Goal: Task Accomplishment & Management: Complete application form

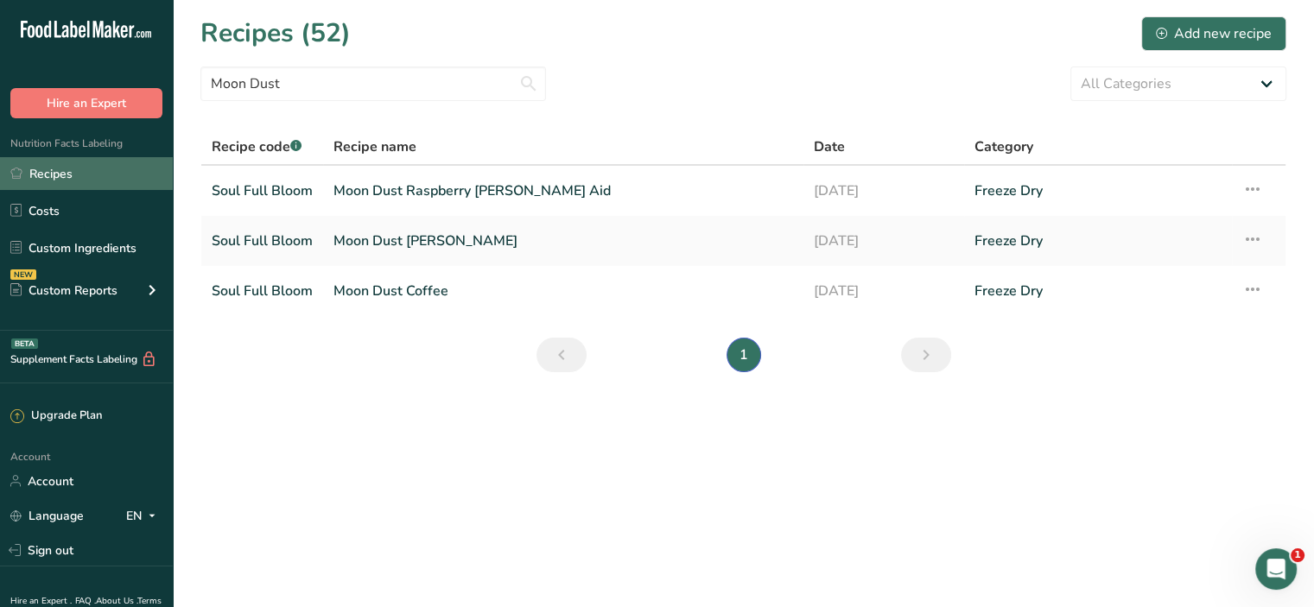
click at [46, 176] on link "Recipes" at bounding box center [86, 173] width 173 height 33
click at [1162, 26] on div "Add new recipe" at bounding box center [1214, 33] width 116 height 21
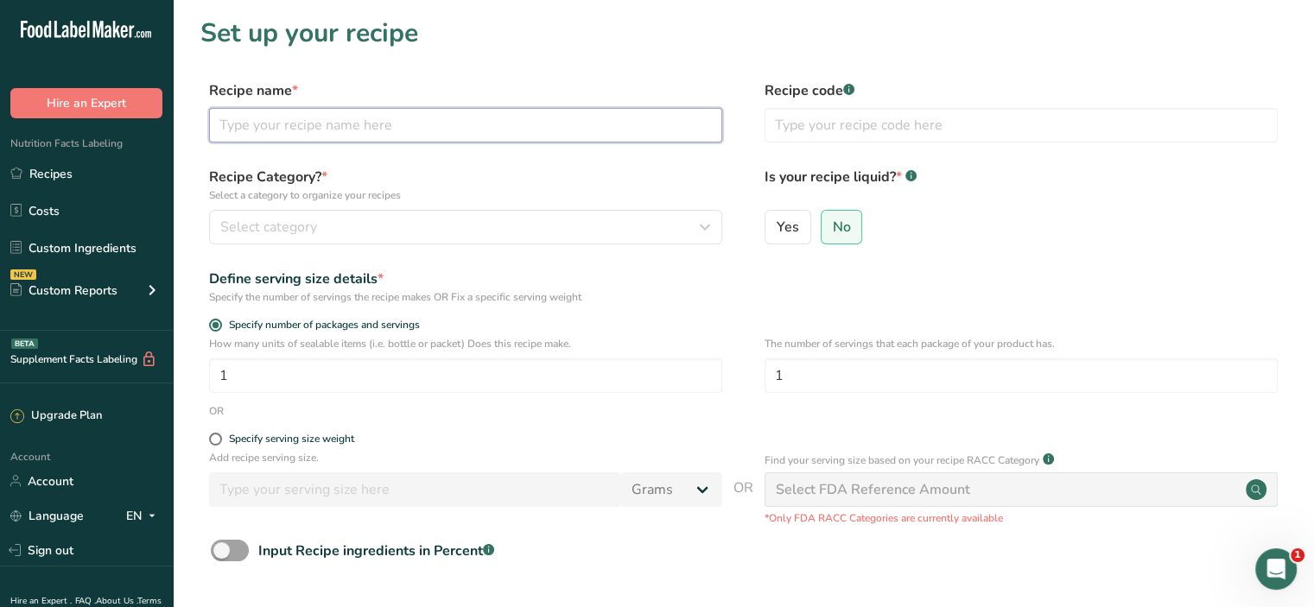
click at [321, 133] on input "text" at bounding box center [465, 125] width 513 height 35
type input "Moon Dust Chocolate"
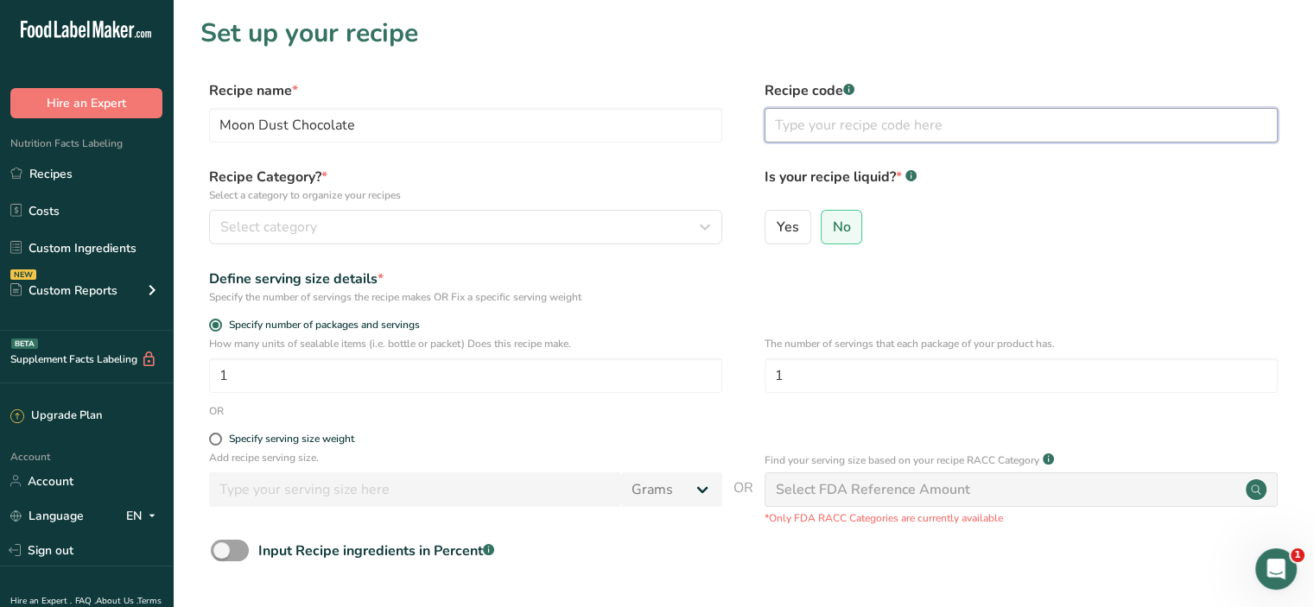
click at [842, 125] on input "text" at bounding box center [1021, 125] width 513 height 35
type input "Moon Dust"
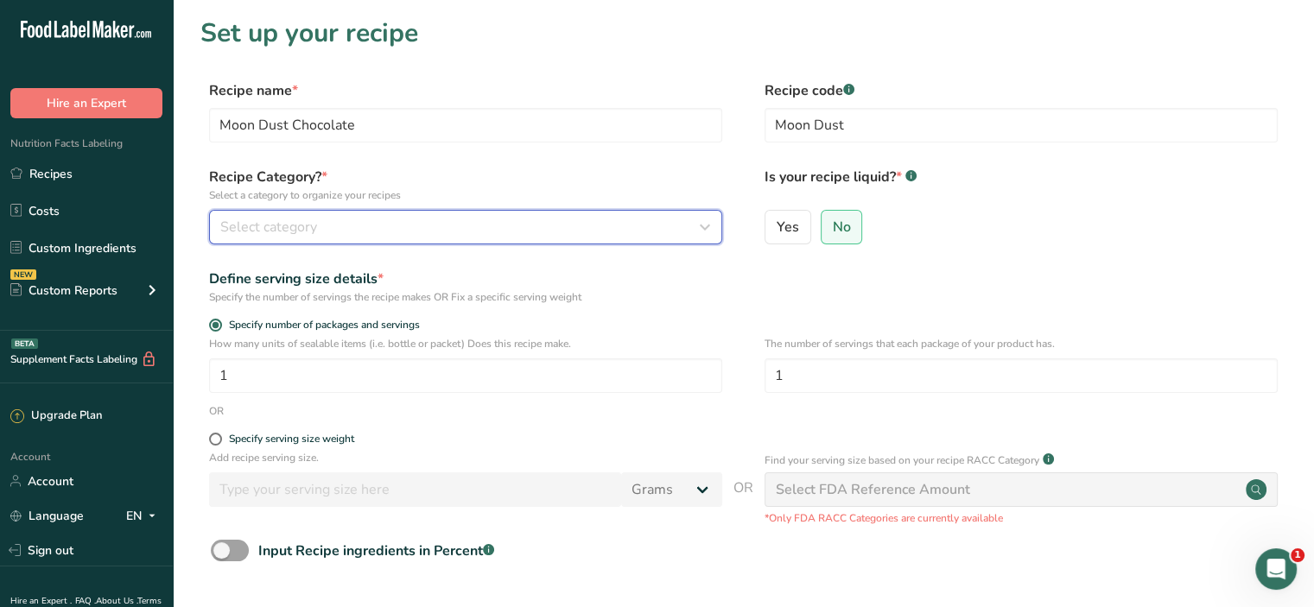
click at [328, 218] on div "Select category" at bounding box center [460, 227] width 480 height 21
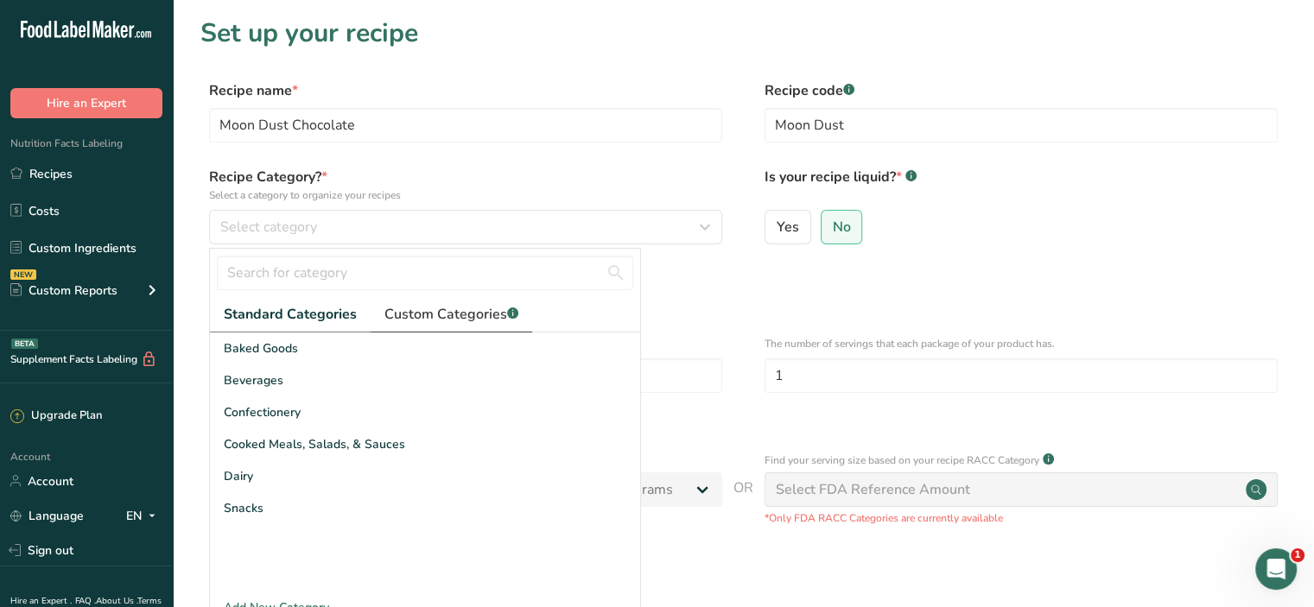
click at [391, 315] on span "Custom Categories .a-a{fill:#347362;}.b-a{fill:#fff;}" at bounding box center [451, 314] width 134 height 21
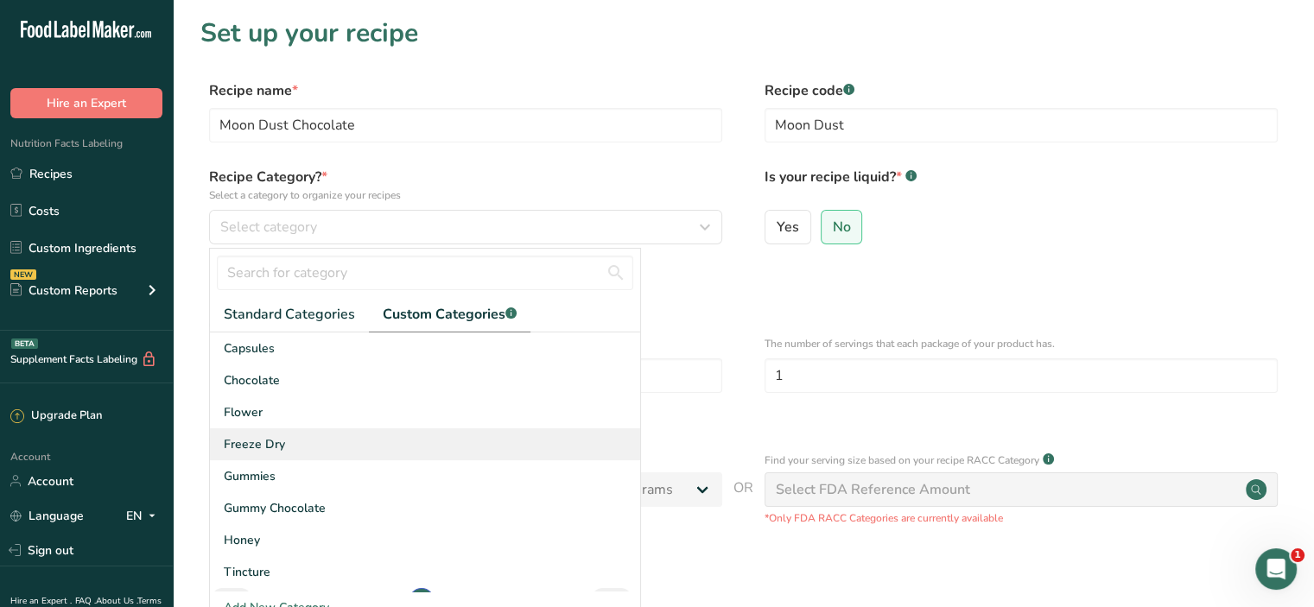
click at [264, 434] on div "Freeze Dry" at bounding box center [425, 445] width 430 height 32
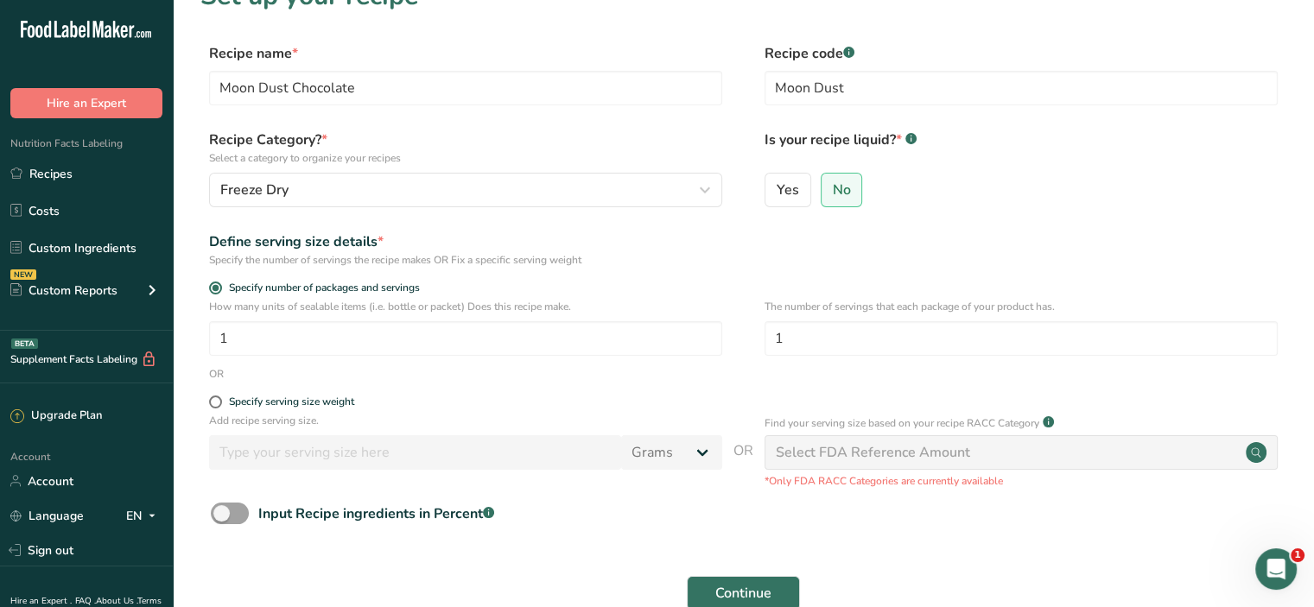
scroll to position [57, 0]
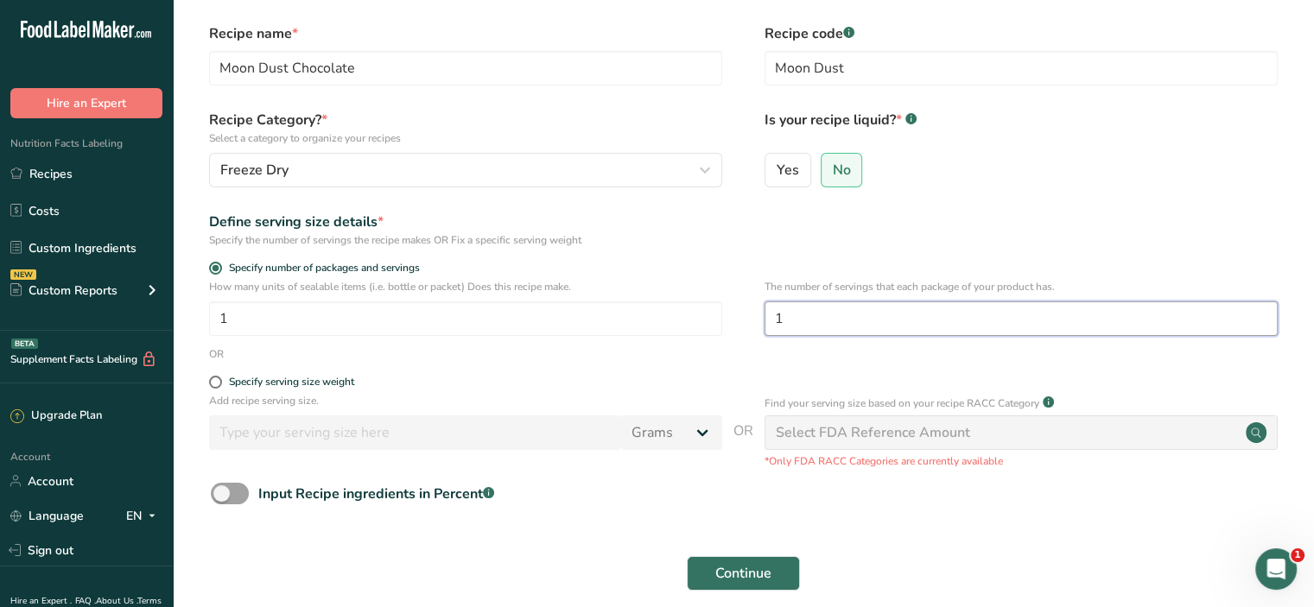
drag, startPoint x: 800, startPoint y: 325, endPoint x: 743, endPoint y: 334, distance: 57.8
click at [743, 334] on div "How many units of sealable items (i.e. bottle or packet) Does this recipe make.…" at bounding box center [743, 312] width 1086 height 67
type input "4"
click at [770, 571] on span "Continue" at bounding box center [743, 573] width 56 height 21
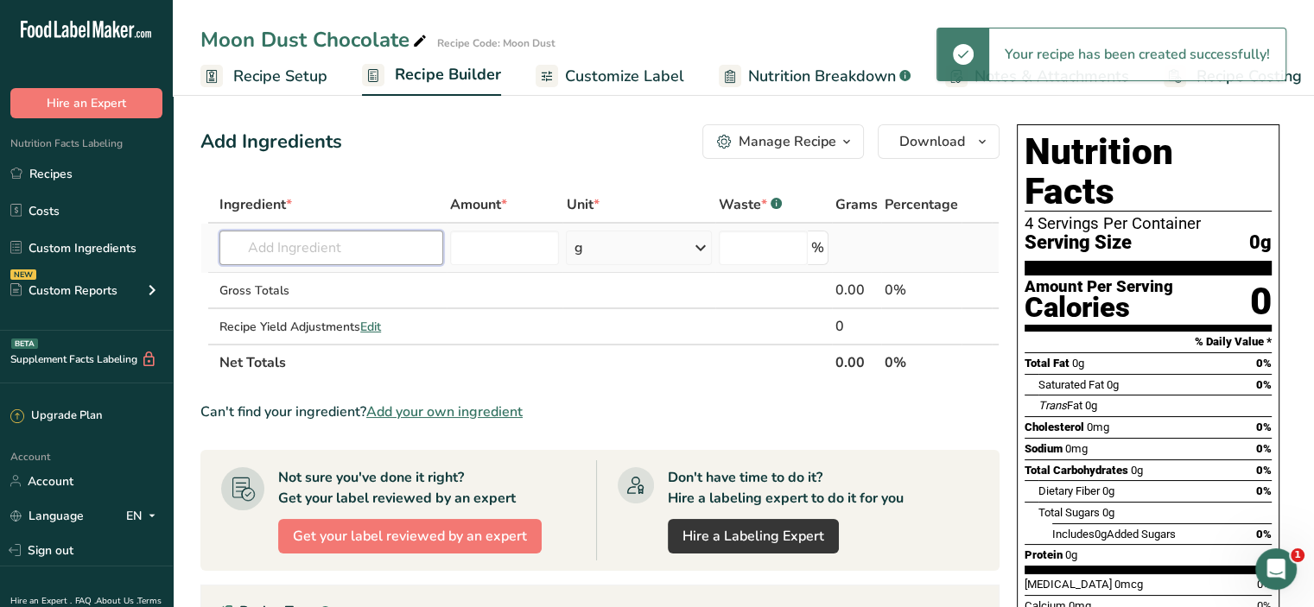
click at [391, 247] on input "text" at bounding box center [331, 248] width 224 height 35
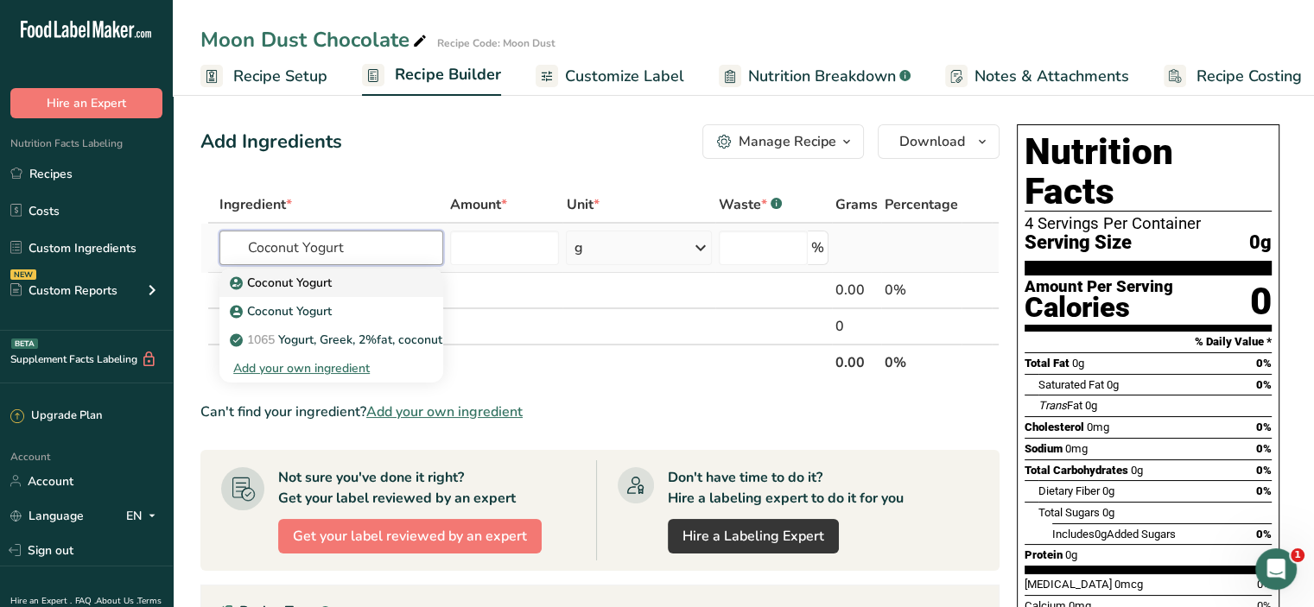
type input "Coconut Yogurt"
click at [302, 280] on p "Coconut Yogurt" at bounding box center [282, 283] width 98 height 18
type input "Coconut Yogurt"
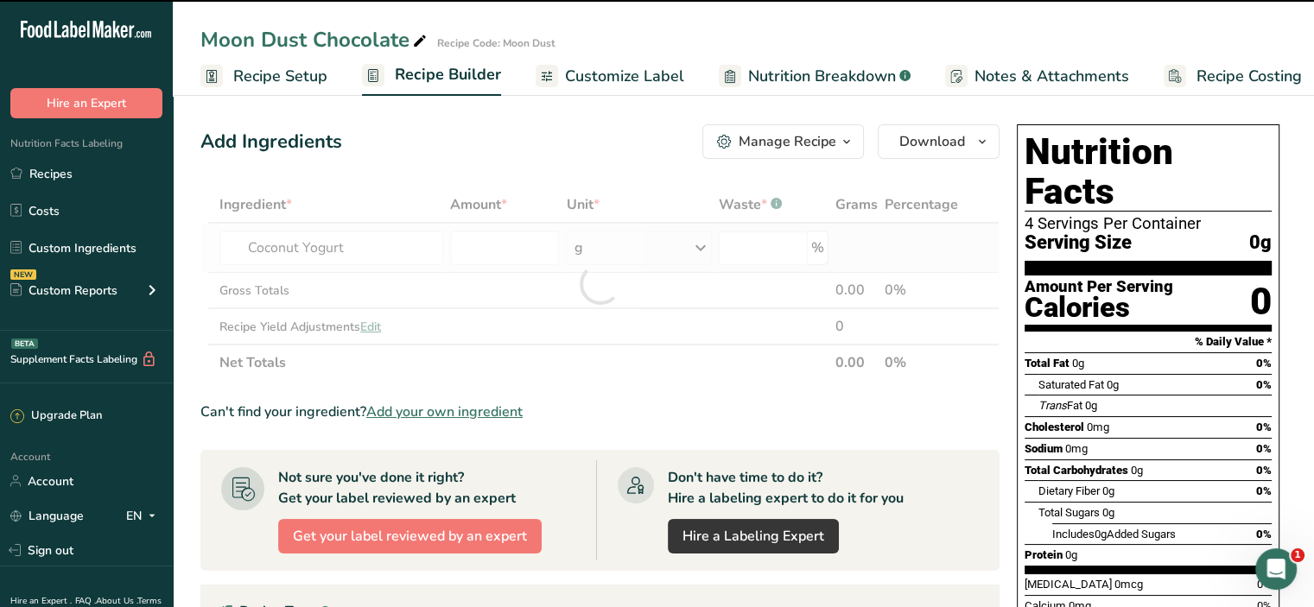
type input "0"
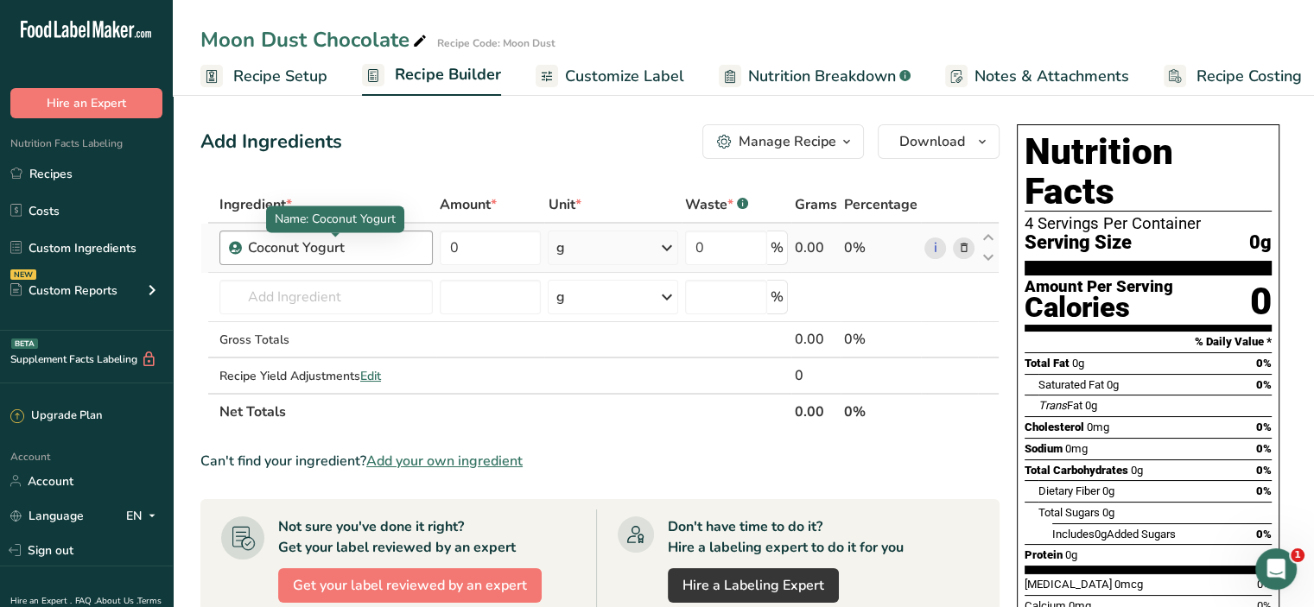
click at [374, 245] on div "Coconut Yogurt" at bounding box center [335, 248] width 175 height 21
drag, startPoint x: 374, startPoint y: 244, endPoint x: 175, endPoint y: 262, distance: 200.4
click at [175, 262] on section "Add Ingredients Manage Recipe Delete Recipe Duplicate Recipe Scale Recipe Save …" at bounding box center [743, 589] width 1141 height 998
click at [328, 249] on div "Coconut Yogurt" at bounding box center [335, 248] width 175 height 21
drag, startPoint x: 364, startPoint y: 251, endPoint x: 245, endPoint y: 256, distance: 118.5
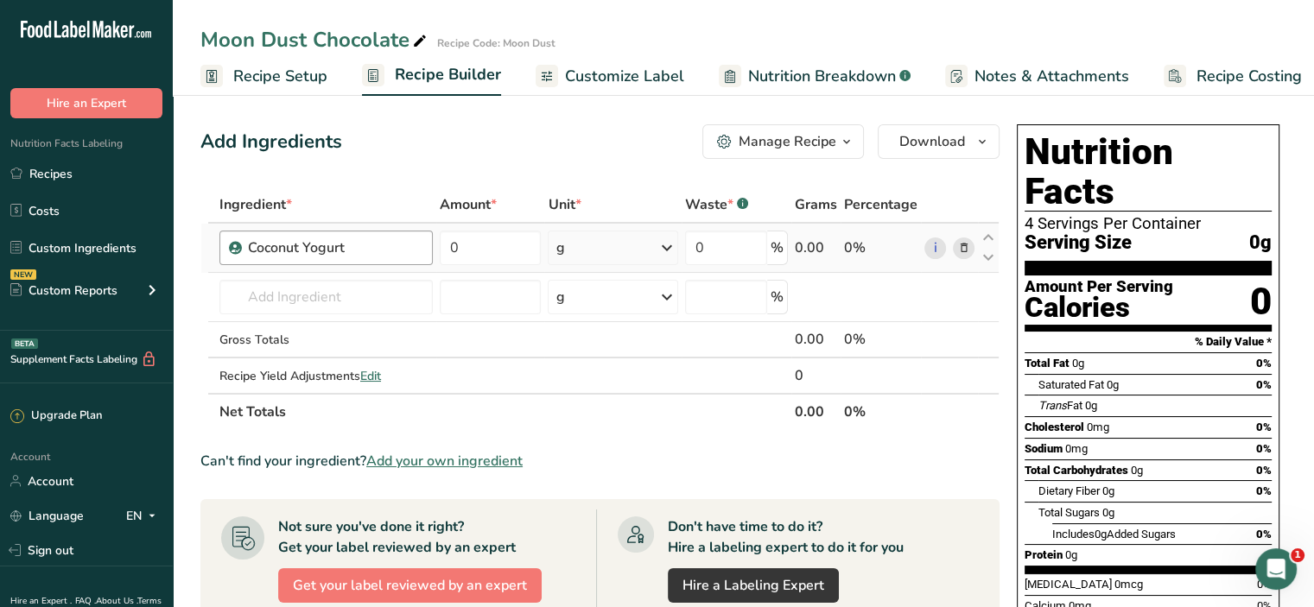
click at [245, 256] on div "Coconut Yogurt" at bounding box center [325, 248] width 213 height 35
copy div "Coconut Yogurt"
click at [354, 176] on div "Add Ingredients Manage Recipe Delete Recipe Duplicate Recipe Scale Recipe Save …" at bounding box center [605, 589] width 810 height 943
drag, startPoint x: 361, startPoint y: 251, endPoint x: 190, endPoint y: 251, distance: 171.1
click at [190, 251] on section "Add Ingredients Manage Recipe Delete Recipe Duplicate Recipe Scale Recipe Save …" at bounding box center [743, 589] width 1141 height 998
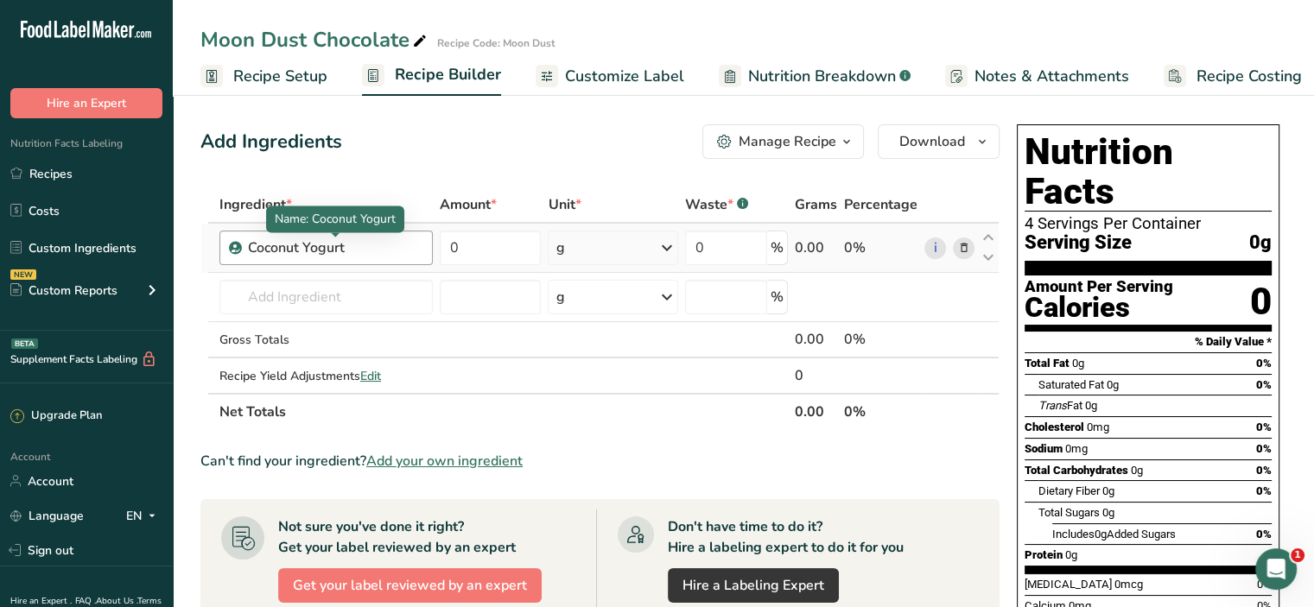
click at [365, 238] on div "Coconut Yogurt" at bounding box center [335, 248] width 175 height 21
drag, startPoint x: 363, startPoint y: 245, endPoint x: 283, endPoint y: 250, distance: 80.5
click at [283, 250] on div "Coconut Yogurt" at bounding box center [335, 248] width 175 height 21
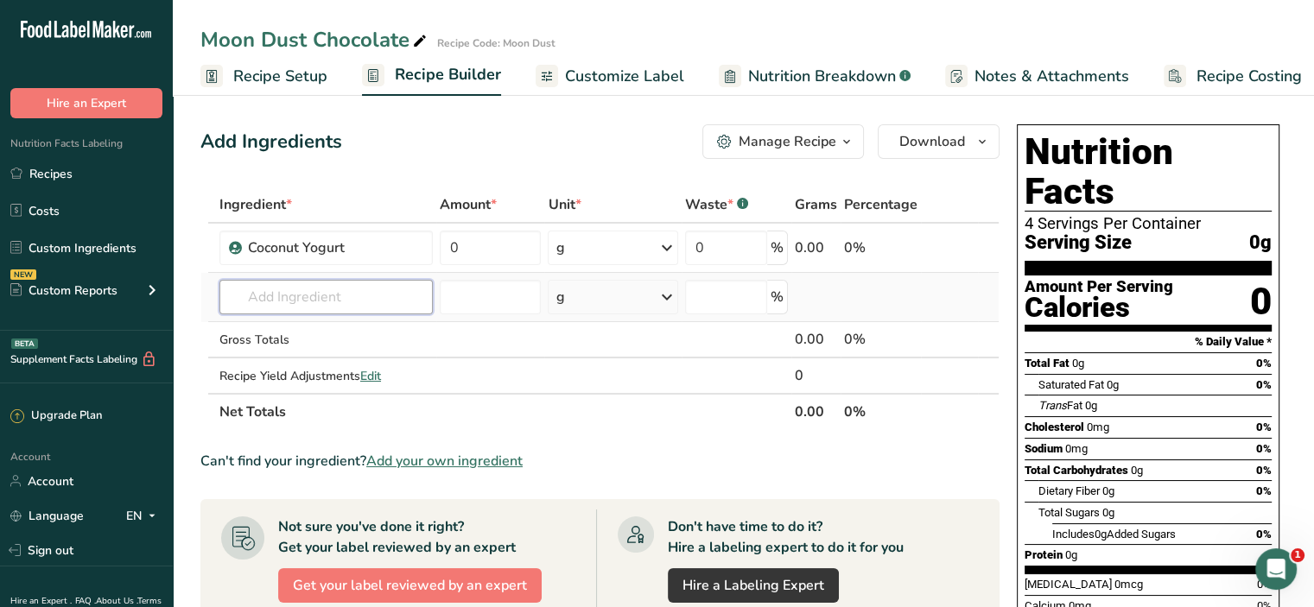
click at [308, 294] on input "text" at bounding box center [325, 297] width 213 height 35
paste input "Coconut Yogurt"
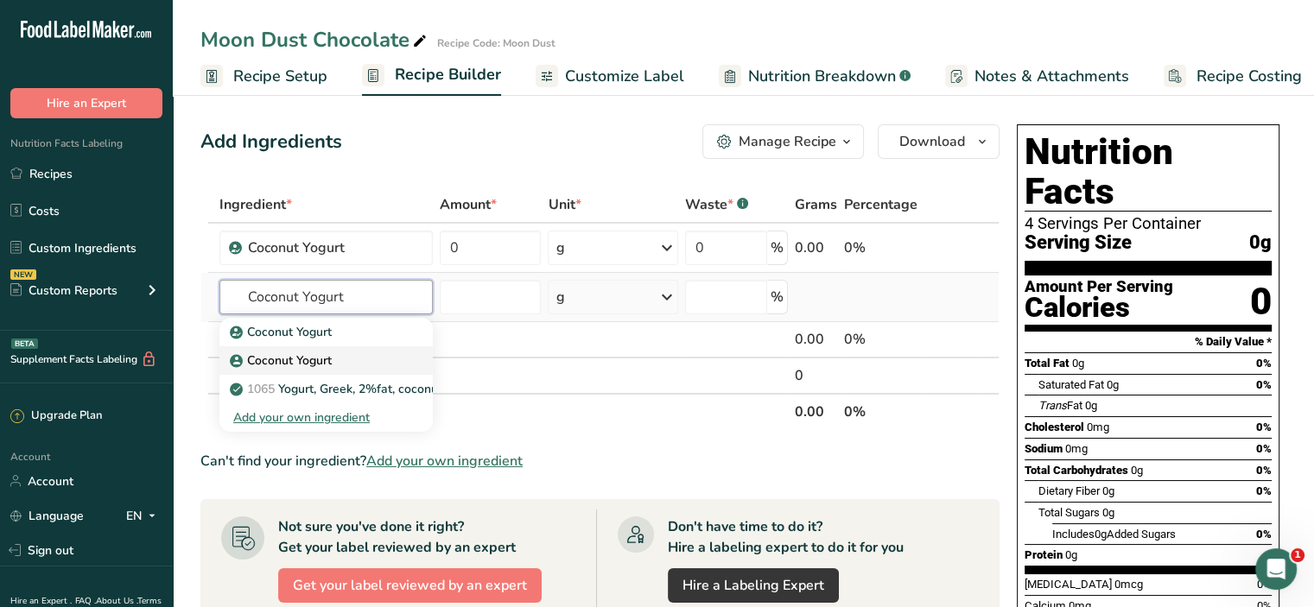
type input "Coconut Yogurt"
click at [327, 364] on p "Coconut Yogurt" at bounding box center [282, 361] width 98 height 18
type input "Coconut Yogurt"
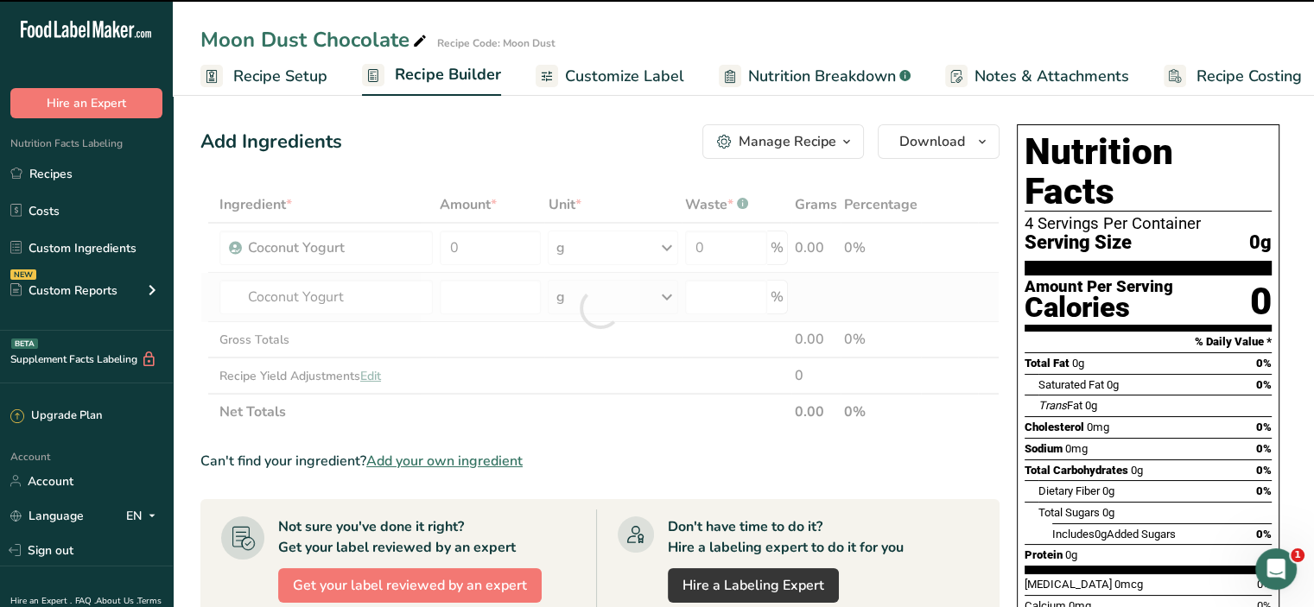
type input "0"
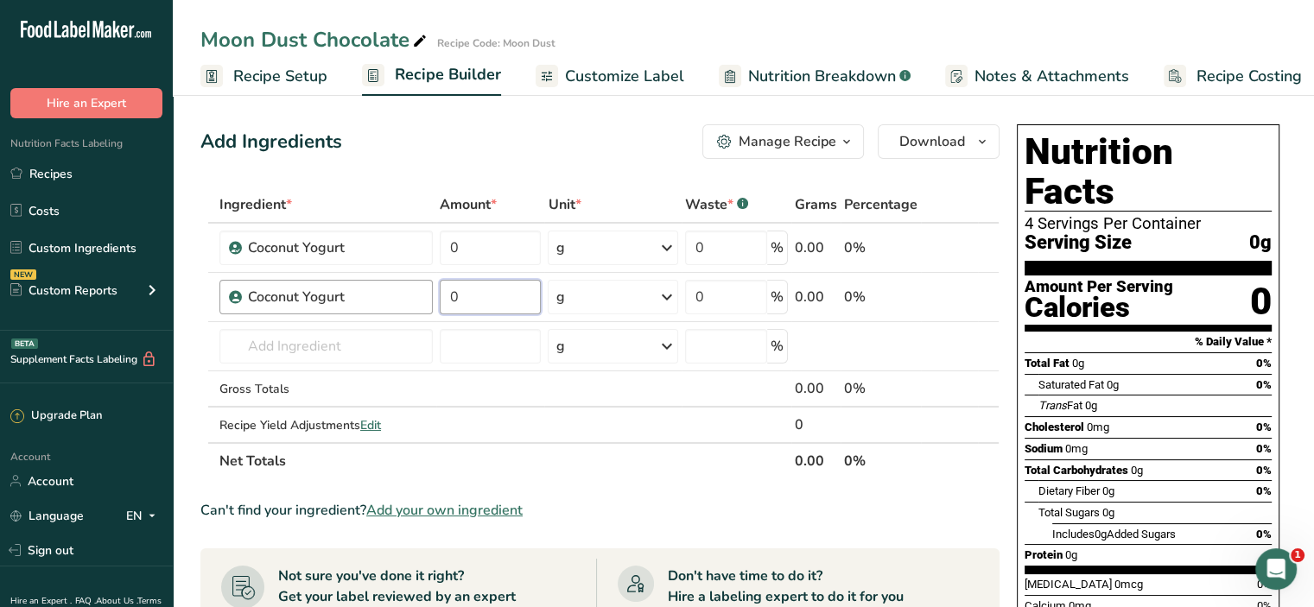
drag, startPoint x: 500, startPoint y: 292, endPoint x: 401, endPoint y: 308, distance: 100.6
click at [401, 308] on tr "Coconut Yogurt 0 g Weight Units g kg mg See more Volume Units l Volume units re…" at bounding box center [599, 297] width 797 height 49
type input "34"
click at [393, 348] on div "Ingredient * Amount * Unit * Waste * .a-a{fill:#347362;}.b-a{fill:#fff;} Grams …" at bounding box center [599, 333] width 799 height 293
click at [393, 348] on input "text" at bounding box center [325, 346] width 213 height 35
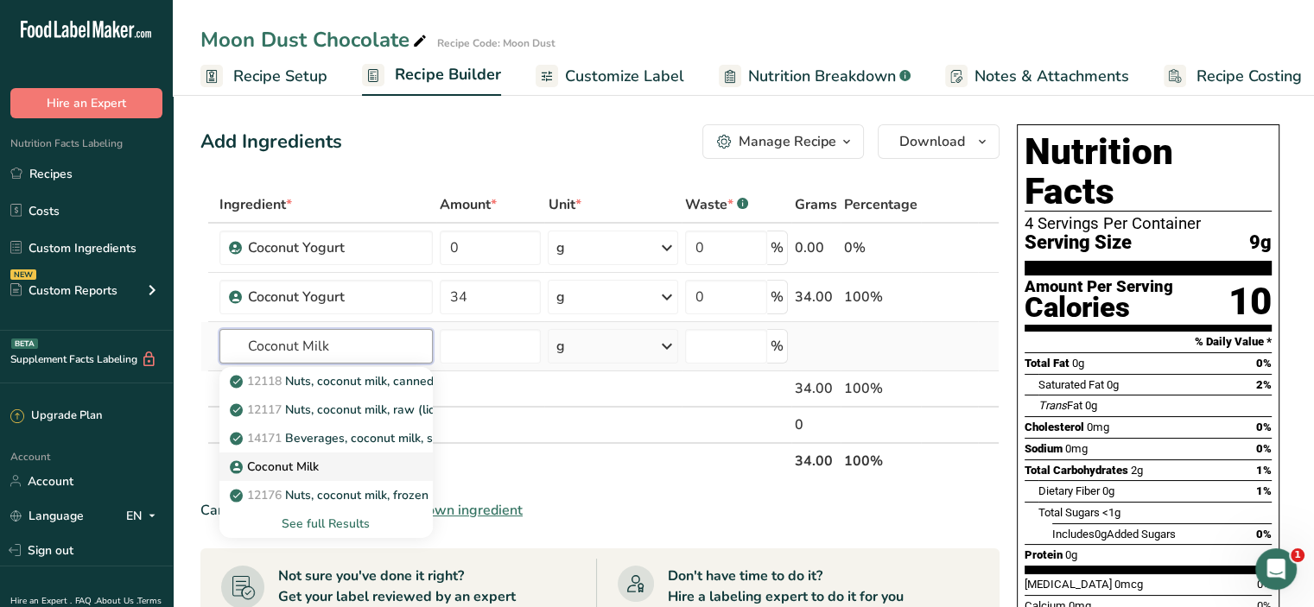
type input "Coconut Milk"
click at [335, 453] on link "Coconut Milk" at bounding box center [325, 467] width 213 height 29
type input "Coconut Milk"
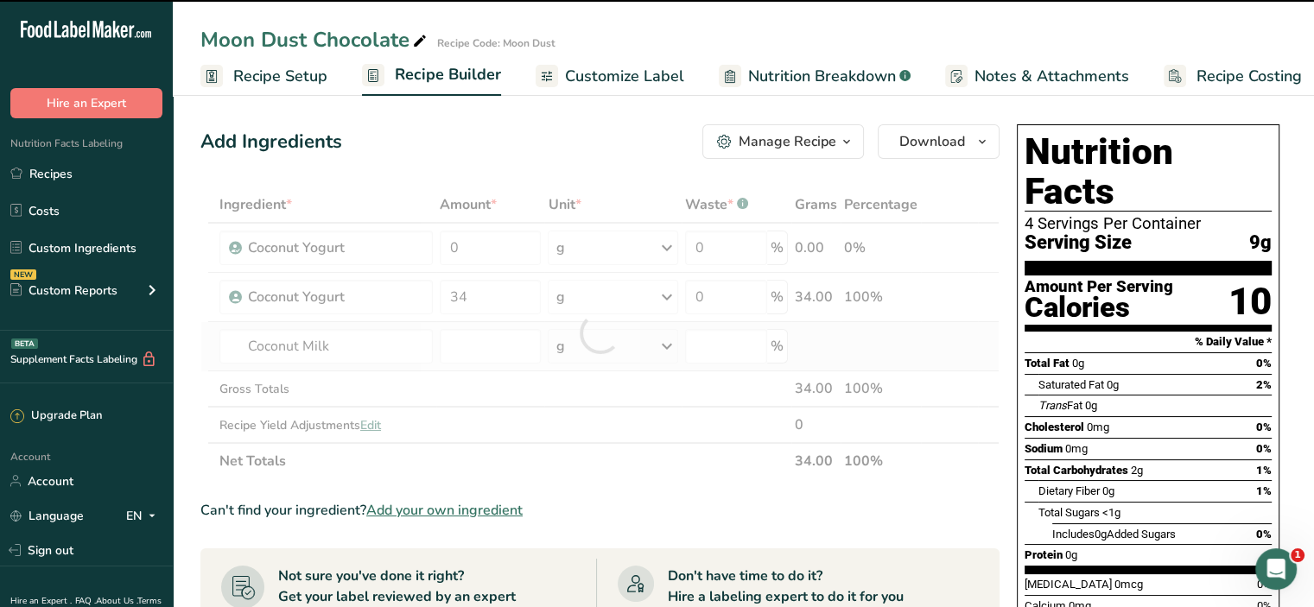
type input "0"
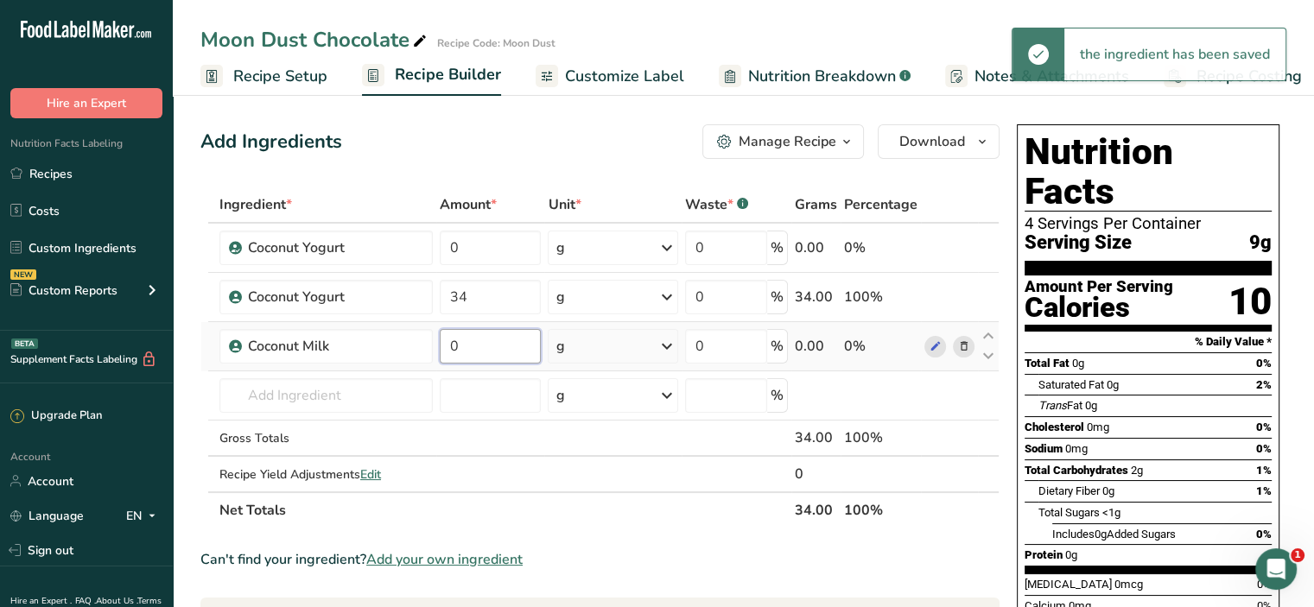
drag, startPoint x: 467, startPoint y: 346, endPoint x: 448, endPoint y: 346, distance: 18.1
click at [448, 346] on input "0" at bounding box center [491, 346] width 102 height 35
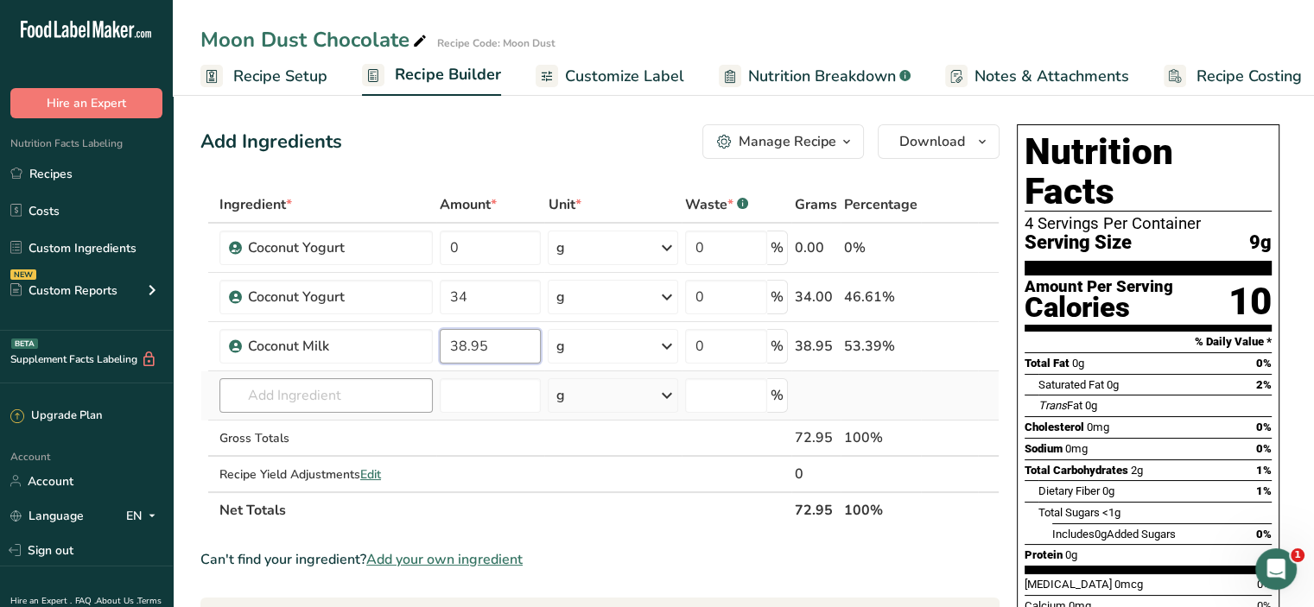
type input "38.95"
click at [363, 401] on div "Ingredient * Amount * Unit * Waste * .a-a{fill:#347362;}.b-a{fill:#fff;} Grams …" at bounding box center [599, 358] width 799 height 342
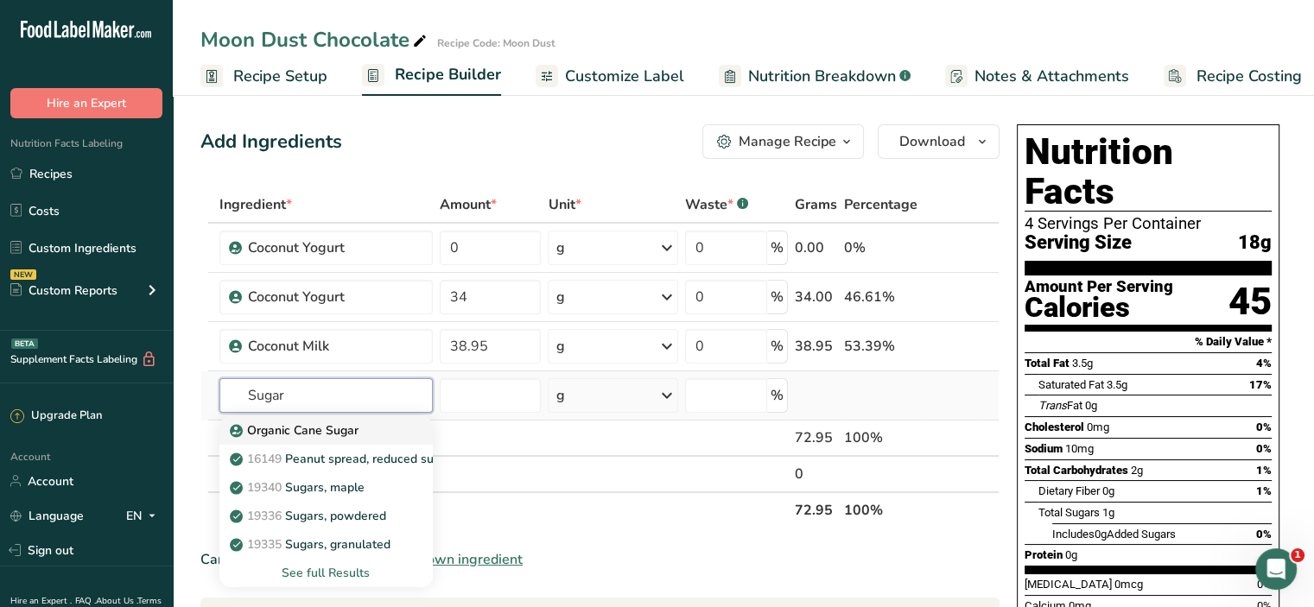
type input "Sugar"
click at [294, 436] on p "Organic Cane Sugar" at bounding box center [295, 431] width 125 height 18
type input "Organic Cane Sugar"
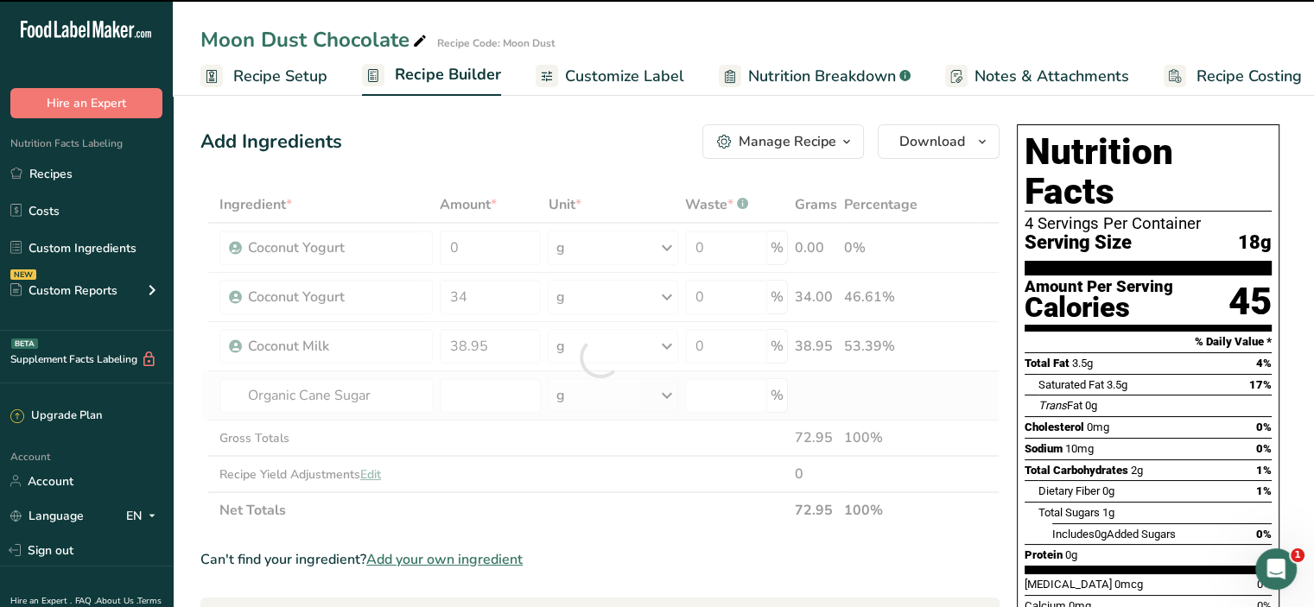
type input "0"
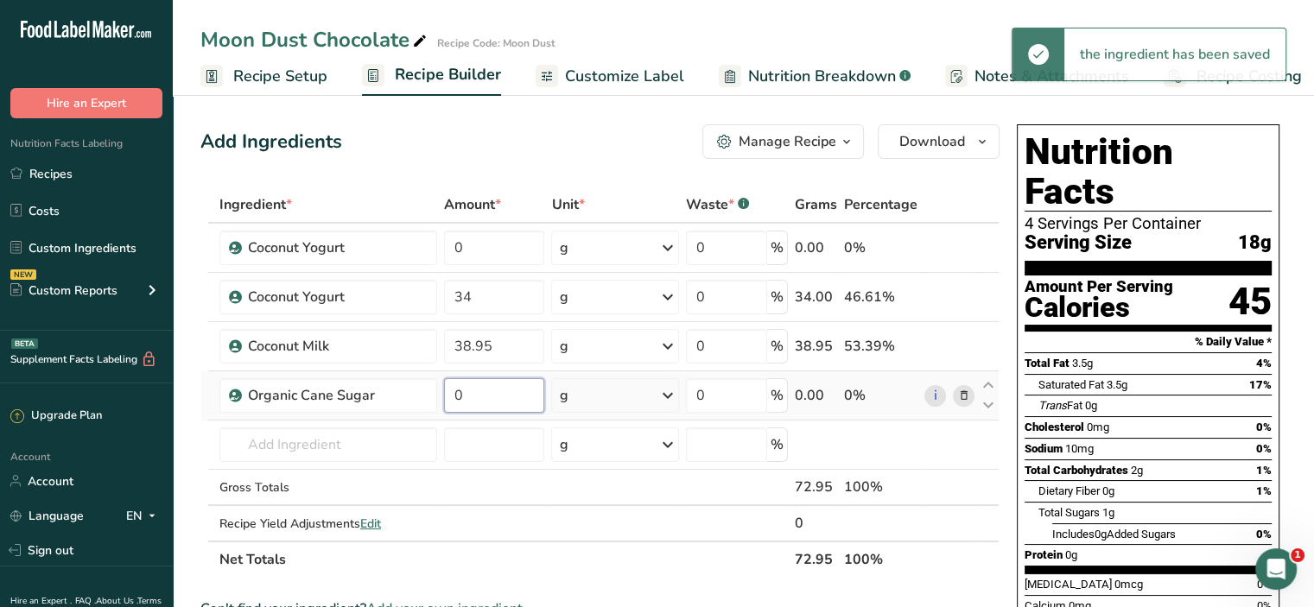
drag, startPoint x: 480, startPoint y: 393, endPoint x: 437, endPoint y: 399, distance: 43.6
click at [437, 399] on tr "Organic Cane Sugar 0 g Weight Units g kg mg See more Volume Units l Volume unit…" at bounding box center [599, 396] width 797 height 49
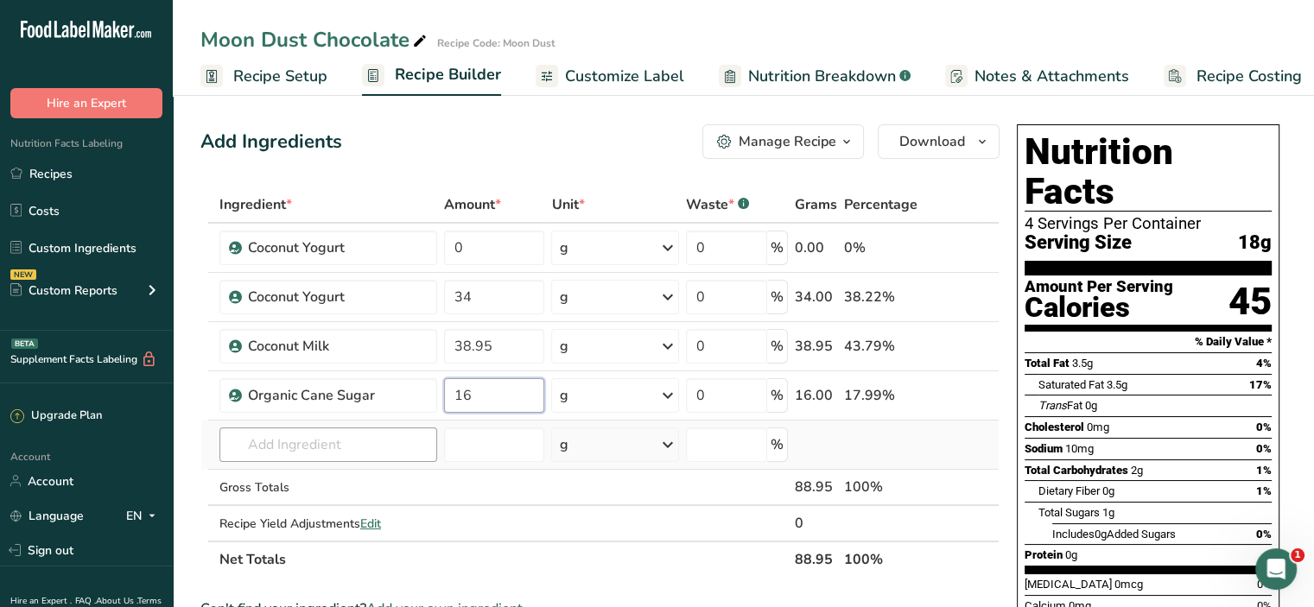
type input "16"
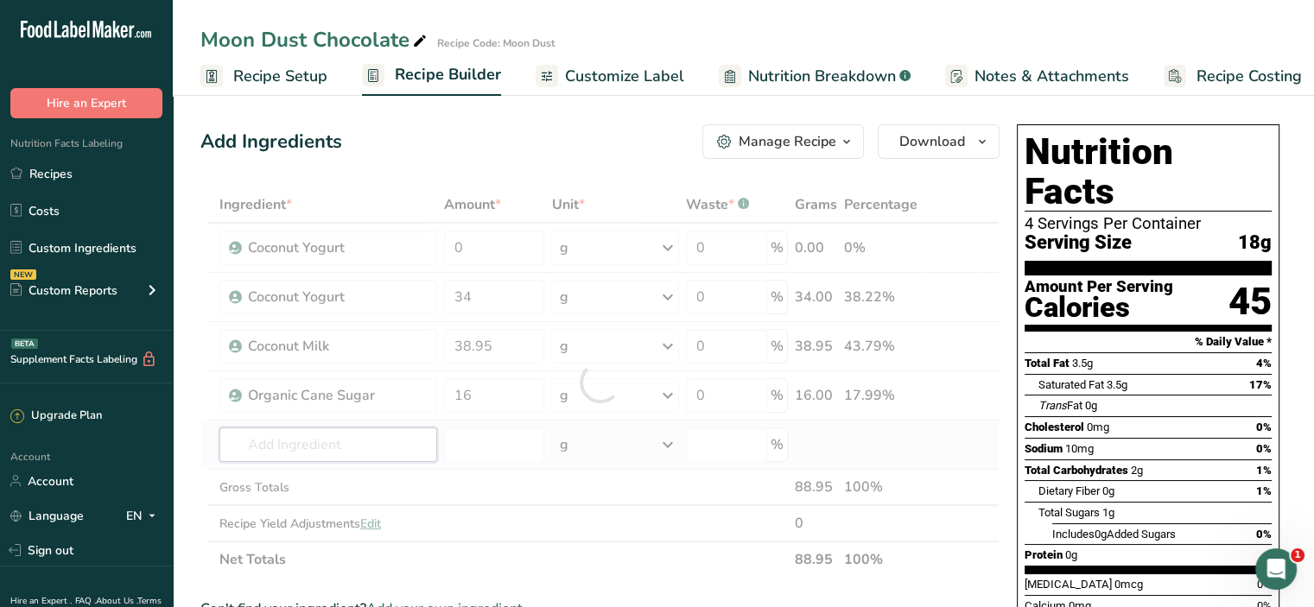
click at [383, 448] on div "Ingredient * Amount * Unit * Waste * .a-a{fill:#347362;}.b-a{fill:#fff;} Grams …" at bounding box center [599, 382] width 799 height 391
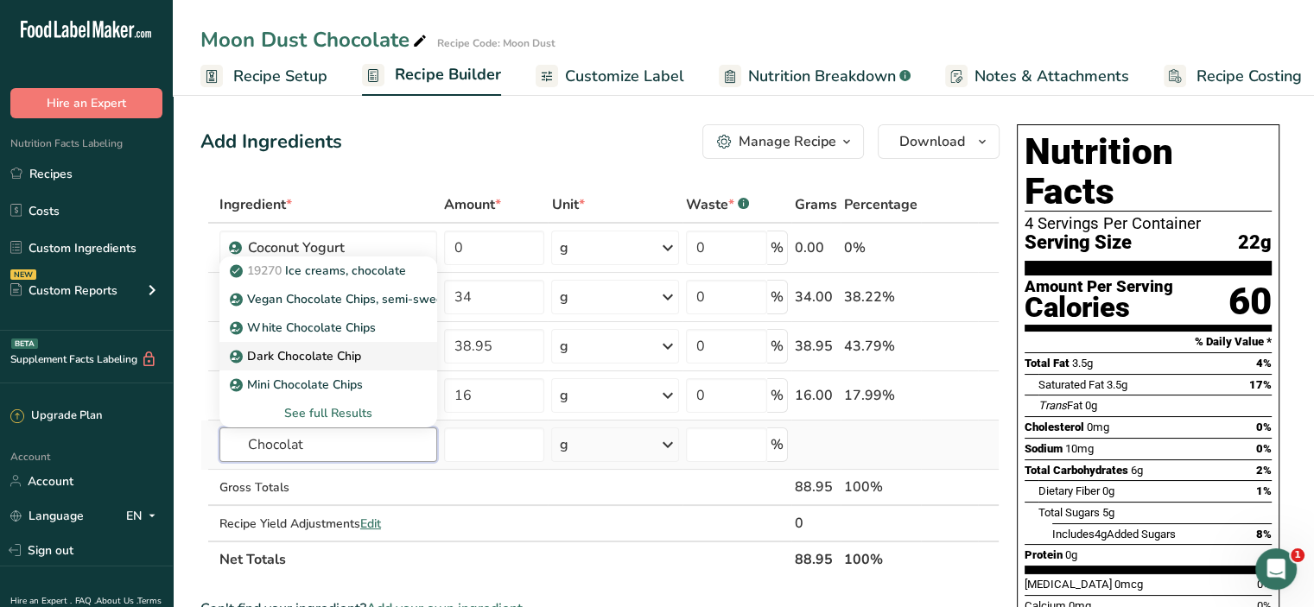
type input "Chocolat"
click at [359, 347] on p "Dark Chocolate Chip" at bounding box center [297, 356] width 128 height 18
type input "Dark Chocolate Chip"
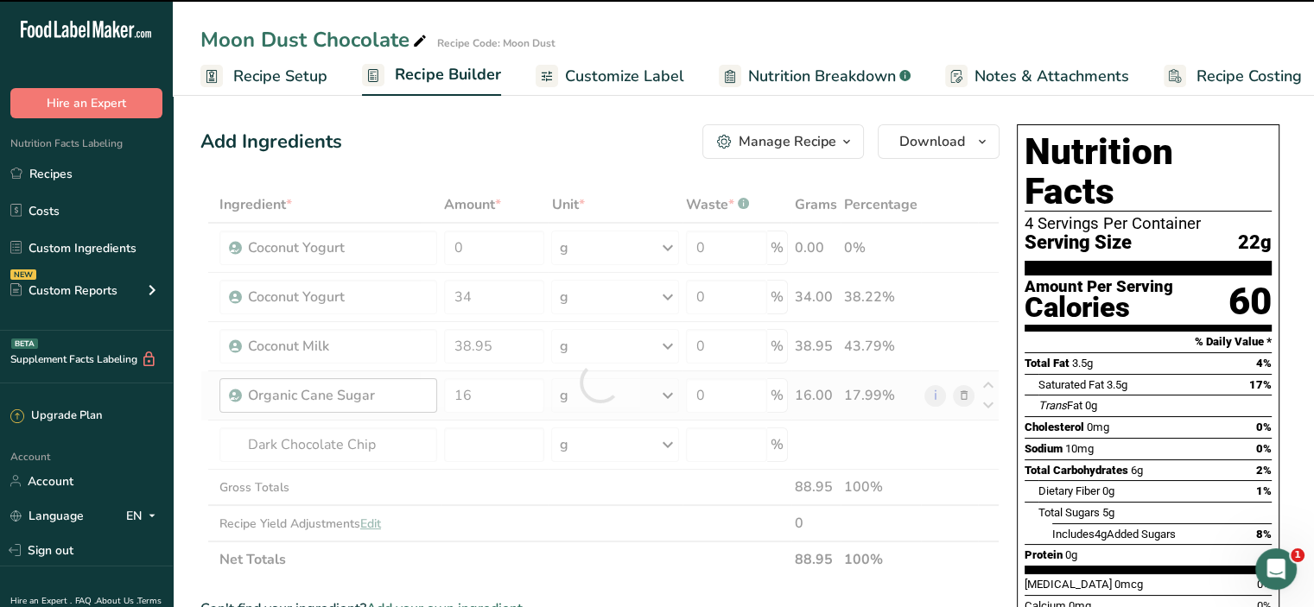
type input "0"
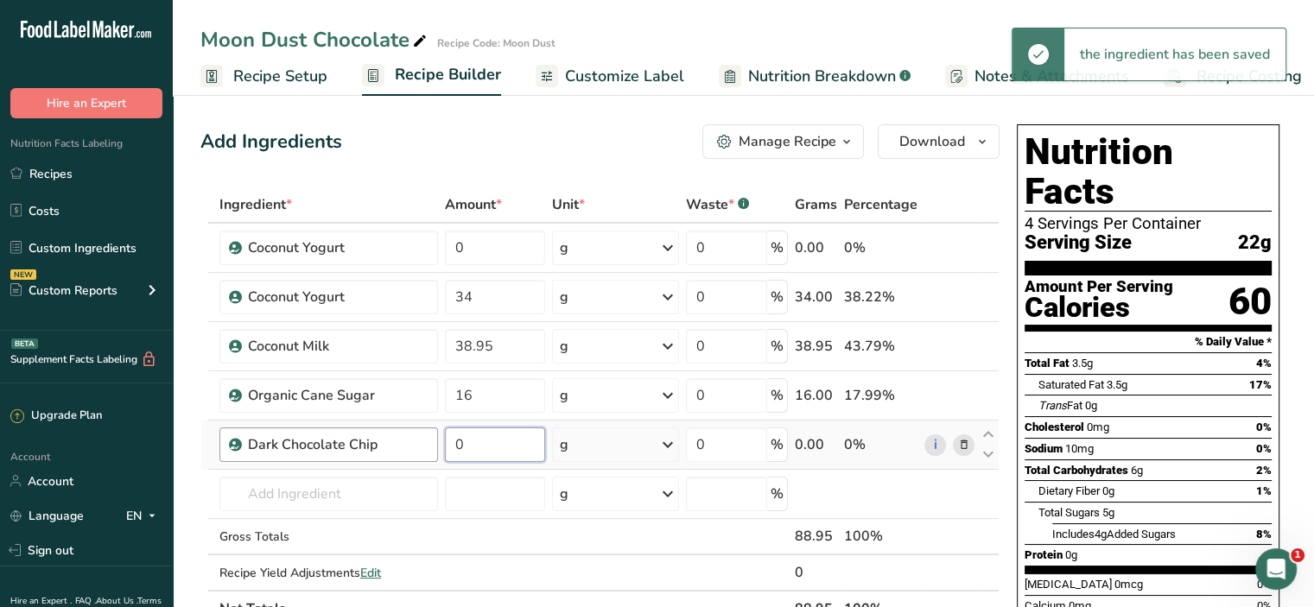
click at [411, 447] on tr "Dark Chocolate Chip 0 g Weight Units g kg mg See more Volume Units l Volume uni…" at bounding box center [599, 445] width 797 height 49
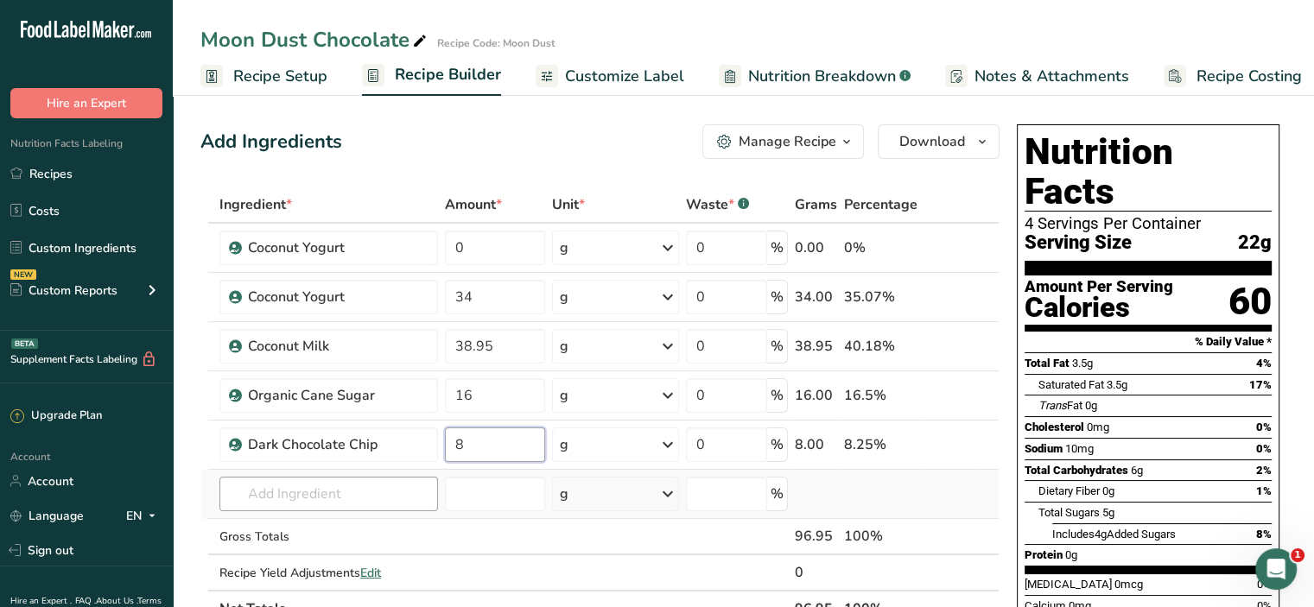
type input "8"
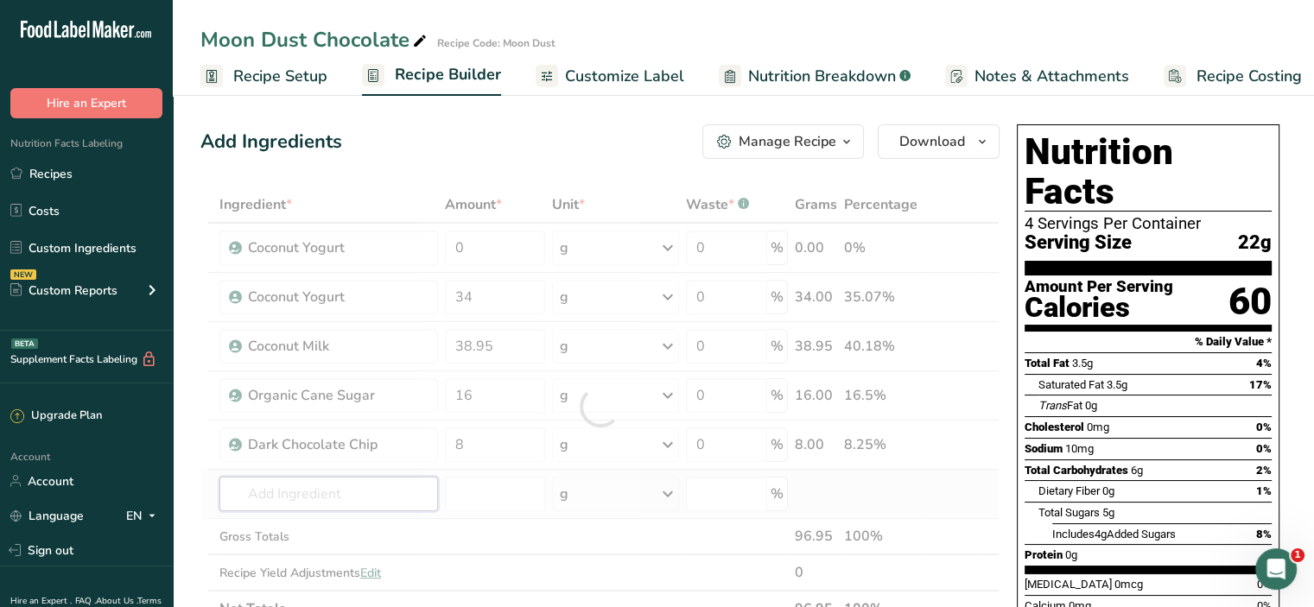
click at [397, 486] on div "Ingredient * Amount * Unit * Waste * .a-a{fill:#347362;}.b-a{fill:#fff;} Grams …" at bounding box center [599, 407] width 799 height 441
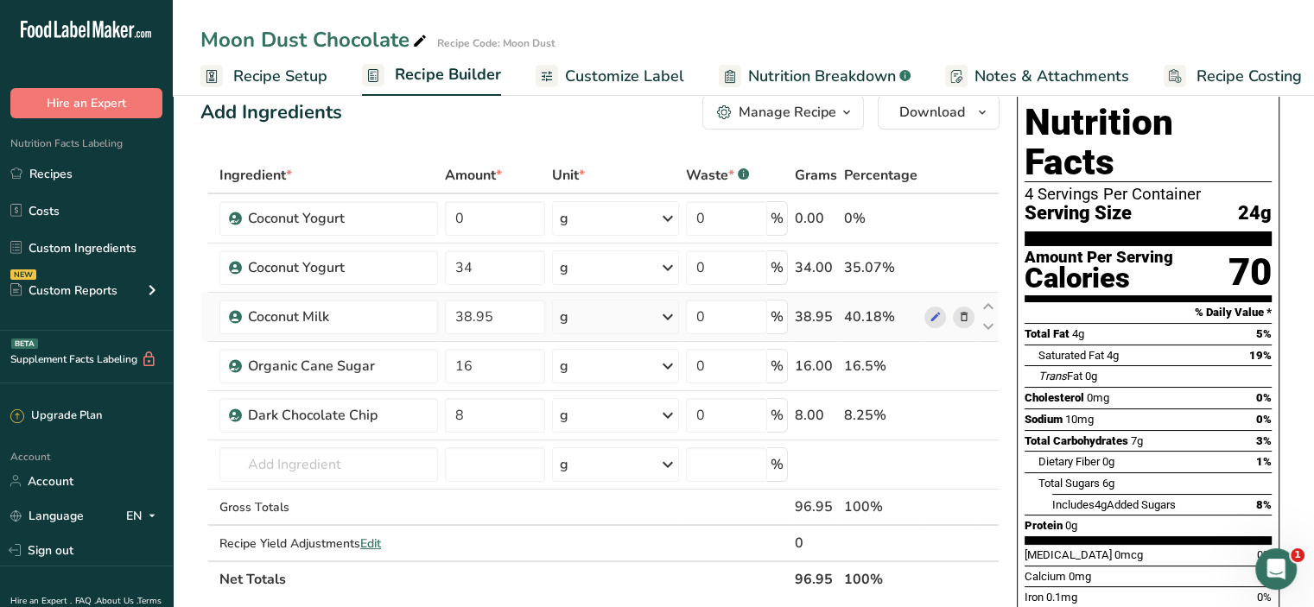
scroll to position [57, 0]
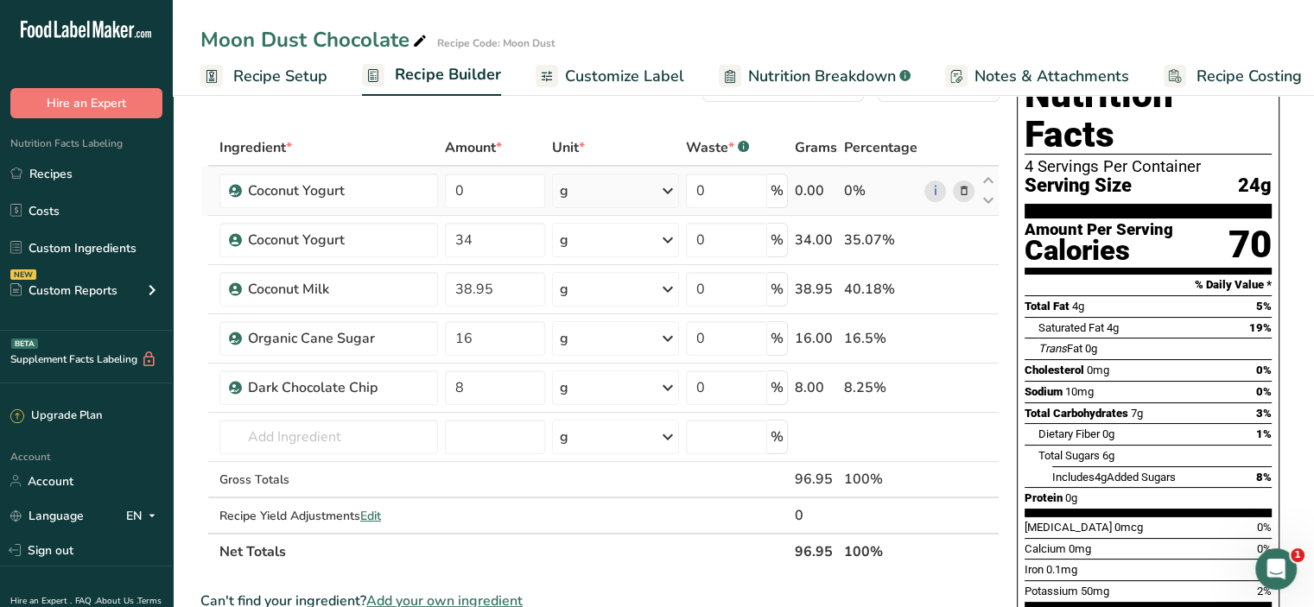
click at [955, 187] on span at bounding box center [963, 191] width 21 height 21
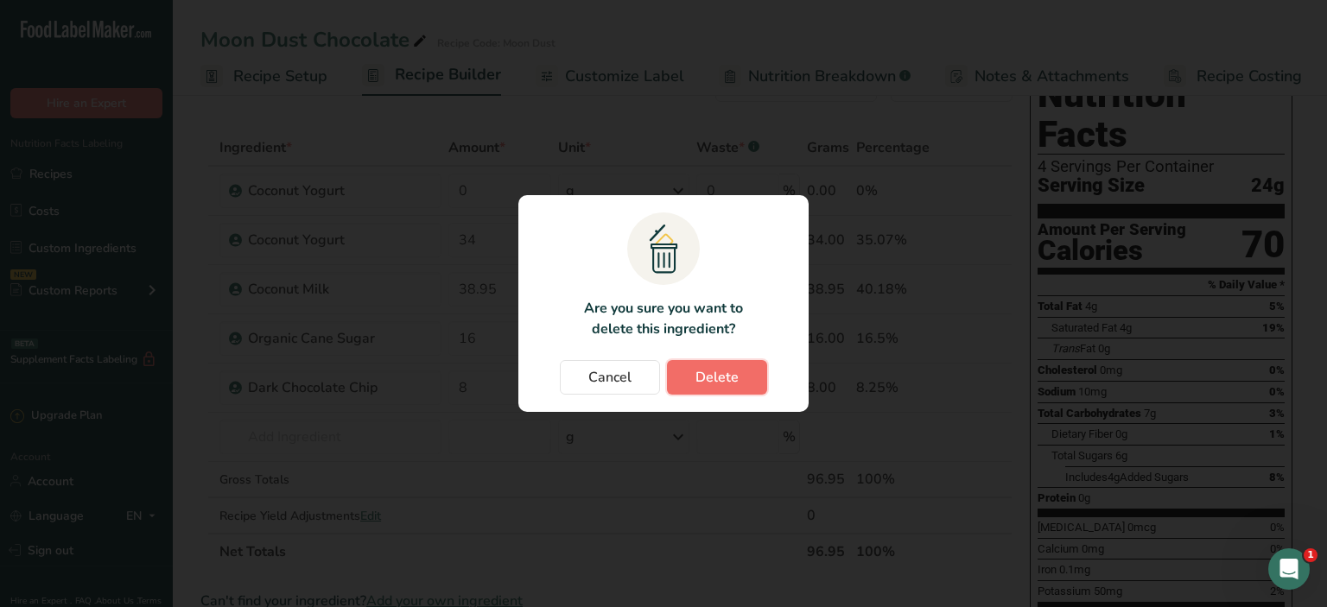
click at [677, 376] on button "Delete" at bounding box center [717, 377] width 100 height 35
type input "34"
type input "38.95"
type input "16"
type input "8"
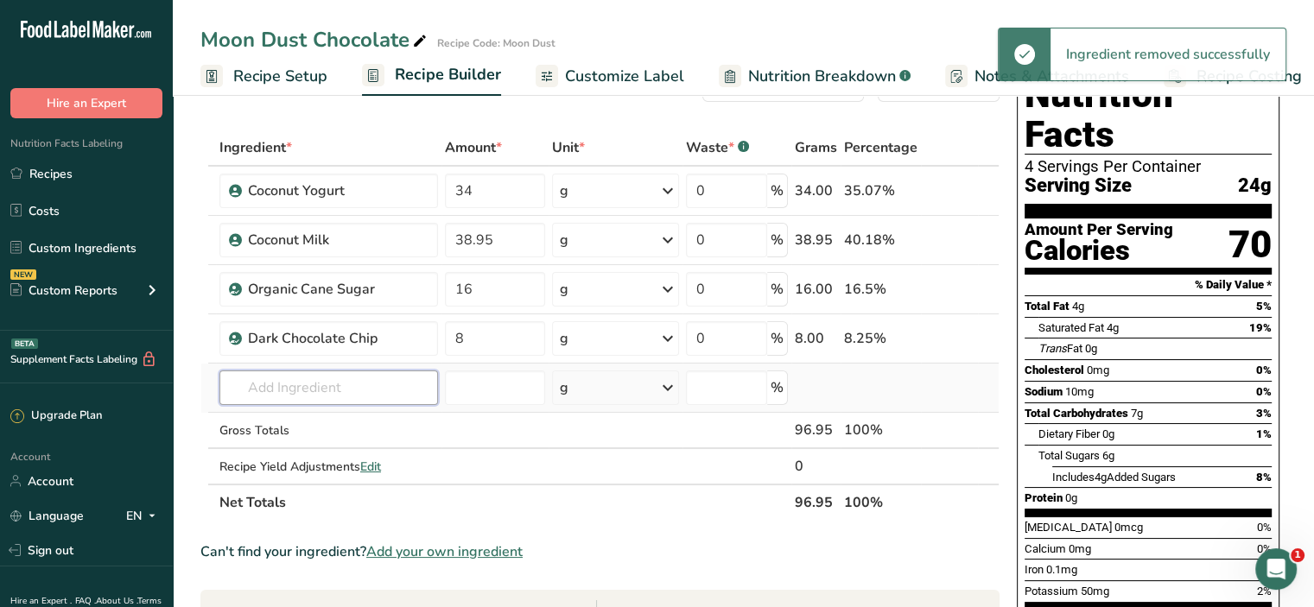
click at [328, 377] on input "text" at bounding box center [328, 388] width 219 height 35
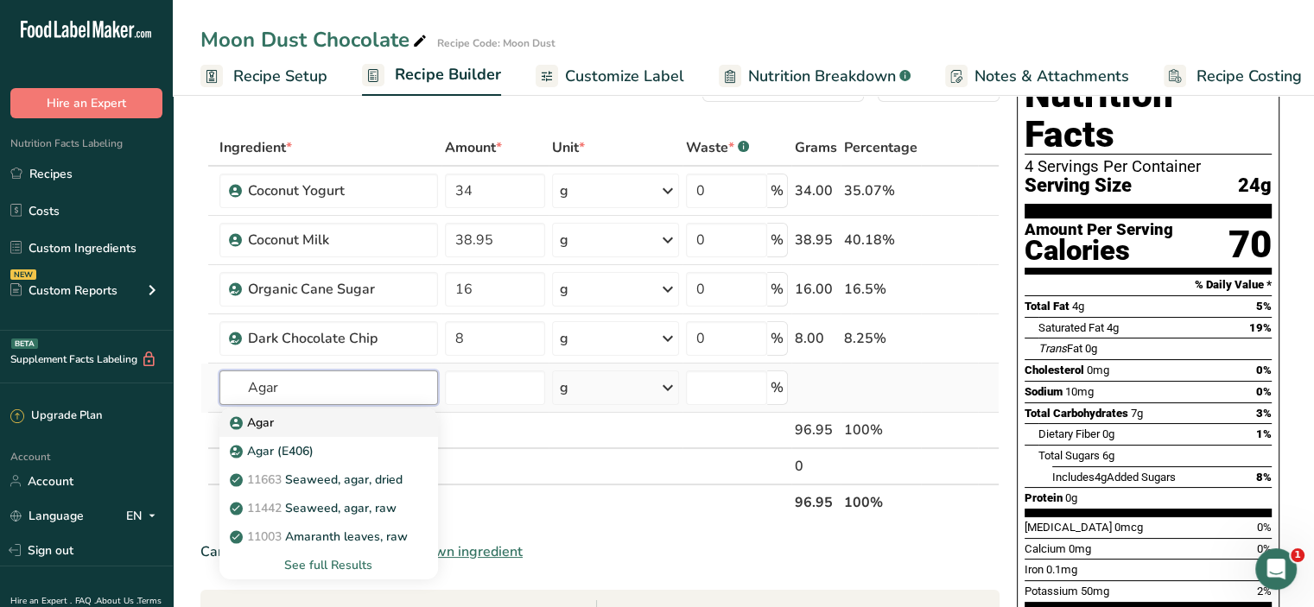
type input "Agar"
click at [354, 417] on div "Agar" at bounding box center [314, 423] width 163 height 18
type input "Agar"
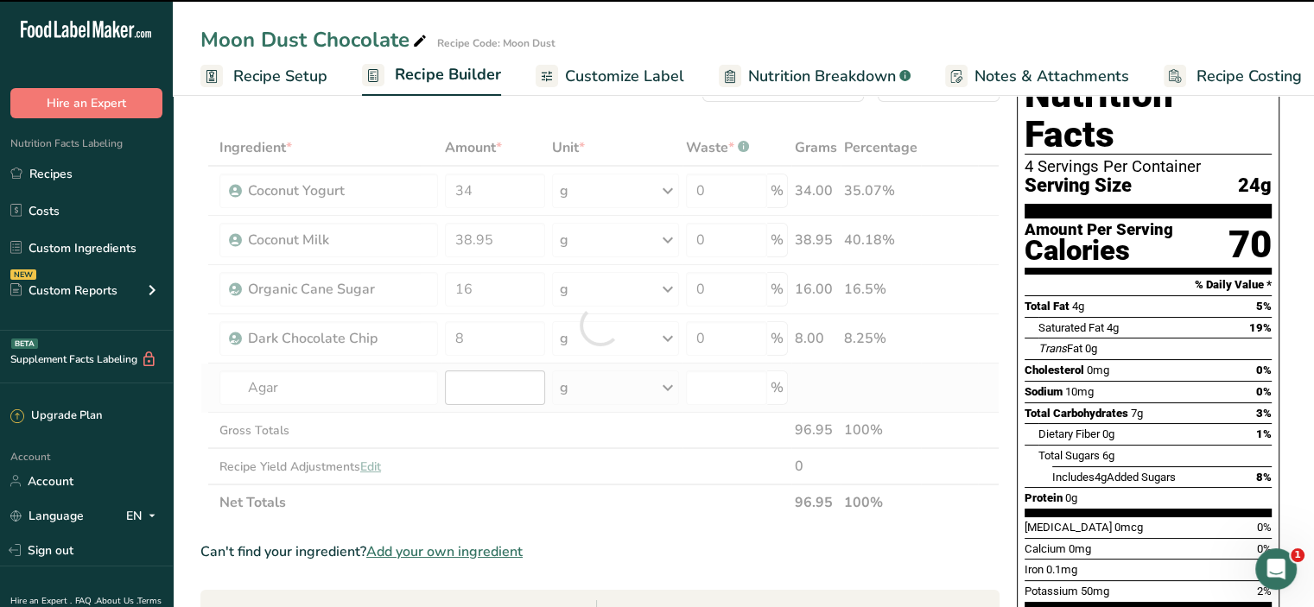
type input "0"
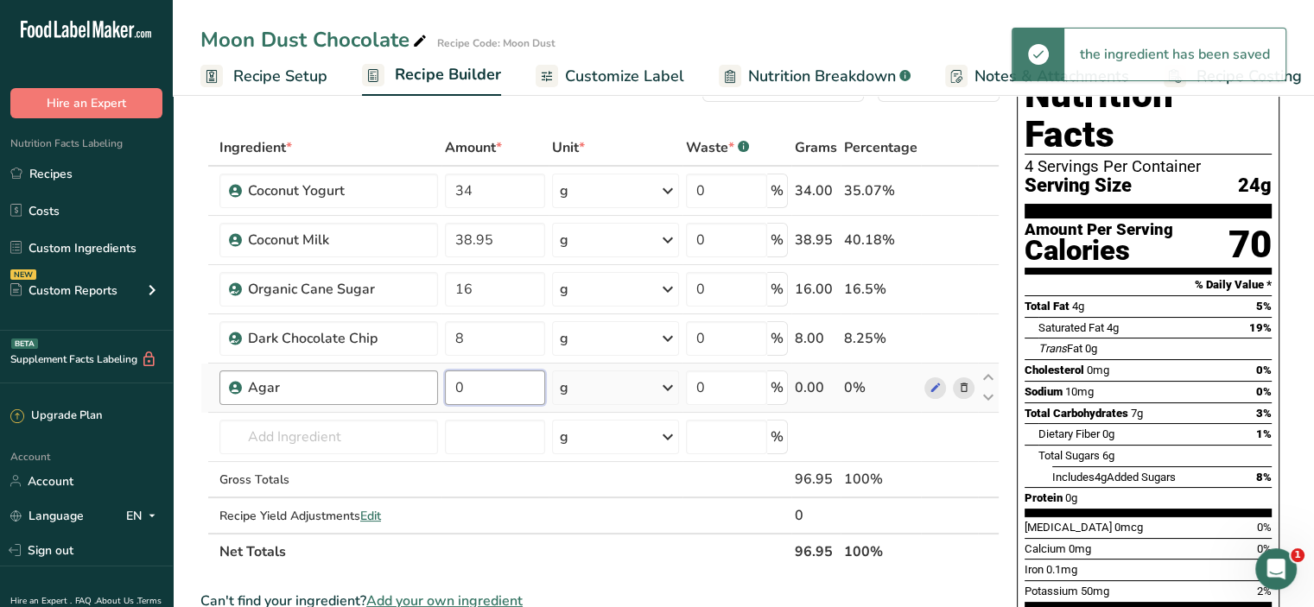
drag, startPoint x: 483, startPoint y: 387, endPoint x: 437, endPoint y: 392, distance: 46.1
click at [437, 392] on tr "Agar 0 g Weight Units g kg mg See more Volume Units l Volume units require a de…" at bounding box center [599, 388] width 797 height 49
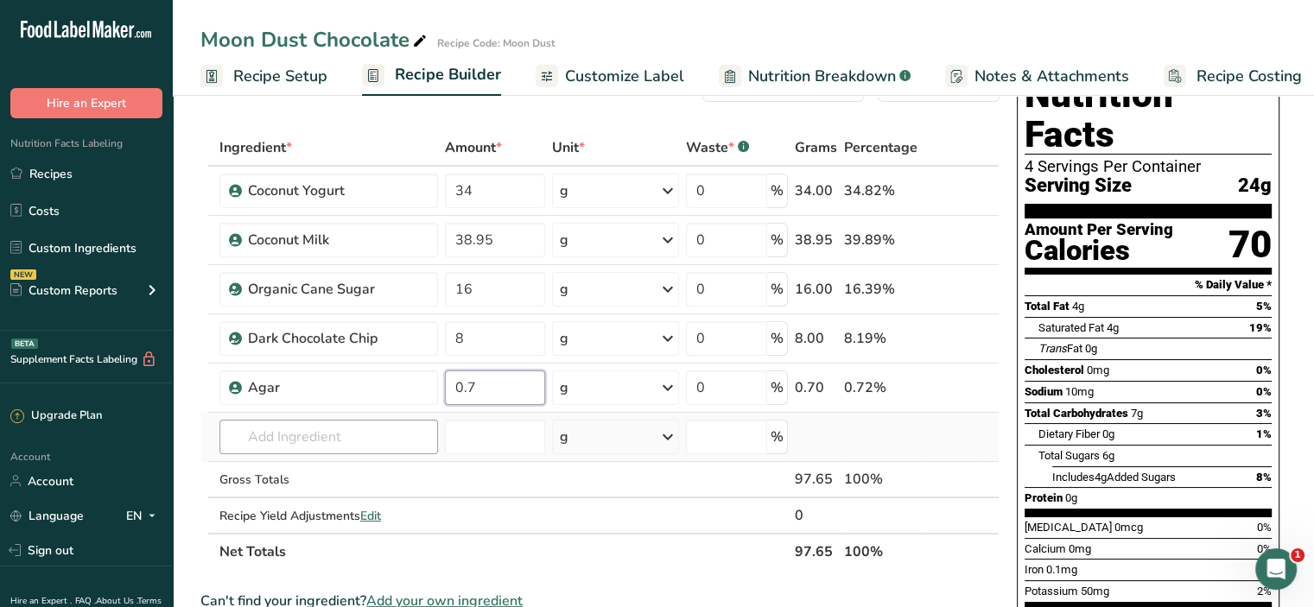
type input "0.7"
click at [353, 430] on div "Ingredient * Amount * Unit * Waste * .a-a{fill:#347362;}.b-a{fill:#fff;} Grams …" at bounding box center [599, 350] width 799 height 441
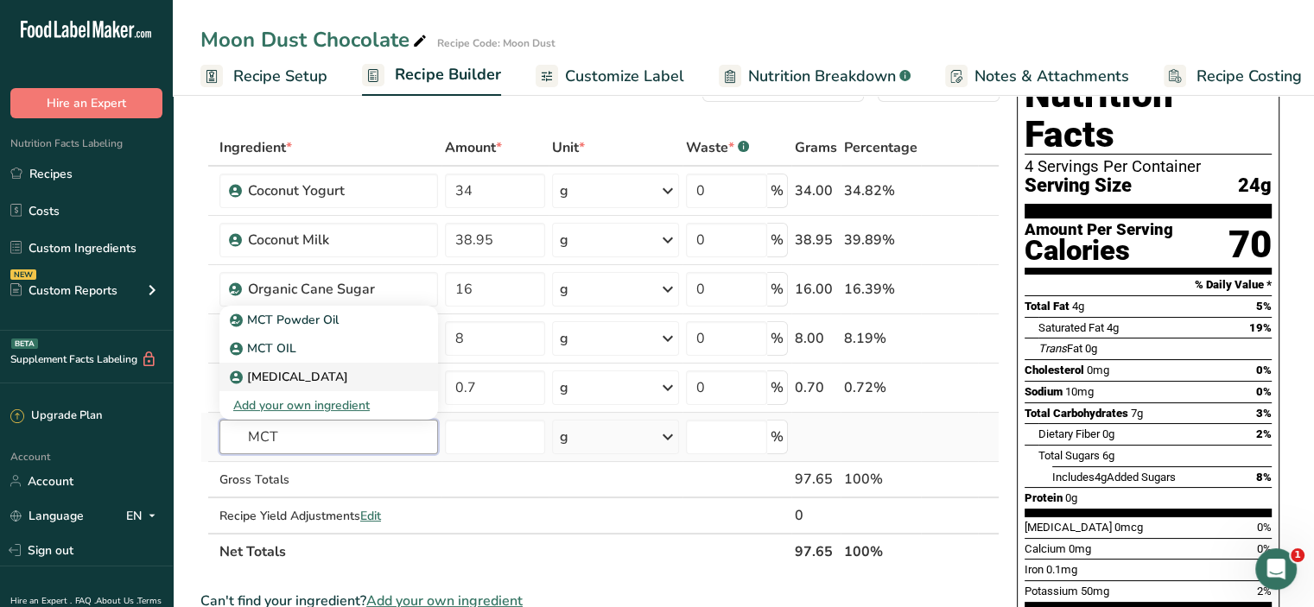
type input "MCT"
click at [353, 364] on link "[MEDICAL_DATA]" at bounding box center [328, 377] width 219 height 29
type input "[MEDICAL_DATA]"
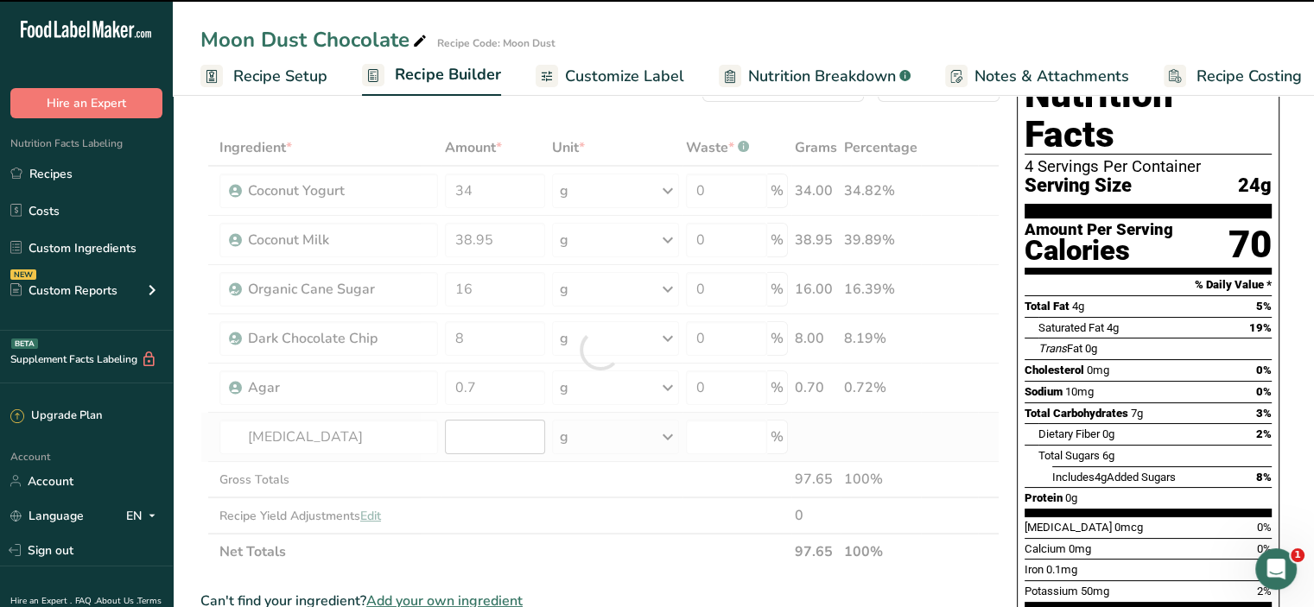
type input "0"
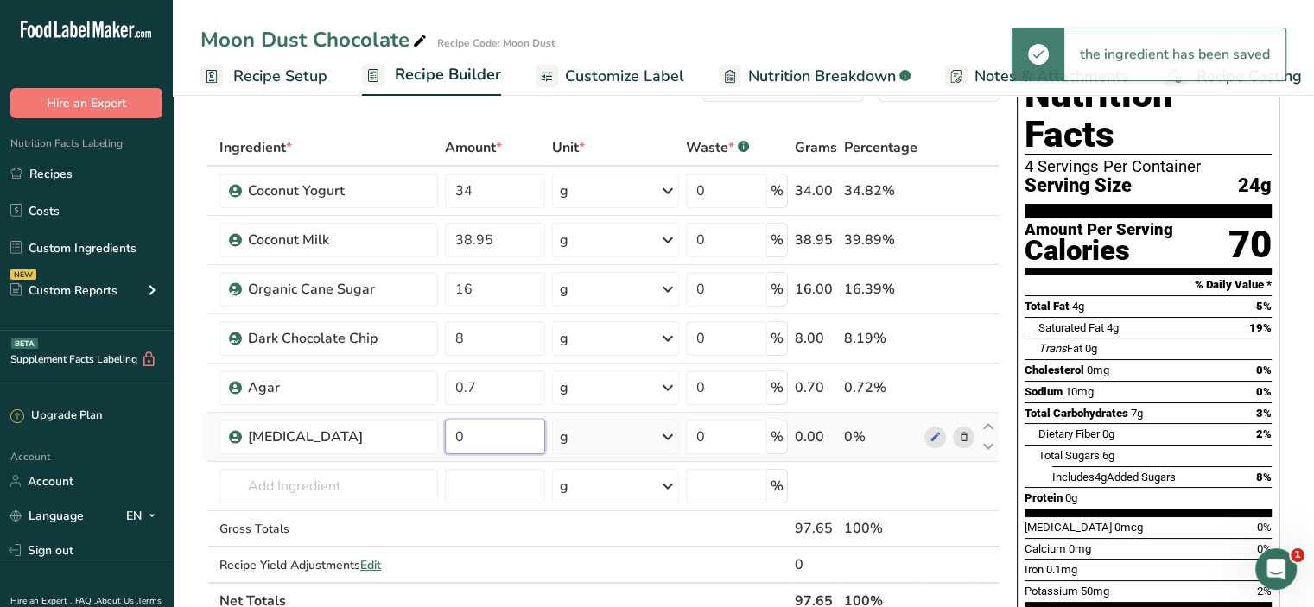
drag, startPoint x: 480, startPoint y: 443, endPoint x: 449, endPoint y: 445, distance: 31.2
click at [449, 445] on tr "[MEDICAL_DATA] 0 g Weight Units g kg mg See more Volume Units l Volume units re…" at bounding box center [599, 437] width 797 height 49
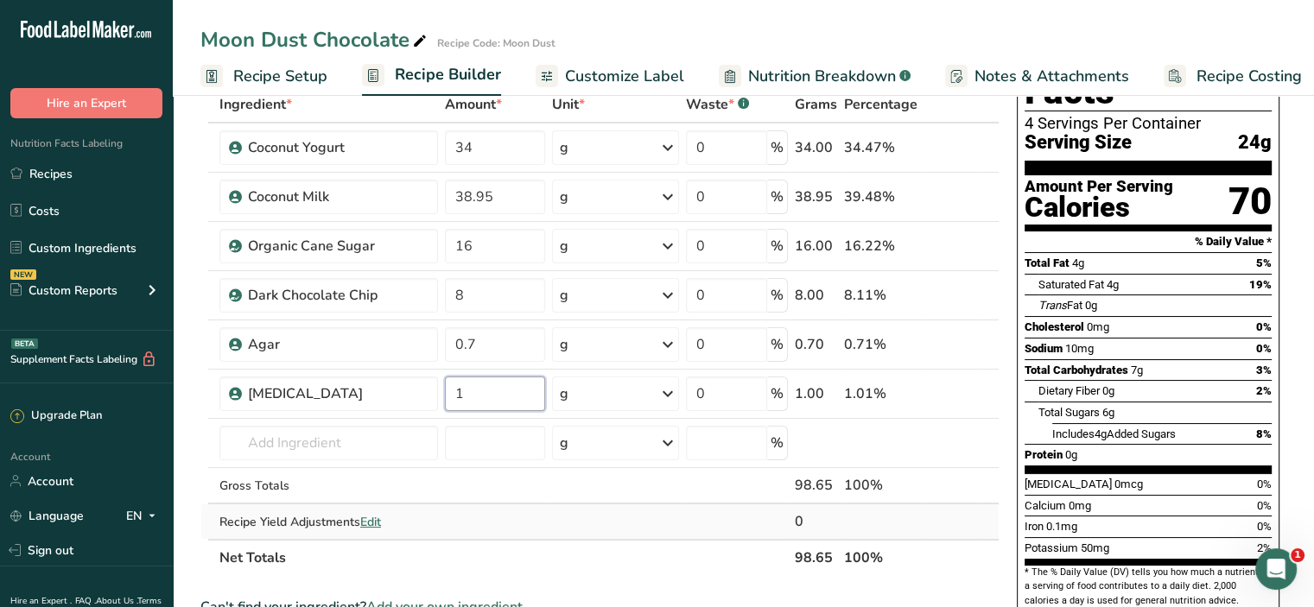
scroll to position [173, 0]
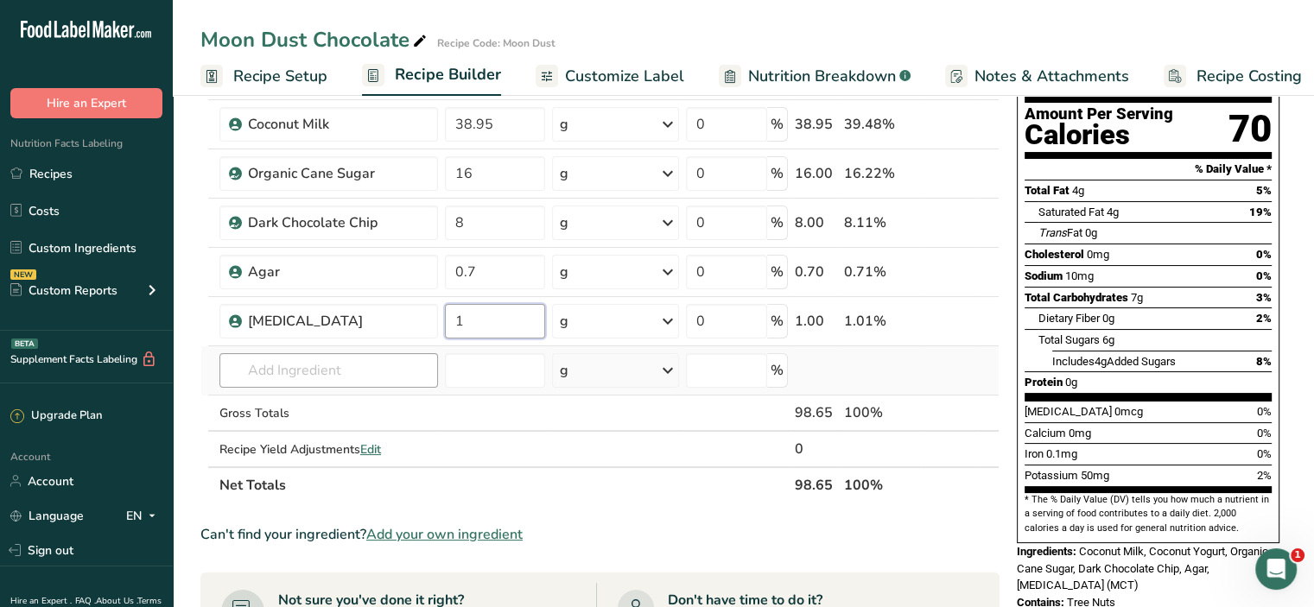
type input "1"
click at [311, 365] on div "Ingredient * Amount * Unit * Waste * .a-a{fill:#347362;}.b-a{fill:#fff;} Grams …" at bounding box center [599, 259] width 799 height 490
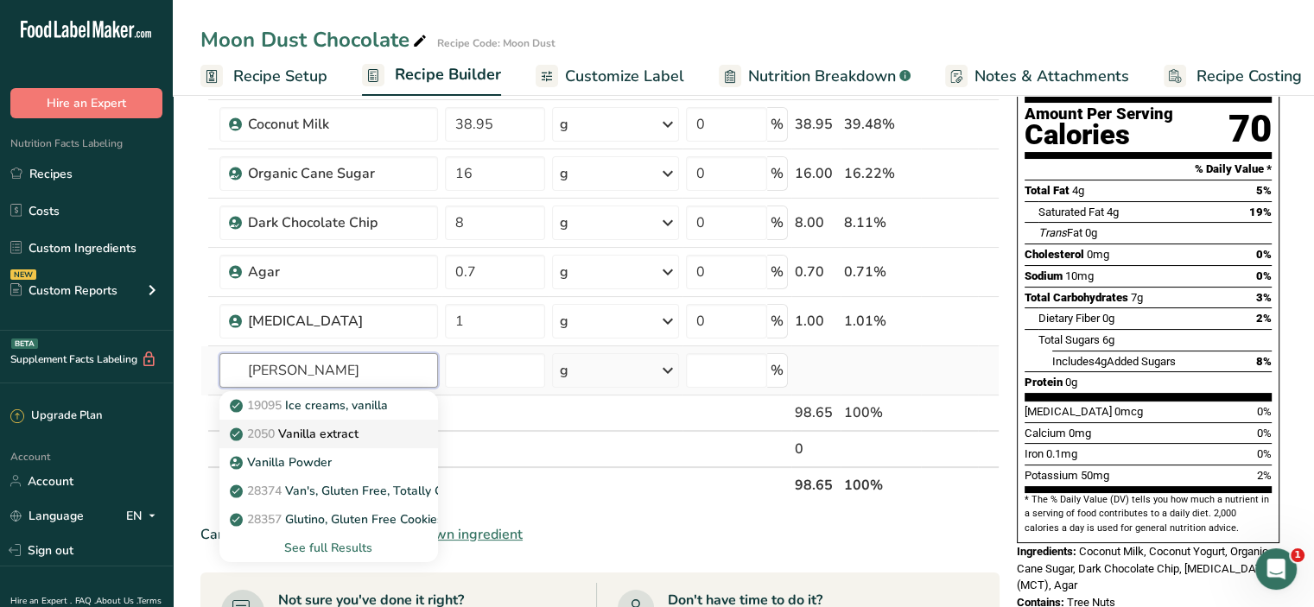
type input "[PERSON_NAME]"
click at [341, 435] on p "2050 Vanilla extract" at bounding box center [295, 434] width 125 height 18
type input "Vanilla extract"
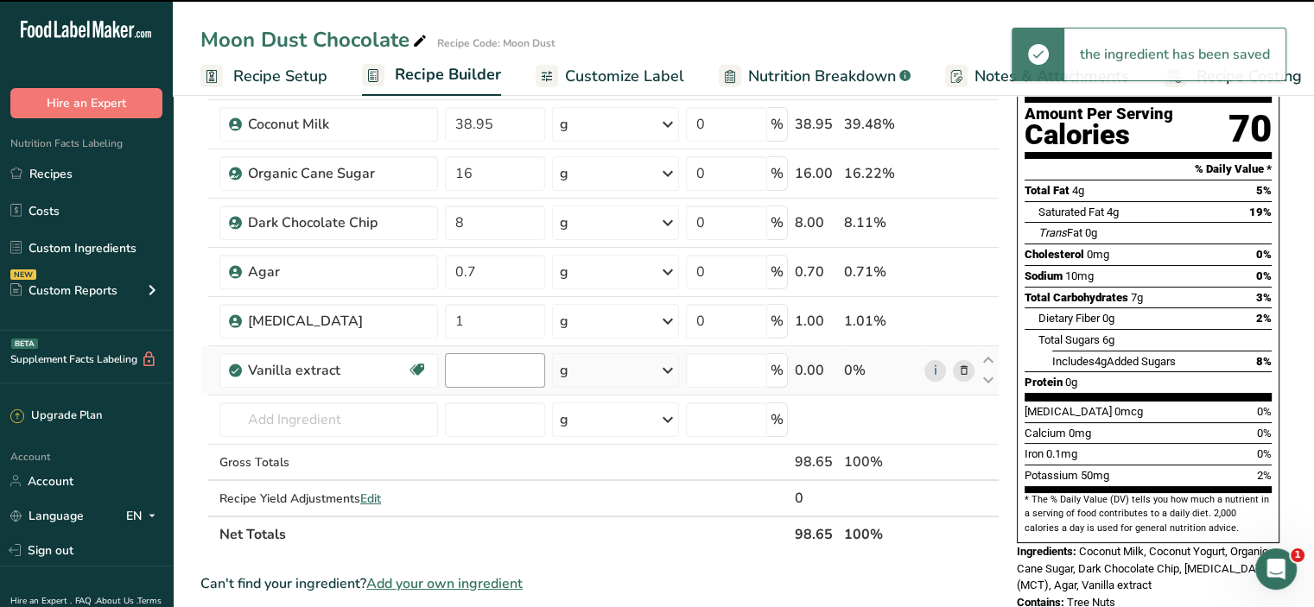
type input "0"
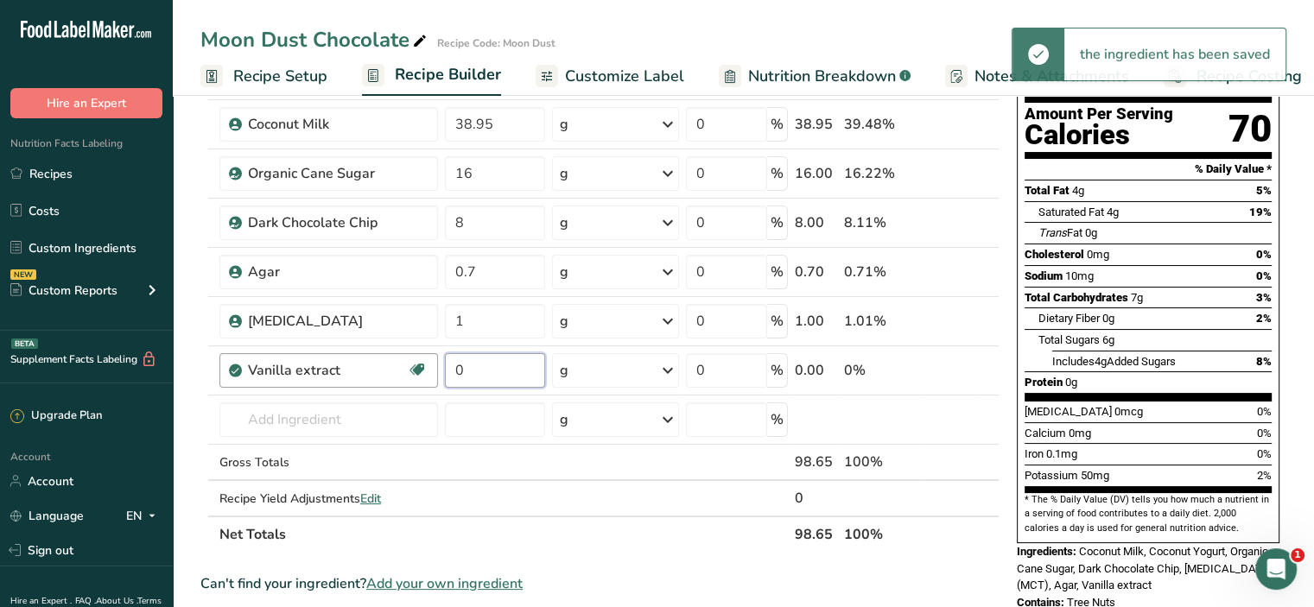
drag, startPoint x: 477, startPoint y: 379, endPoint x: 439, endPoint y: 379, distance: 38.0
click at [439, 379] on tr "Vanilla extract Dairy free Gluten free Vegan Vegetarian Soy free 0 g Portions 1…" at bounding box center [599, 370] width 797 height 49
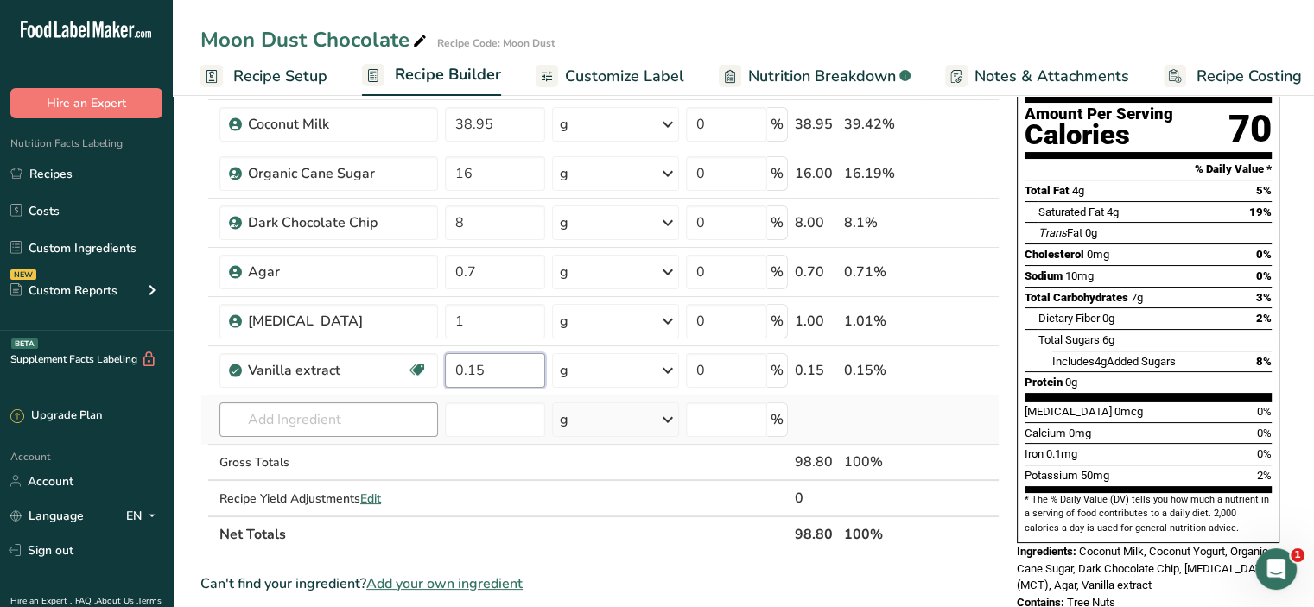
type input "0.15"
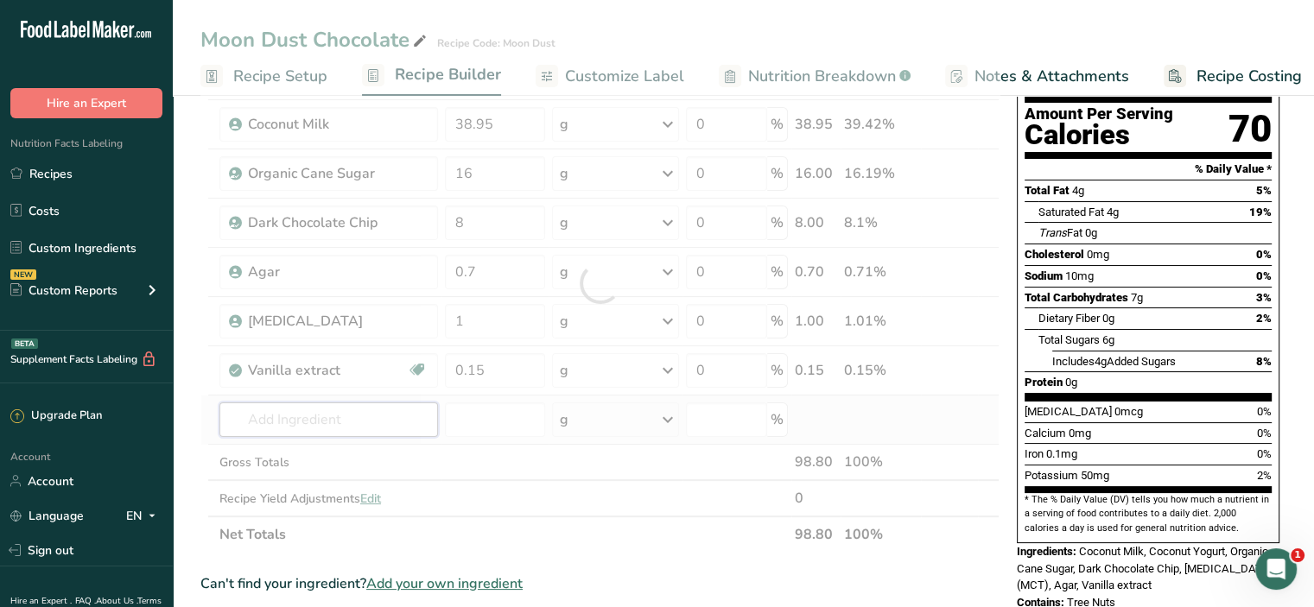
click at [283, 421] on div "Ingredient * Amount * Unit * Waste * .a-a{fill:#347362;}.b-a{fill:#fff;} Grams …" at bounding box center [599, 283] width 799 height 539
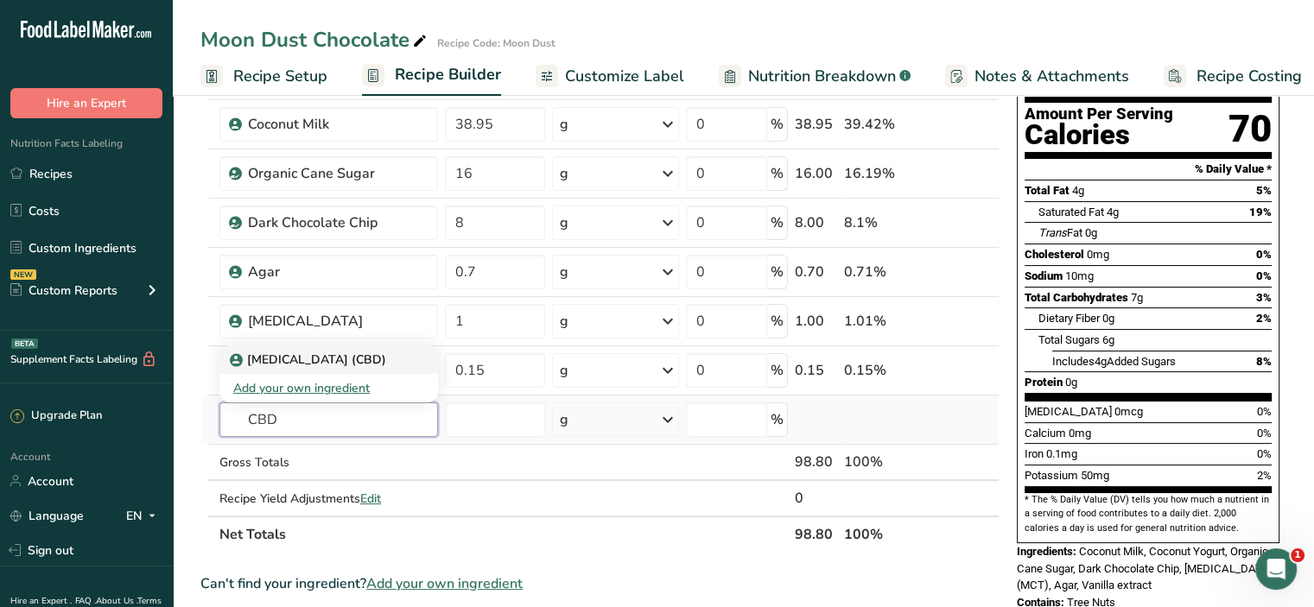
type input "CBD"
click at [280, 362] on p "[MEDICAL_DATA] (CBD)" at bounding box center [309, 360] width 153 height 18
type input "[MEDICAL_DATA] (CBD)"
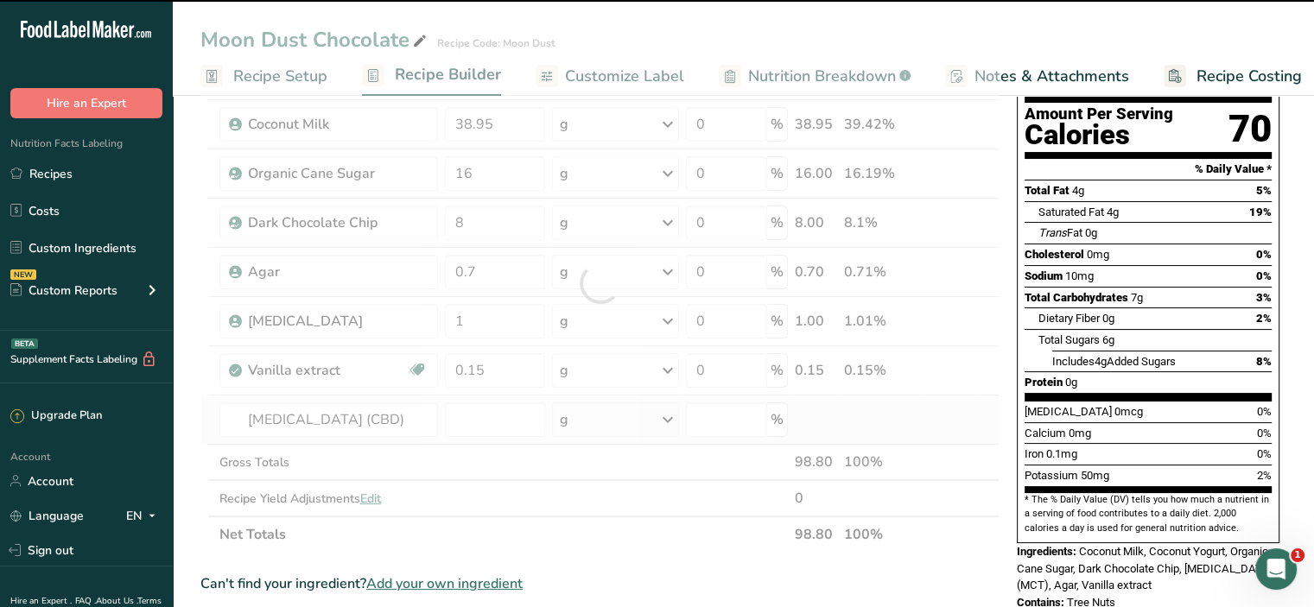
type input "0"
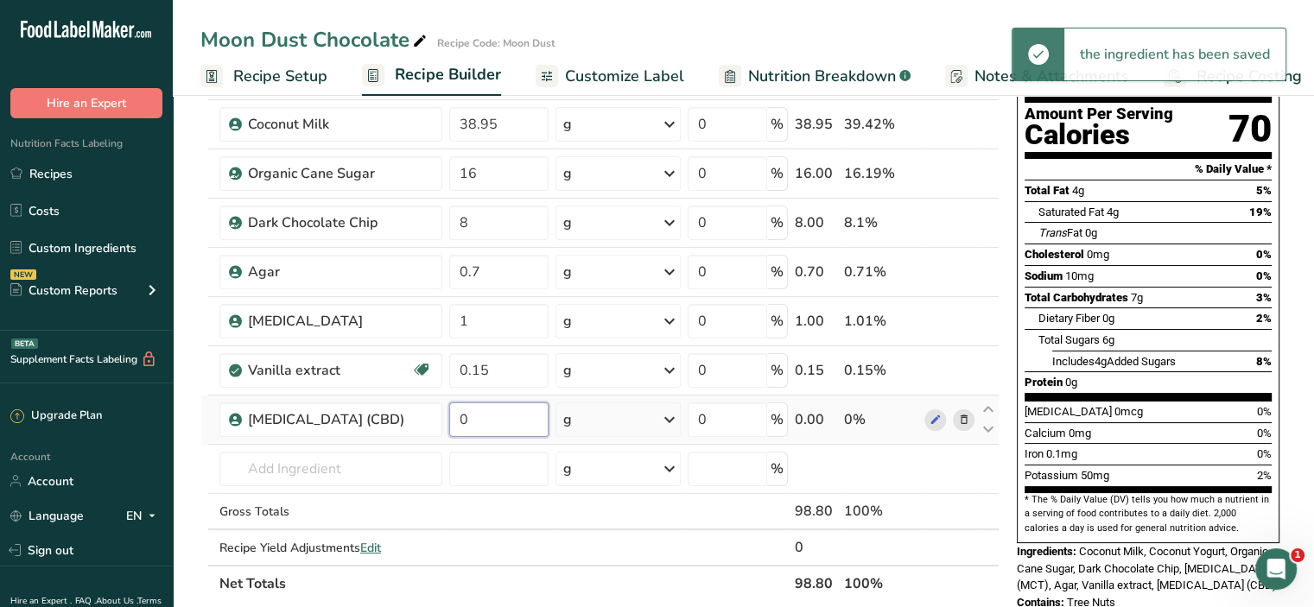
drag, startPoint x: 480, startPoint y: 416, endPoint x: 458, endPoint y: 418, distance: 22.6
click at [458, 418] on input "0" at bounding box center [498, 420] width 99 height 35
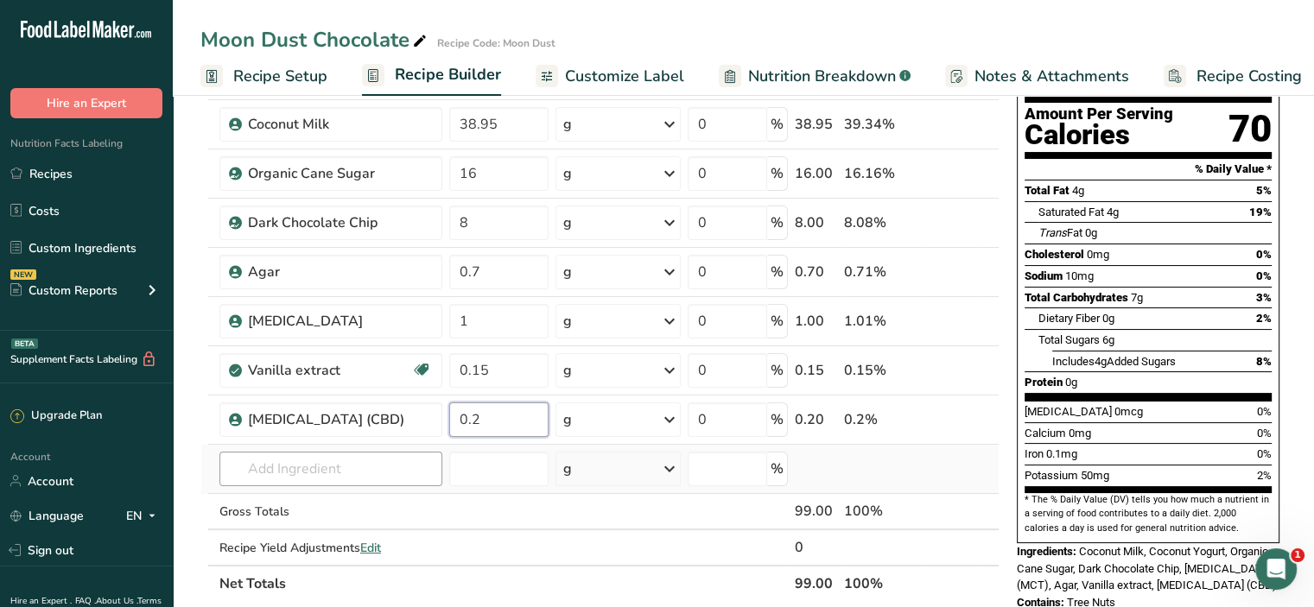
type input "0.2"
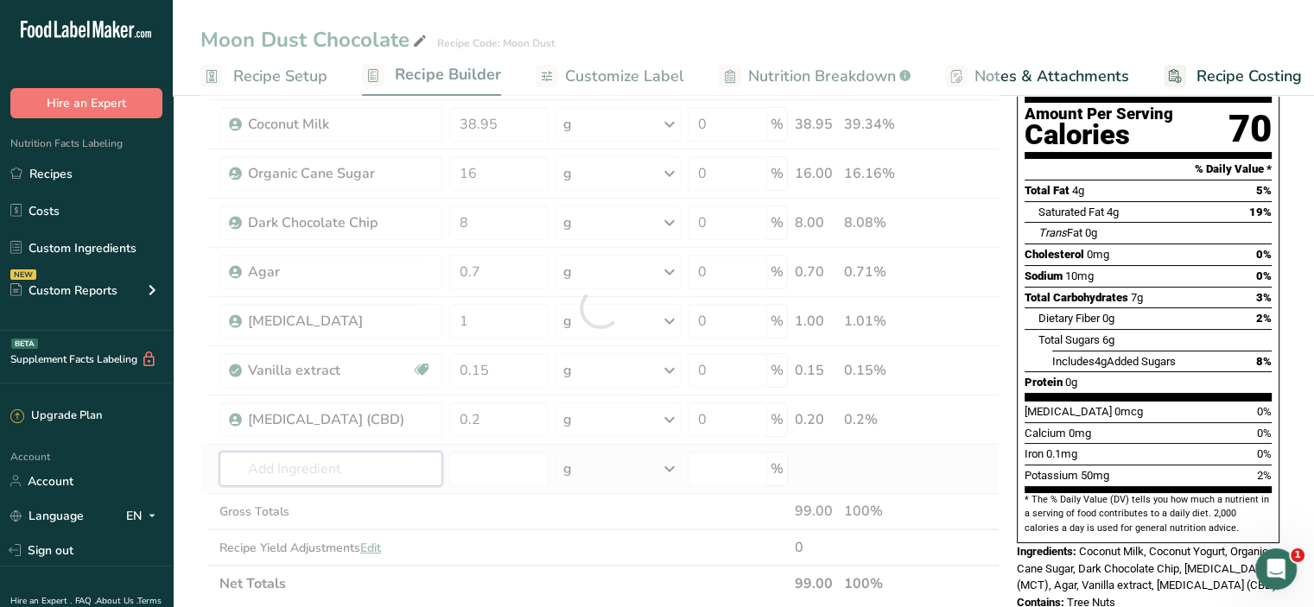
click at [402, 459] on div "Ingredient * Amount * Unit * Waste * .a-a{fill:#347362;}.b-a{fill:#fff;} Grams …" at bounding box center [599, 308] width 799 height 588
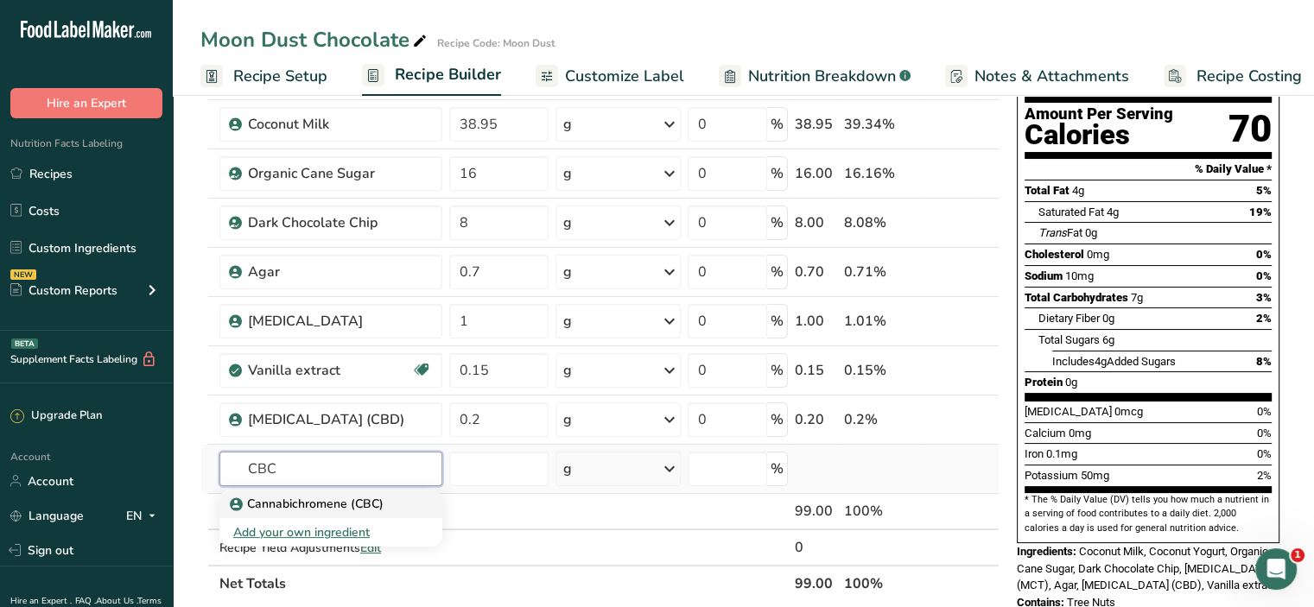
type input "CBC"
click at [359, 511] on p "Cannabichromene (CBC)" at bounding box center [308, 504] width 150 height 18
type input "Cannabichromene (CBC)"
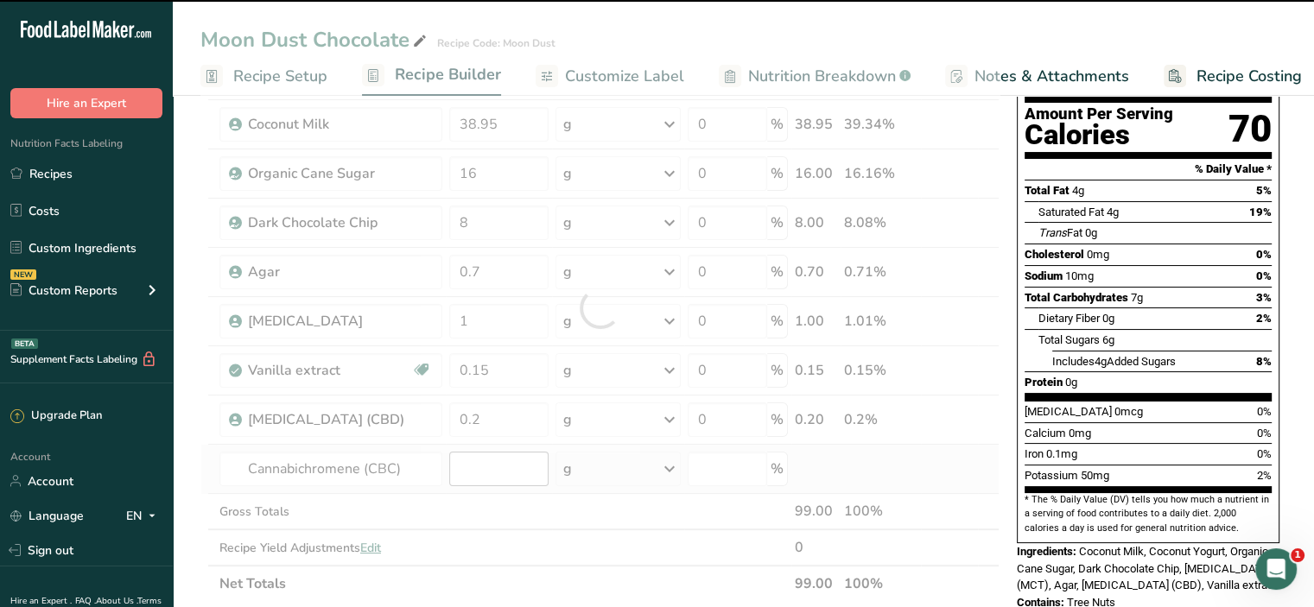
type input "0"
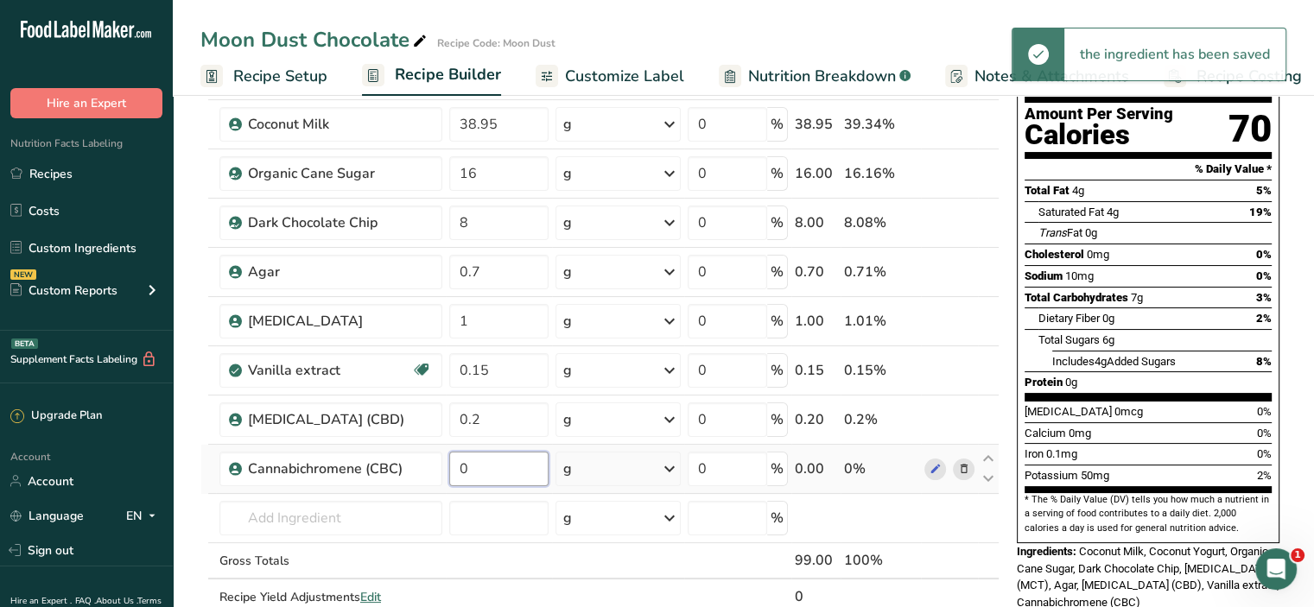
click at [487, 467] on input "0" at bounding box center [498, 469] width 99 height 35
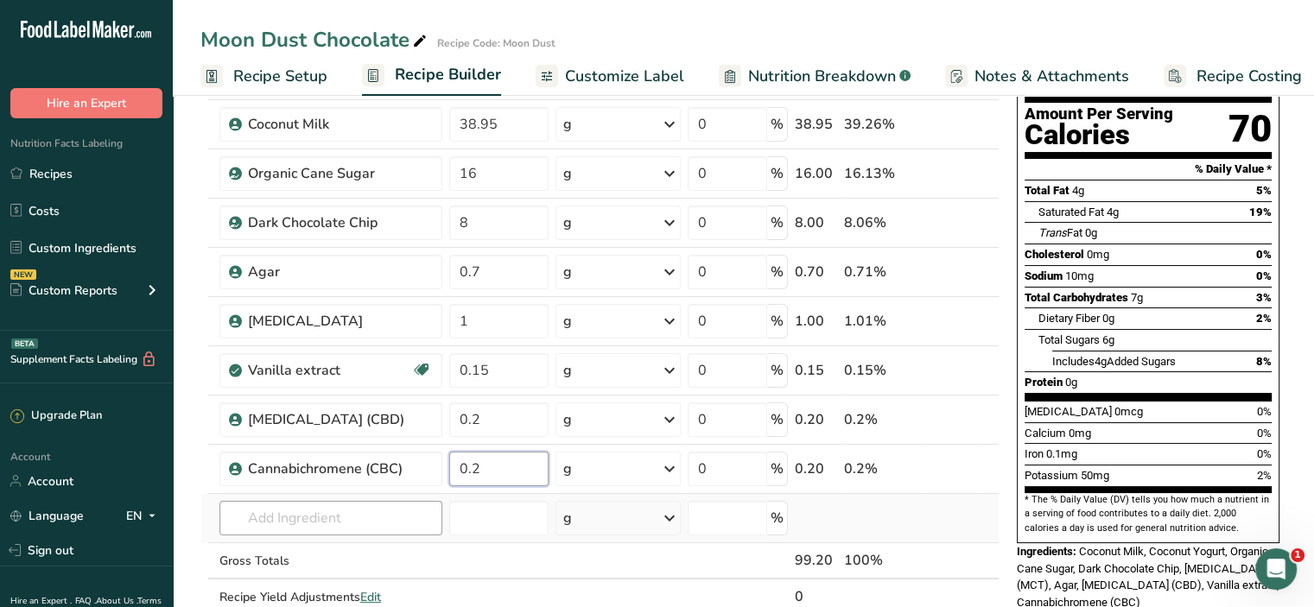
type input "0.2"
click at [418, 524] on div "Ingredient * Amount * Unit * Waste * .a-a{fill:#347362;}.b-a{fill:#fff;} Grams …" at bounding box center [599, 333] width 799 height 638
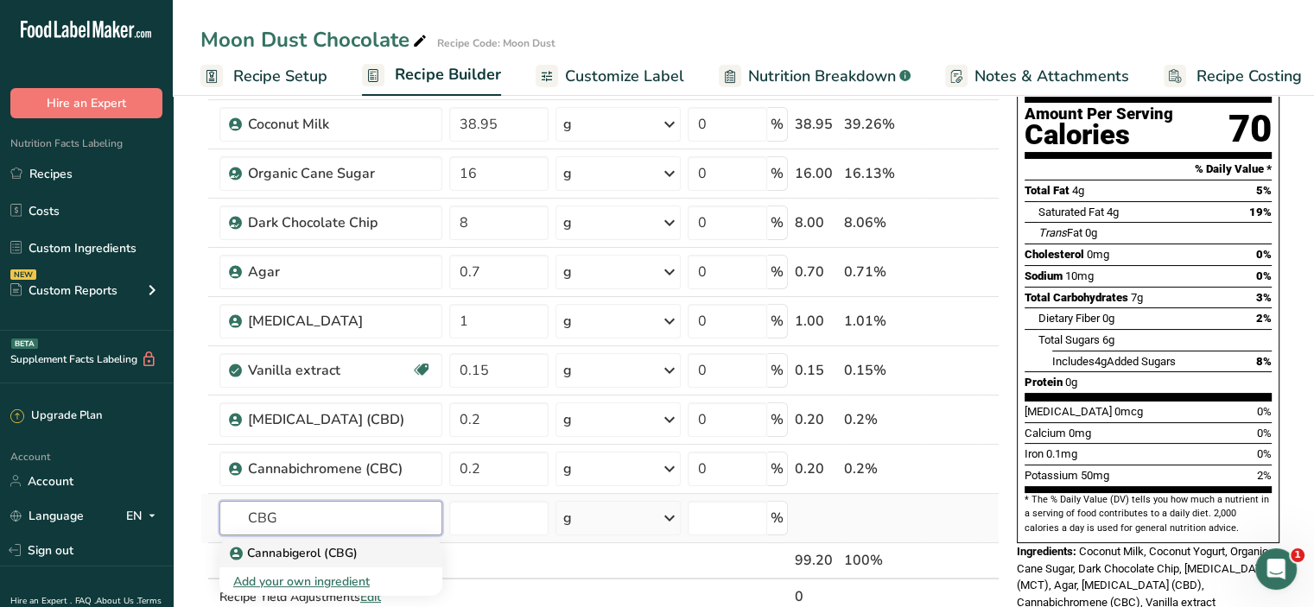
type input "CBG"
click at [345, 546] on p "Cannabigerol (CBG)" at bounding box center [295, 553] width 124 height 18
type input "Cannabigerol (CBG)"
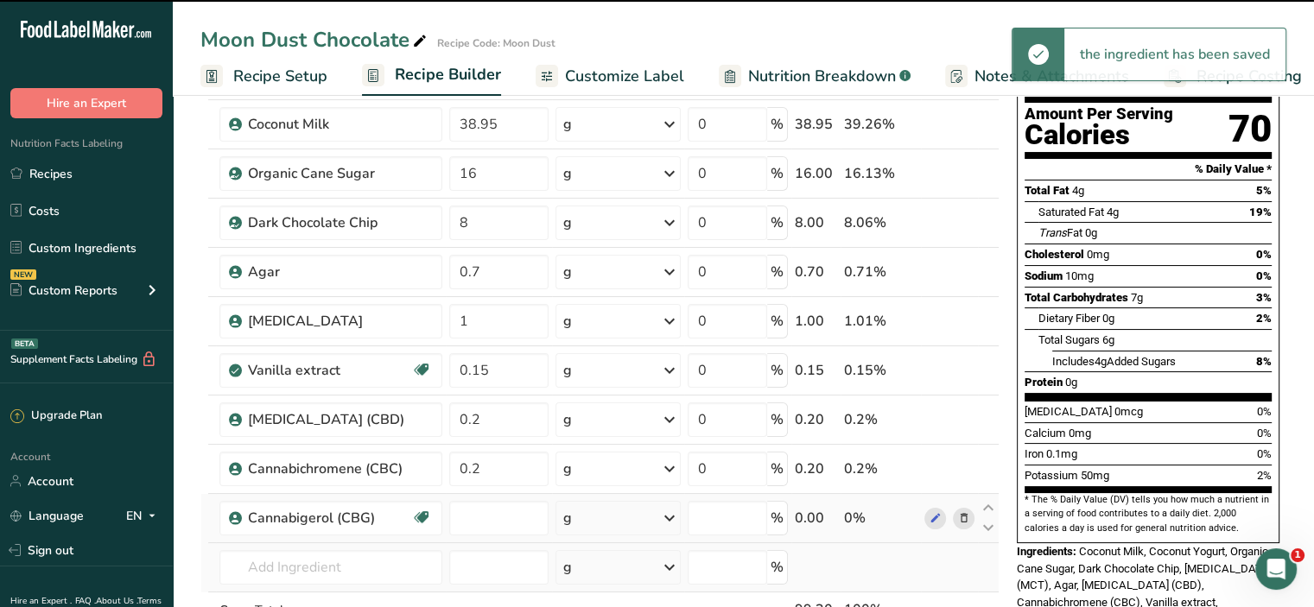
type input "0"
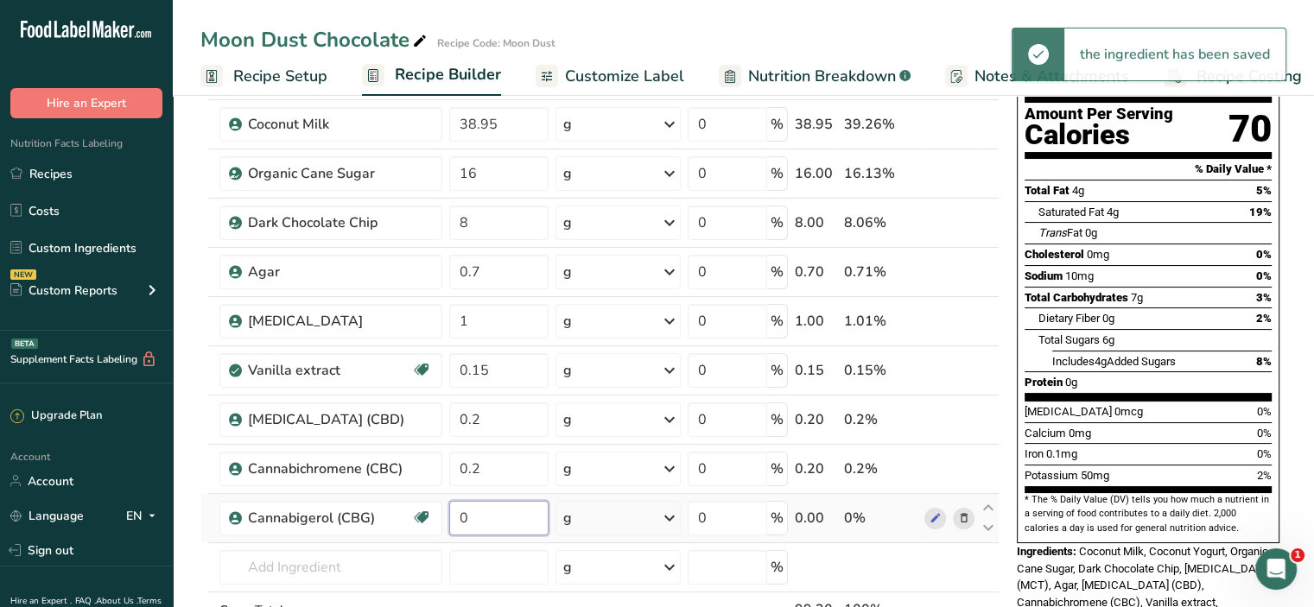
drag, startPoint x: 498, startPoint y: 508, endPoint x: 463, endPoint y: 517, distance: 35.6
click at [464, 517] on input "0" at bounding box center [498, 518] width 99 height 35
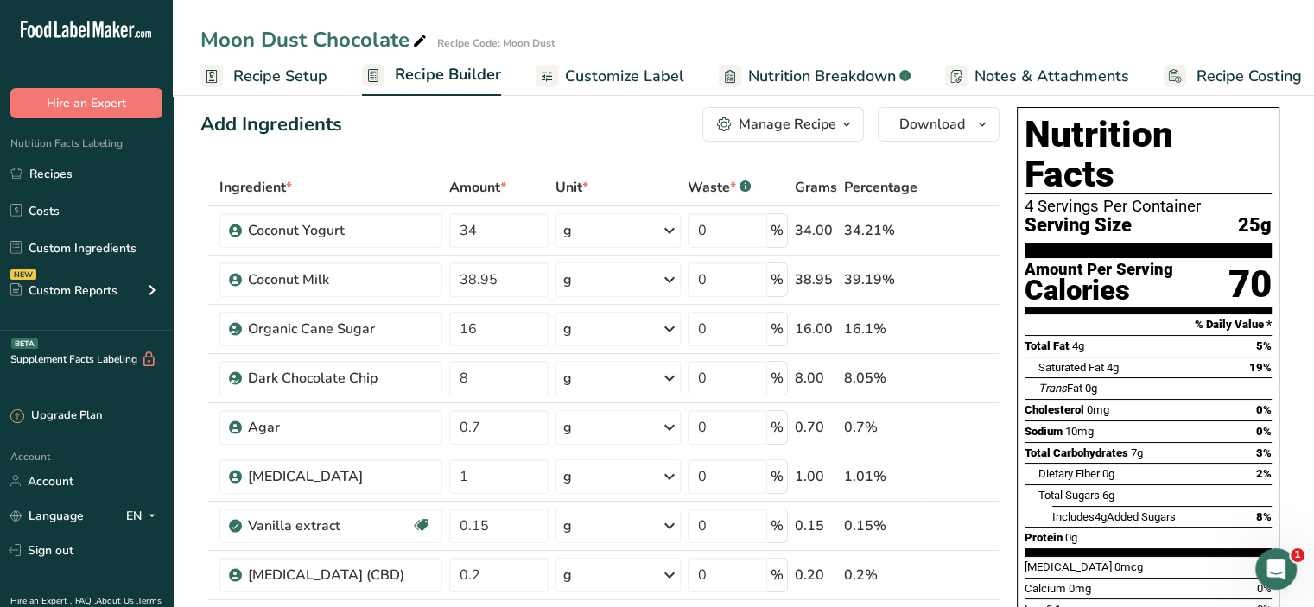
scroll to position [0, 0]
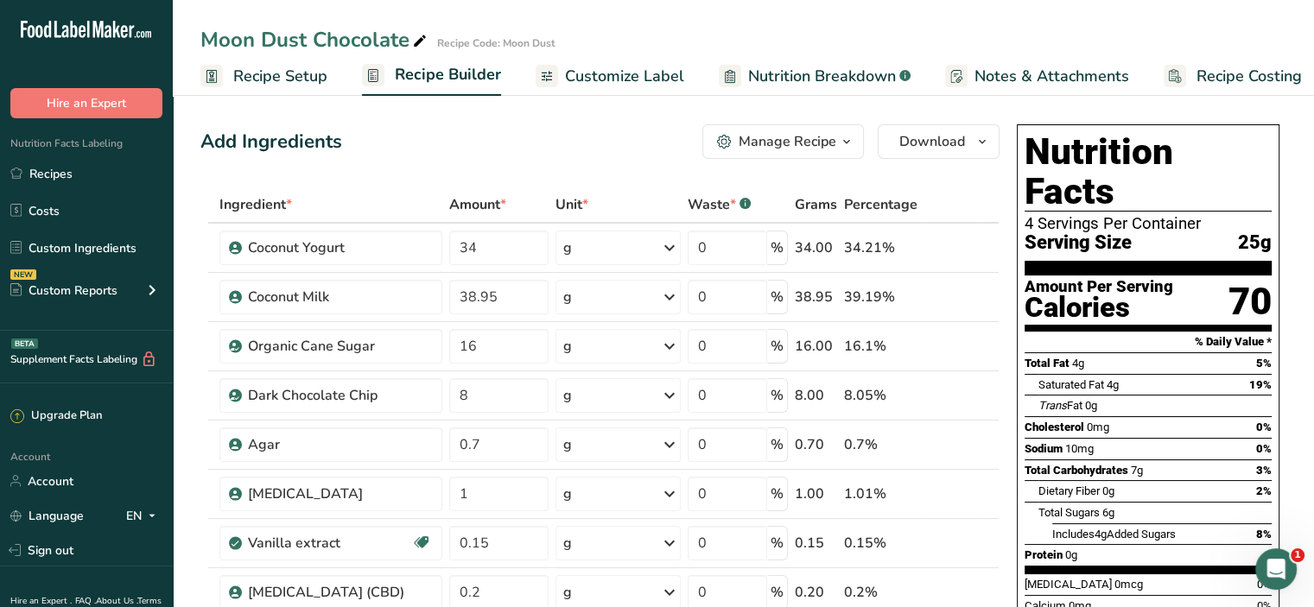
type input "0.2"
click at [826, 82] on span "Nutrition Breakdown" at bounding box center [822, 76] width 148 height 23
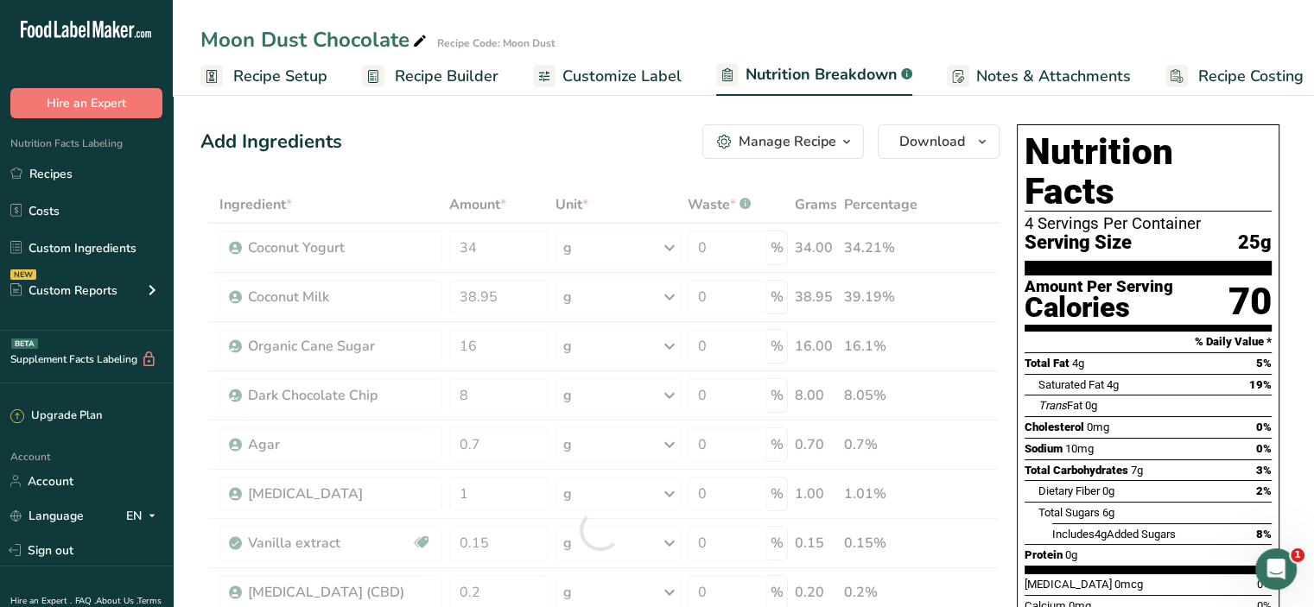
scroll to position [0, 16]
click at [628, 85] on span "Customize Label" at bounding box center [605, 76] width 119 height 23
select select "Calories"
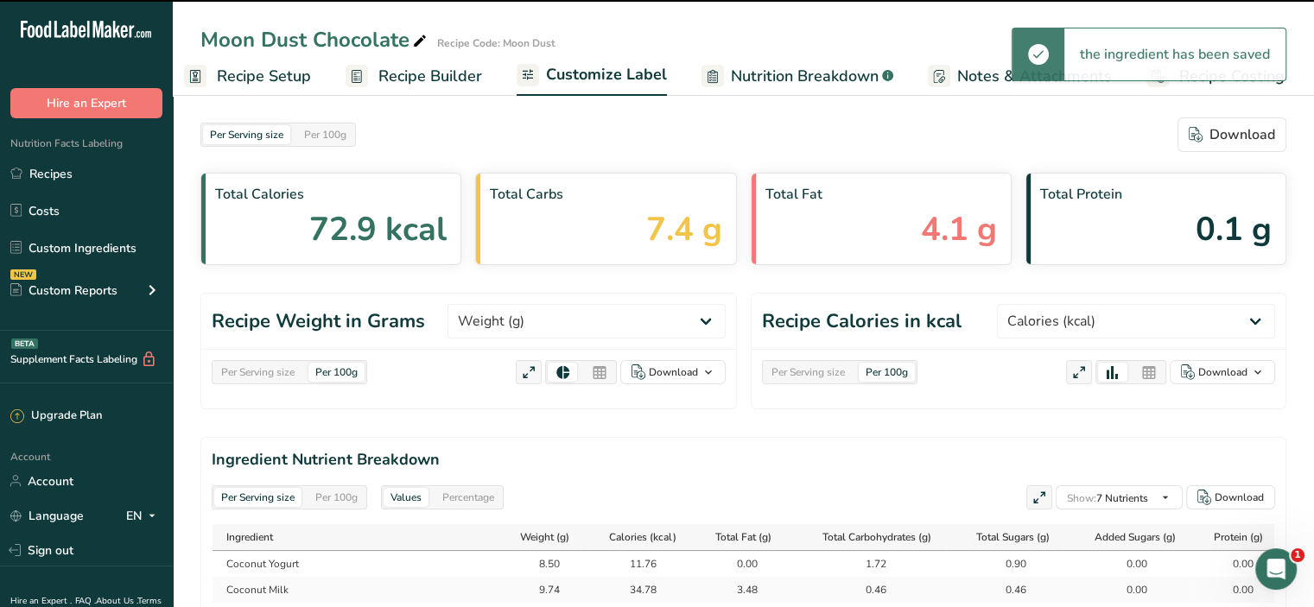
scroll to position [0, 15]
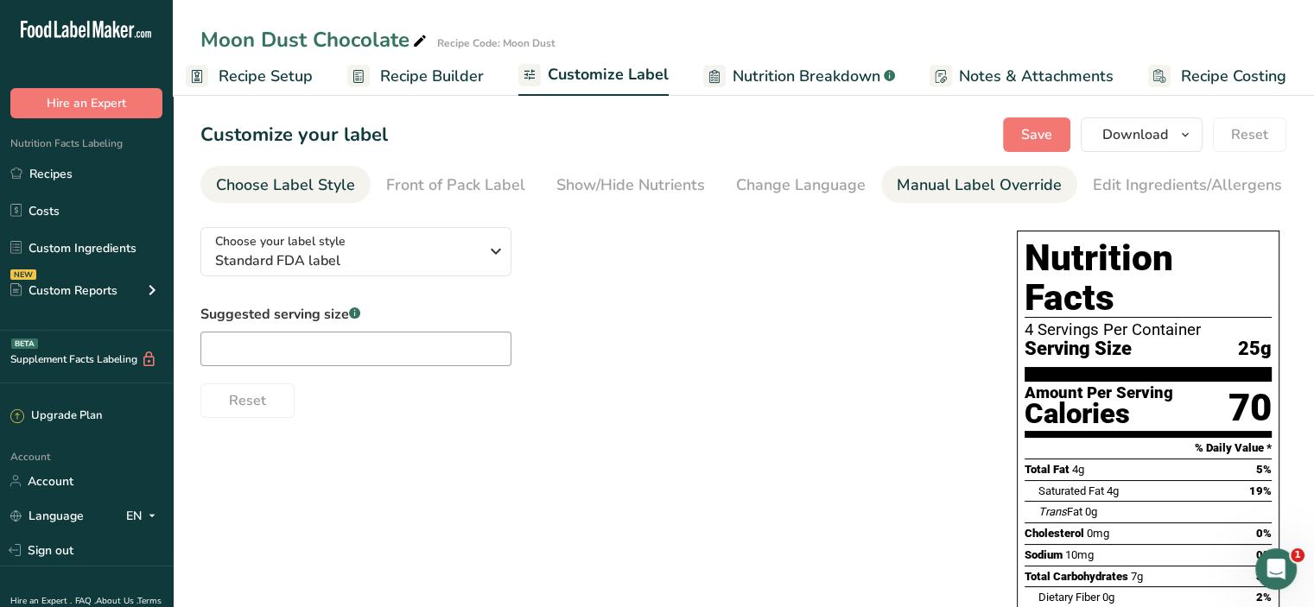
click at [944, 185] on div "Manual Label Override" at bounding box center [979, 185] width 165 height 23
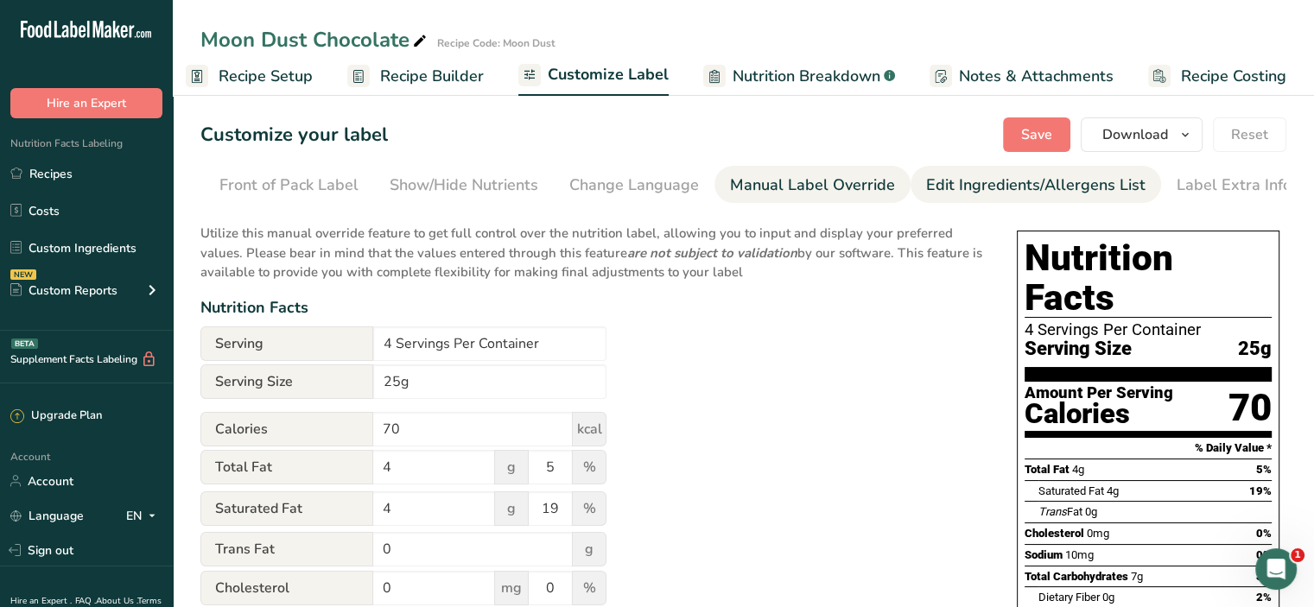
scroll to position [0, 169]
click at [1011, 184] on div "Edit Ingredients/Allergens List" at bounding box center [1033, 185] width 219 height 23
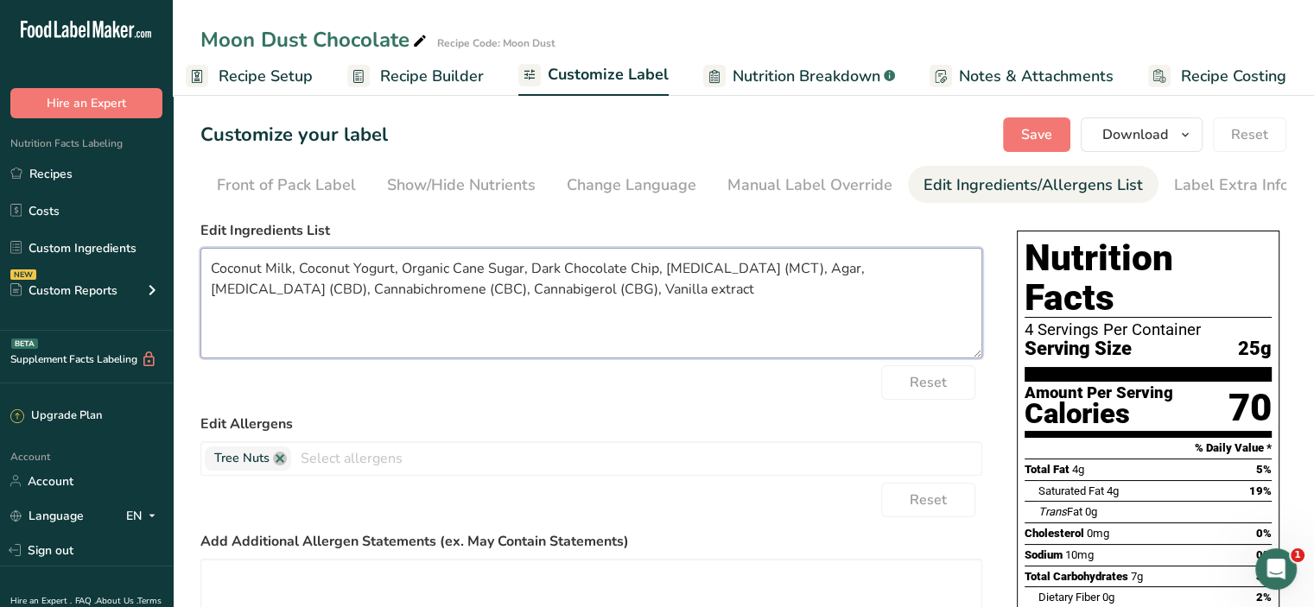
drag, startPoint x: 487, startPoint y: 270, endPoint x: 401, endPoint y: 276, distance: 86.6
click at [401, 276] on textarea "Coconut Milk, Coconut Yogurt, Organic Cane Sugar, Dark Chocolate Chip, [MEDICAL…" at bounding box center [591, 303] width 782 height 111
click at [564, 279] on textarea "Coconut Milk, Coconut Yogurt,Sugar, Dark Chocolate Chip, [MEDICAL_DATA] (MCT), …" at bounding box center [591, 303] width 782 height 111
type textarea "Coconut Milk, Coconut Yogurt,Sugar, Dark Chocolate, [MEDICAL_DATA] (MCT), Agar,…"
click at [349, 465] on input "text" at bounding box center [636, 458] width 690 height 27
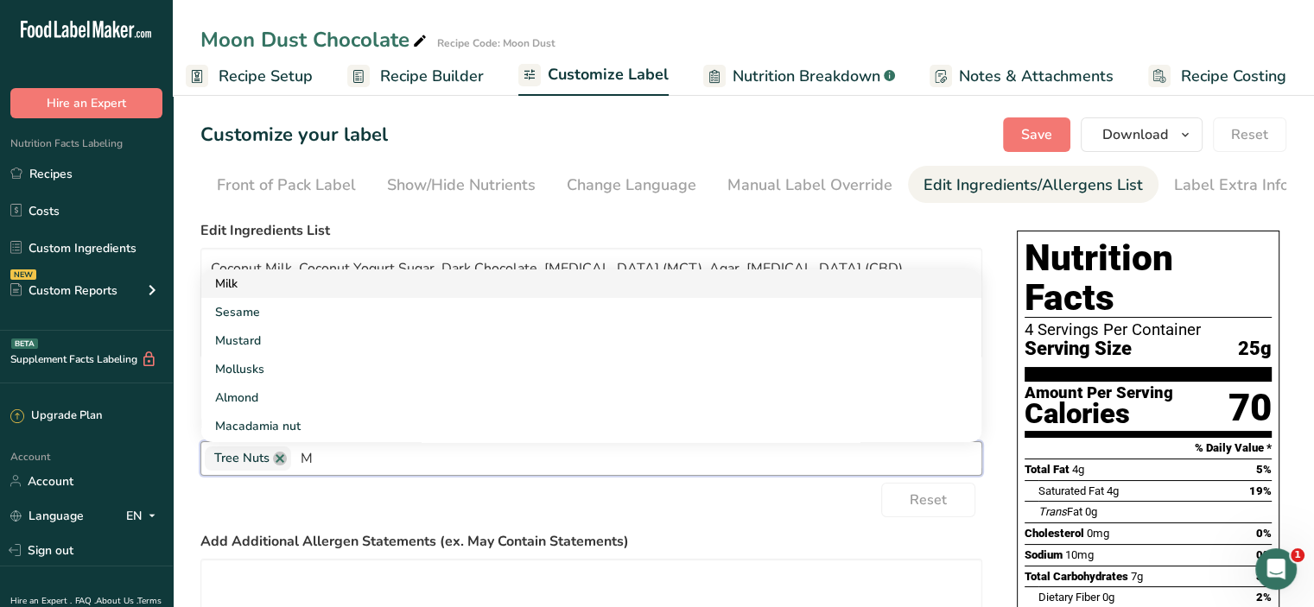
type input "M"
click at [211, 284] on link "Milk" at bounding box center [591, 284] width 780 height 29
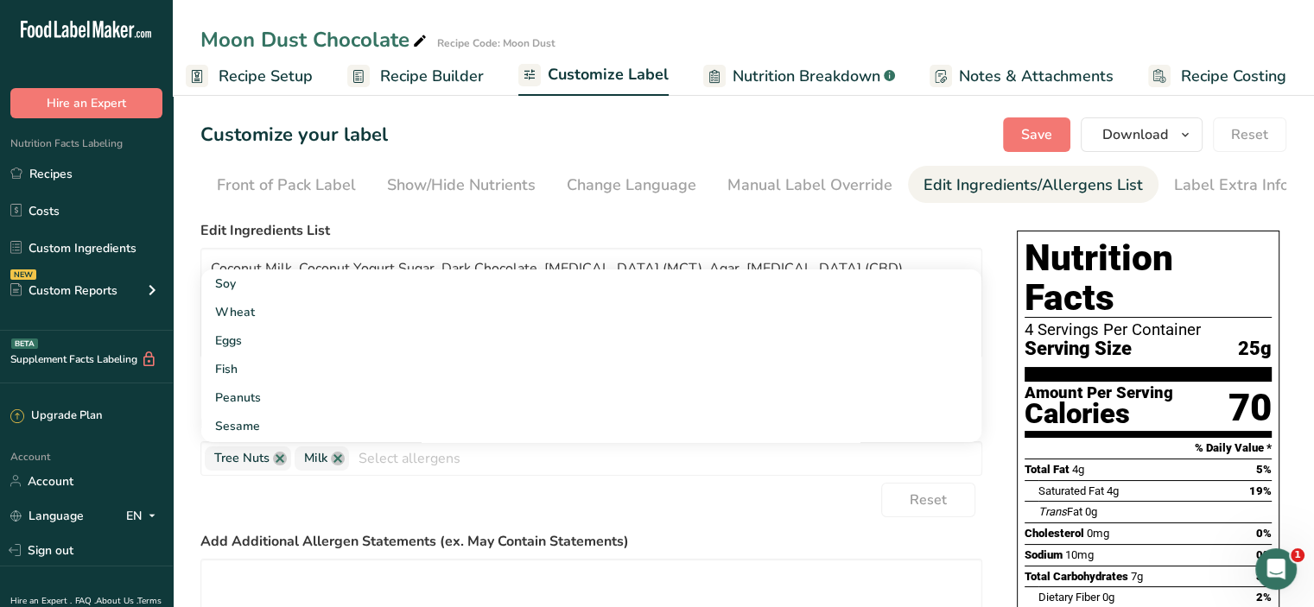
click at [468, 514] on div "Reset" at bounding box center [591, 500] width 782 height 35
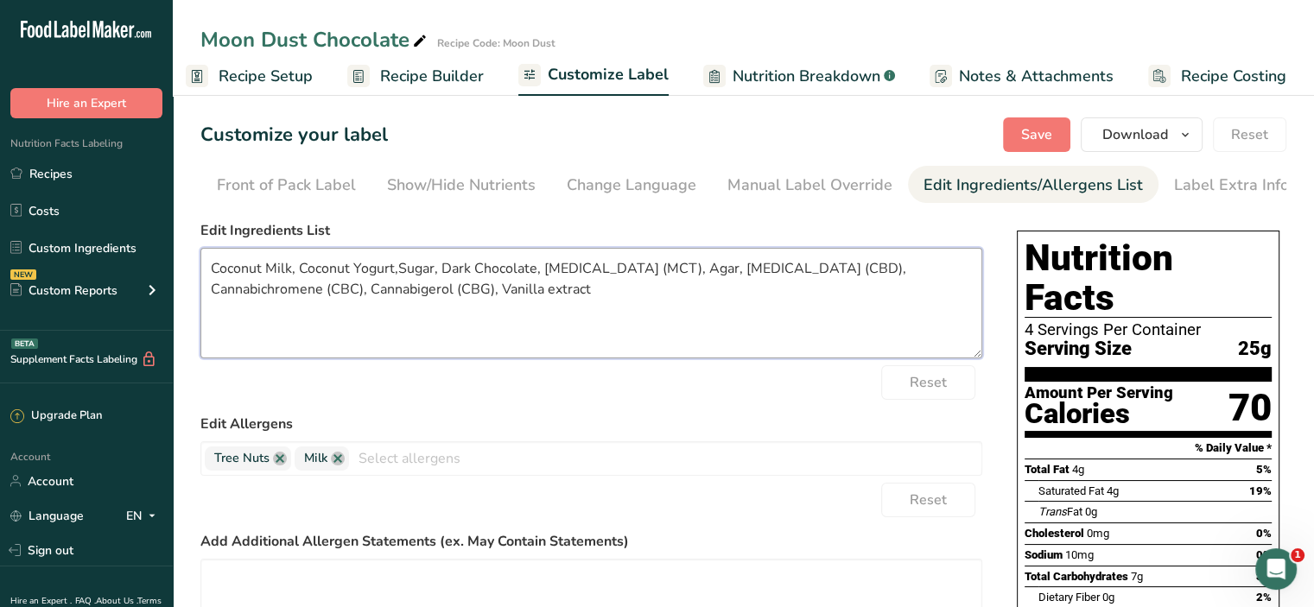
click at [543, 272] on textarea "Coconut Milk, Coconut Yogurt,Sugar, Dark Chocolate, [MEDICAL_DATA] (MCT), Agar,…" at bounding box center [591, 303] width 782 height 111
click at [397, 275] on textarea "Coconut Milk, Coconut Yogurt,Sugar, Dark Chocolate, Agar Agar,[MEDICAL_DATA] (M…" at bounding box center [591, 303] width 782 height 111
click at [639, 293] on textarea "Coconut Milk, Coconut Yogurt, Sugar, Dark Chocolate, Agar Agar,[MEDICAL_DATA] (…" at bounding box center [591, 303] width 782 height 111
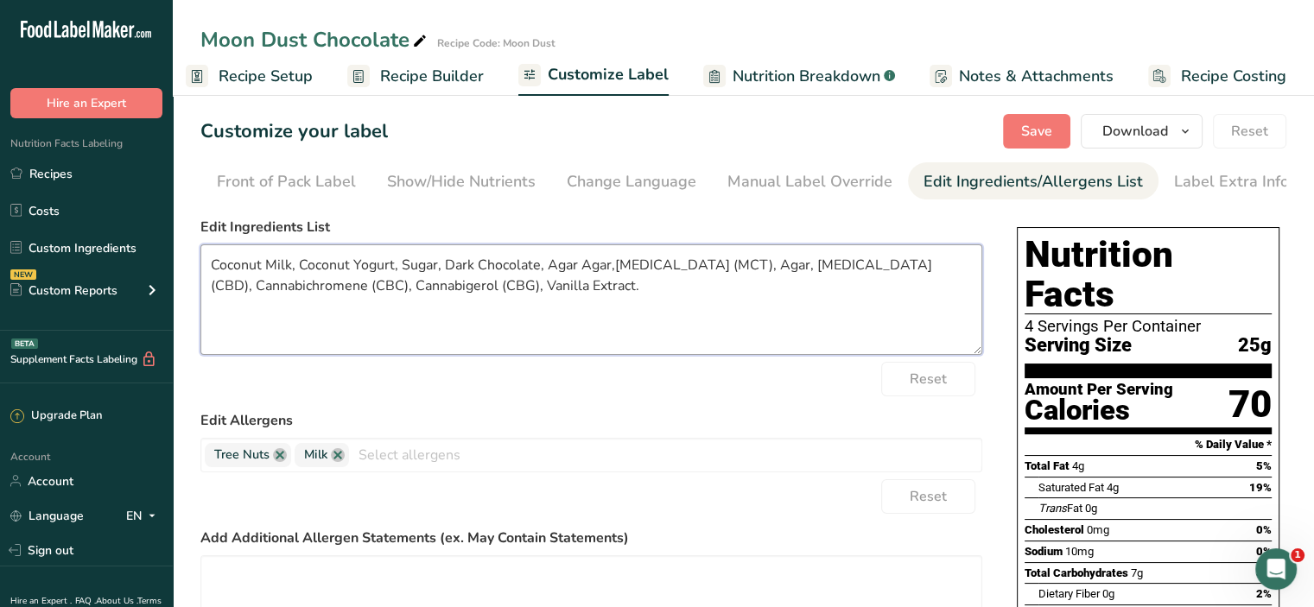
scroll to position [0, 0]
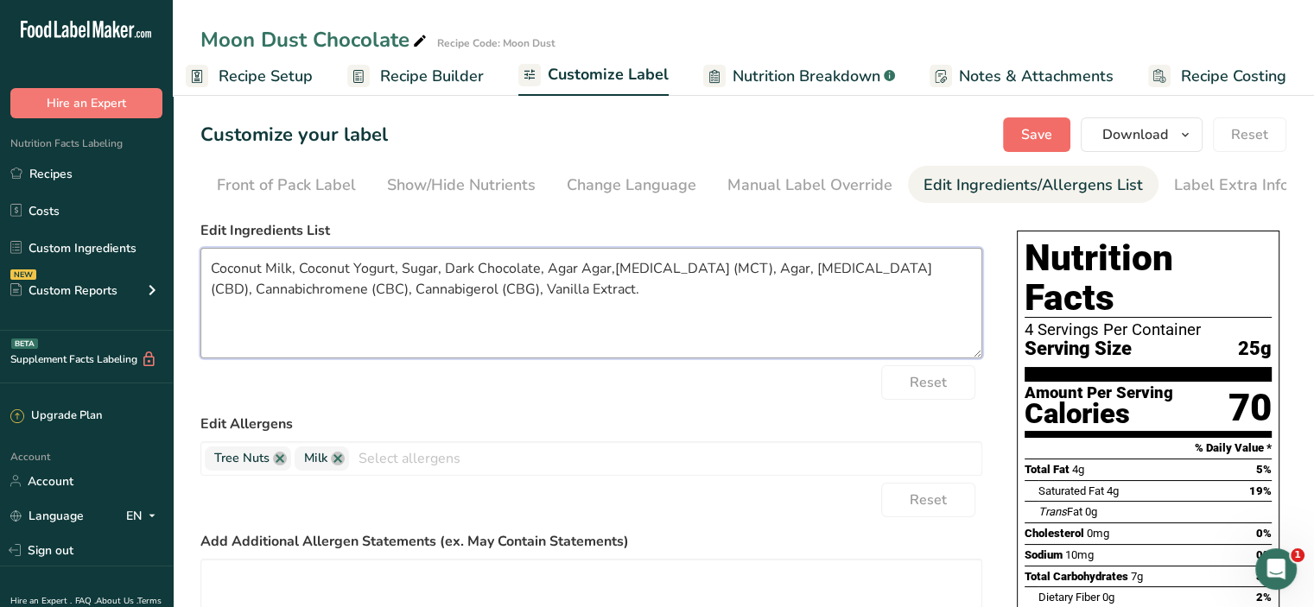
type textarea "Coconut Milk, Coconut Yogurt, Sugar, Dark Chocolate, Agar Agar,[MEDICAL_DATA] (…"
click at [1010, 130] on button "Save" at bounding box center [1036, 135] width 67 height 35
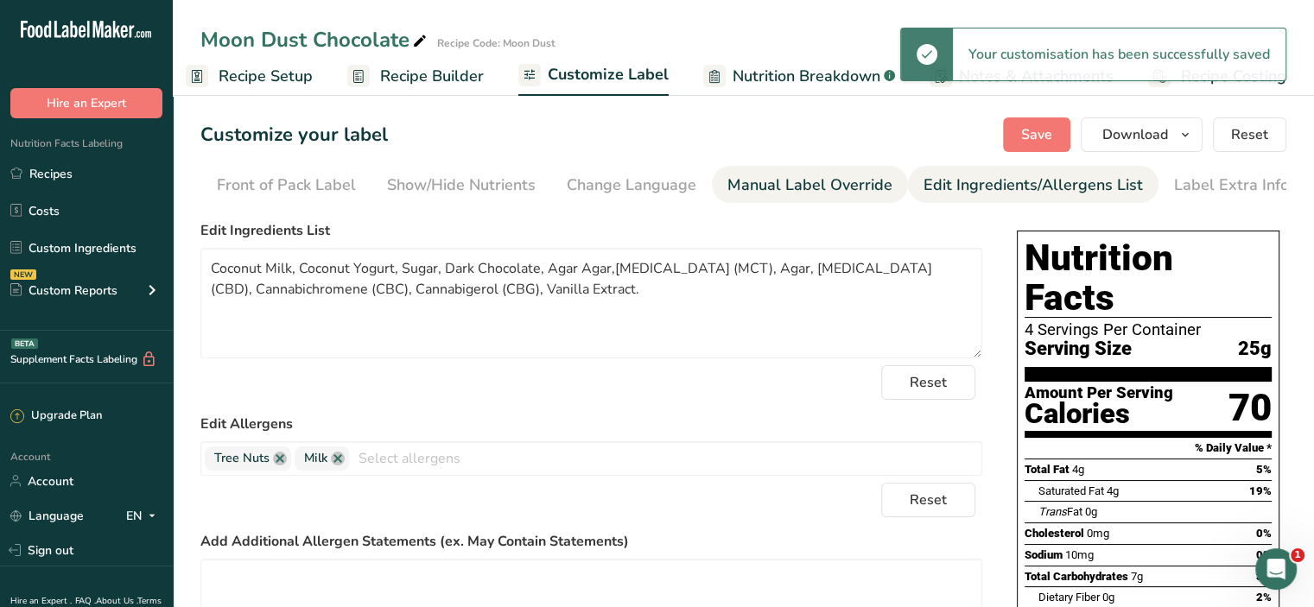
click at [741, 194] on div "Manual Label Override" at bounding box center [810, 185] width 165 height 23
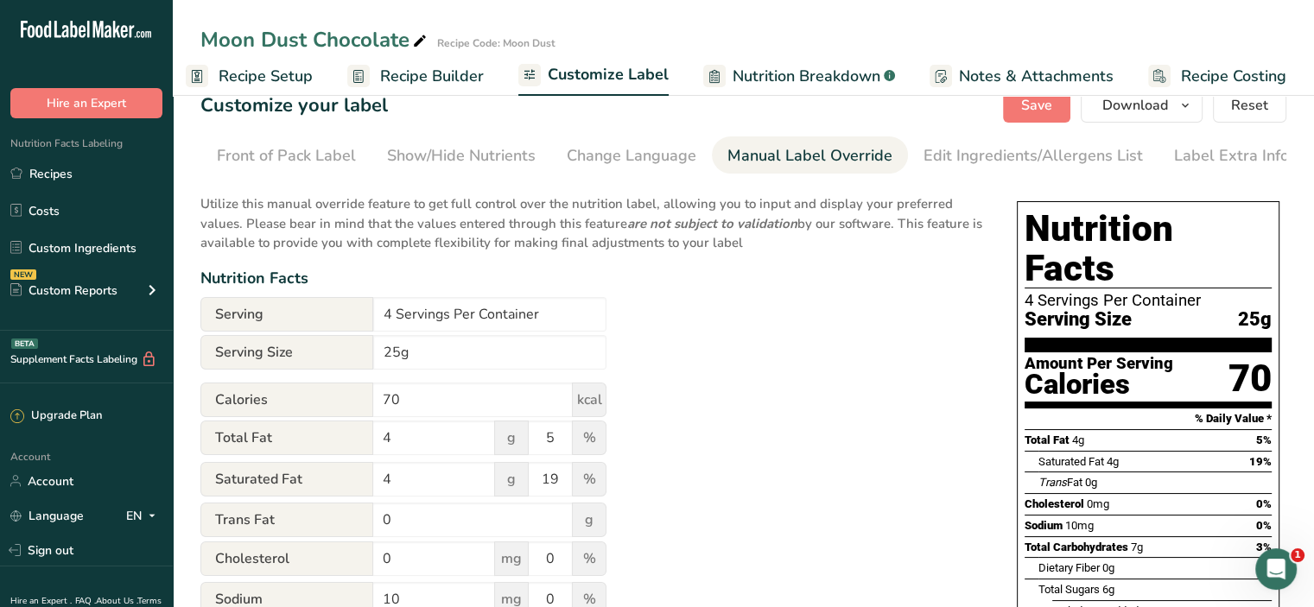
scroll to position [57, 0]
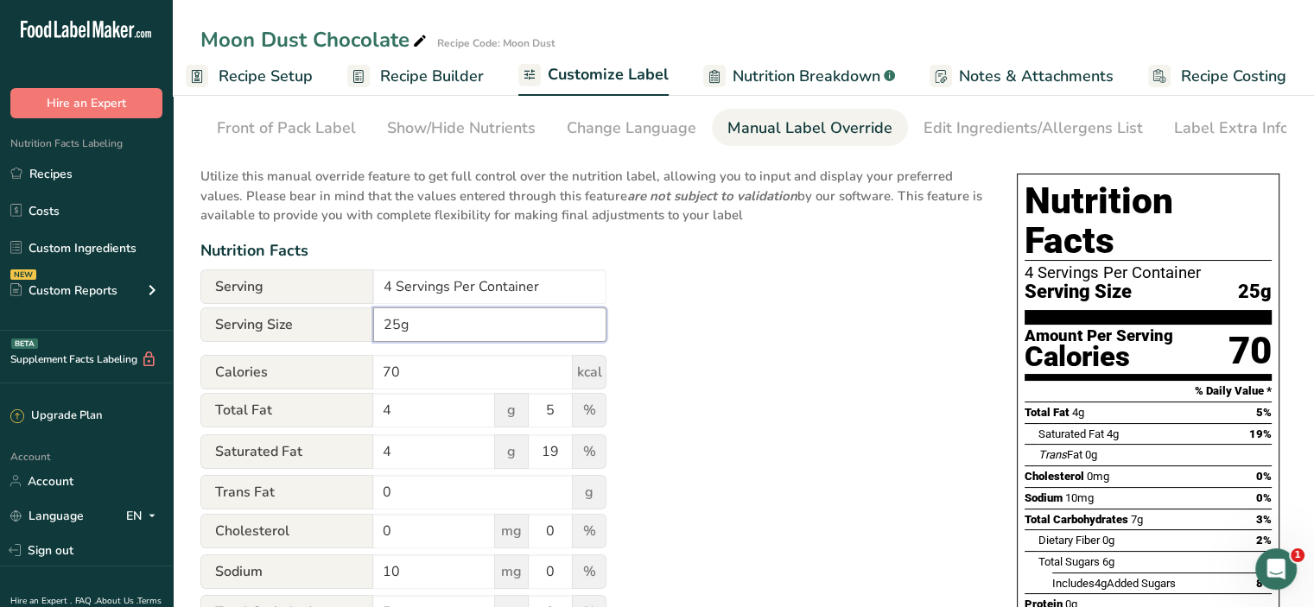
click at [399, 332] on input "25g" at bounding box center [489, 325] width 233 height 35
type input "4.5g"
click at [410, 389] on input "70" at bounding box center [473, 372] width 200 height 35
drag, startPoint x: 411, startPoint y: 373, endPoint x: 314, endPoint y: 378, distance: 97.8
click at [318, 383] on div "Calories 70 kcal" at bounding box center [403, 372] width 406 height 35
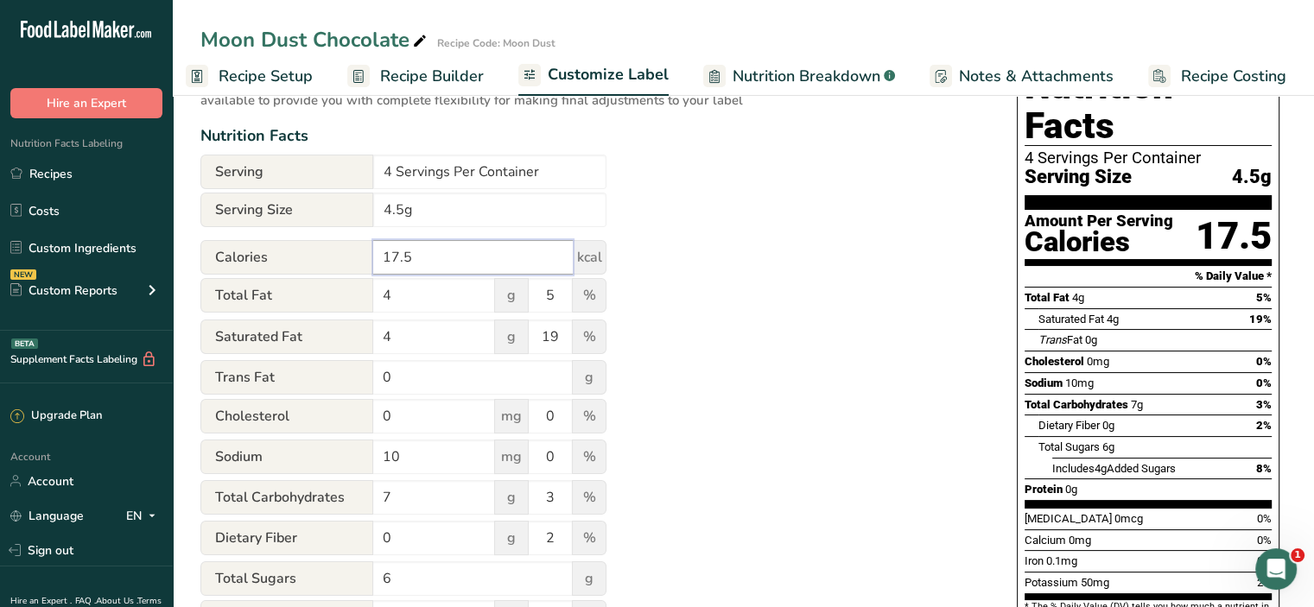
scroll to position [173, 0]
type input "17.5"
drag, startPoint x: 401, startPoint y: 295, endPoint x: 368, endPoint y: 300, distance: 33.1
click at [368, 300] on div "Total Fat 4 g 5 %" at bounding box center [403, 295] width 406 height 36
type input "2"
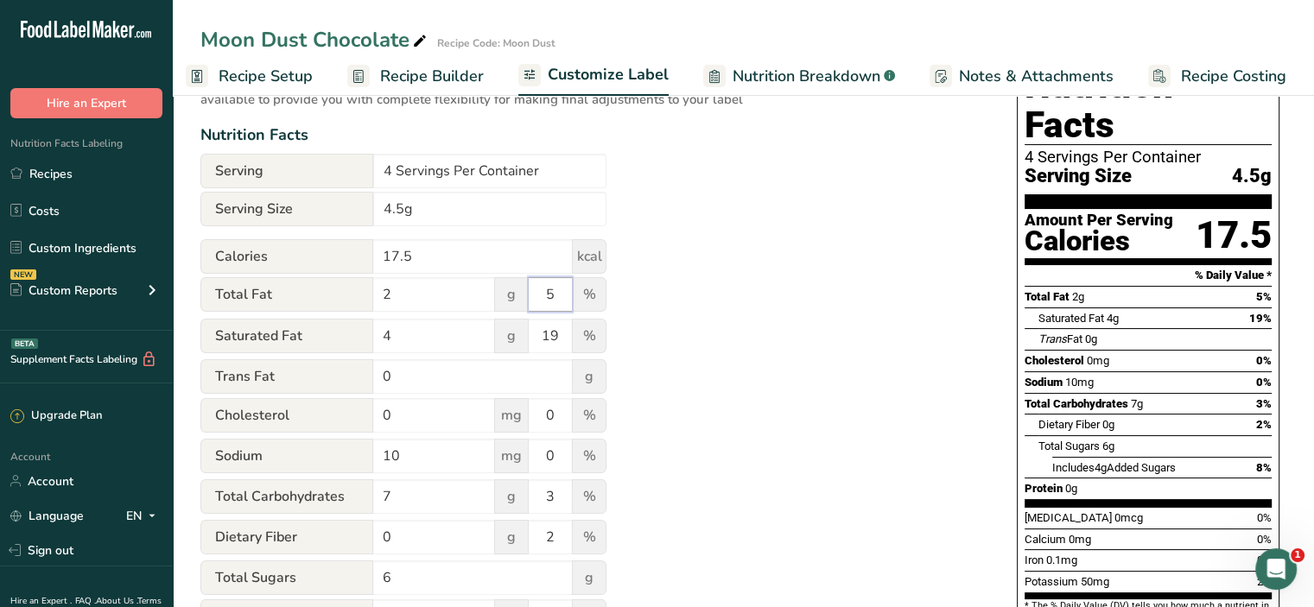
drag, startPoint x: 559, startPoint y: 297, endPoint x: 528, endPoint y: 303, distance: 31.7
click at [528, 303] on div "Total Fat 2 g 5 %" at bounding box center [403, 295] width 406 height 36
type input "2.5"
click at [781, 376] on div "Utilize this manual override feature to get full control over the nutrition lab…" at bounding box center [591, 464] width 782 height 847
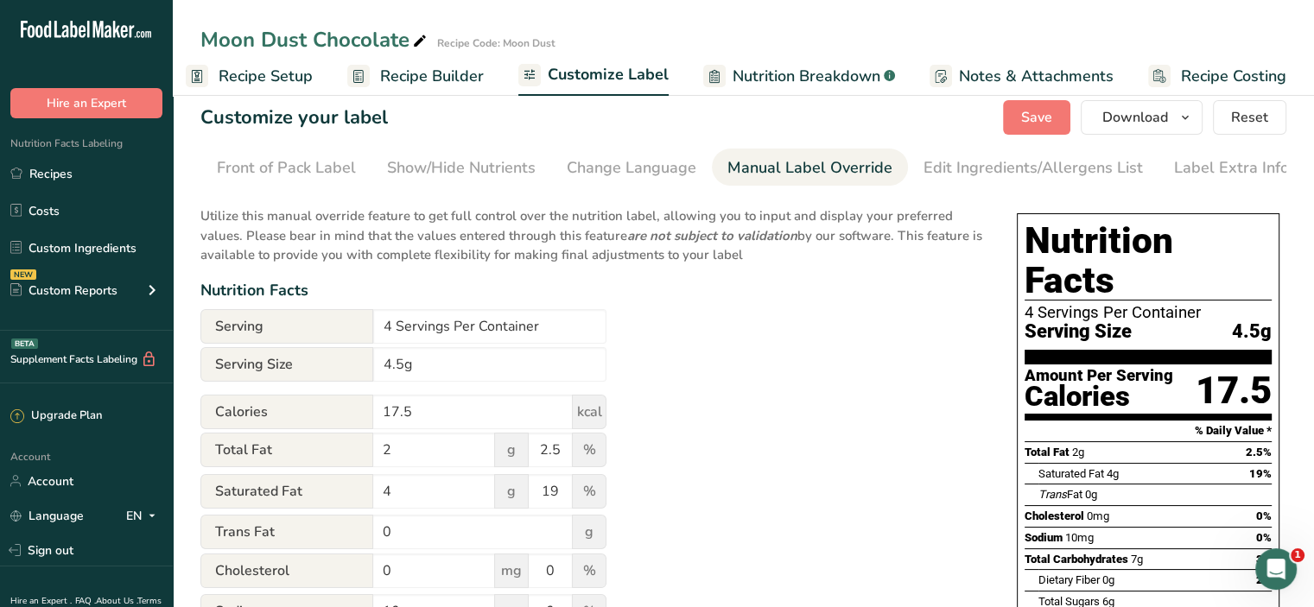
scroll to position [0, 0]
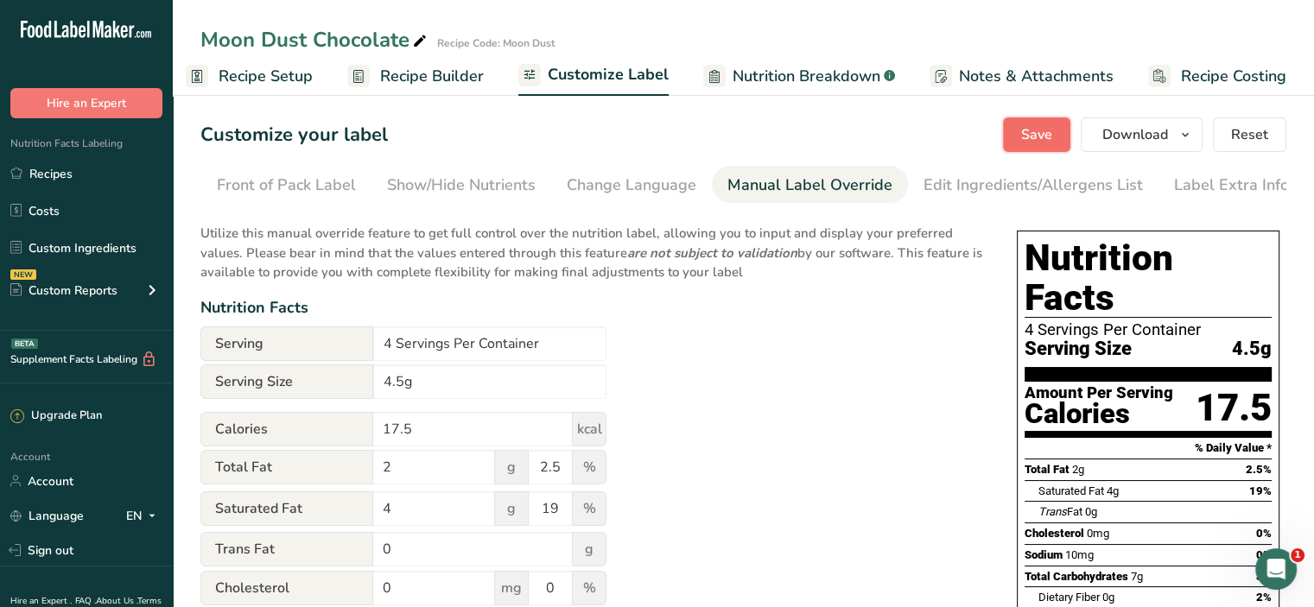
click at [1060, 143] on button "Save" at bounding box center [1036, 135] width 67 height 35
click at [537, 348] on input "4 Servings Per Container" at bounding box center [489, 344] width 233 height 35
click at [413, 390] on input "4.5g" at bounding box center [489, 382] width 233 height 35
type input "4.5g"
drag, startPoint x: 453, startPoint y: 354, endPoint x: 320, endPoint y: 355, distance: 133.1
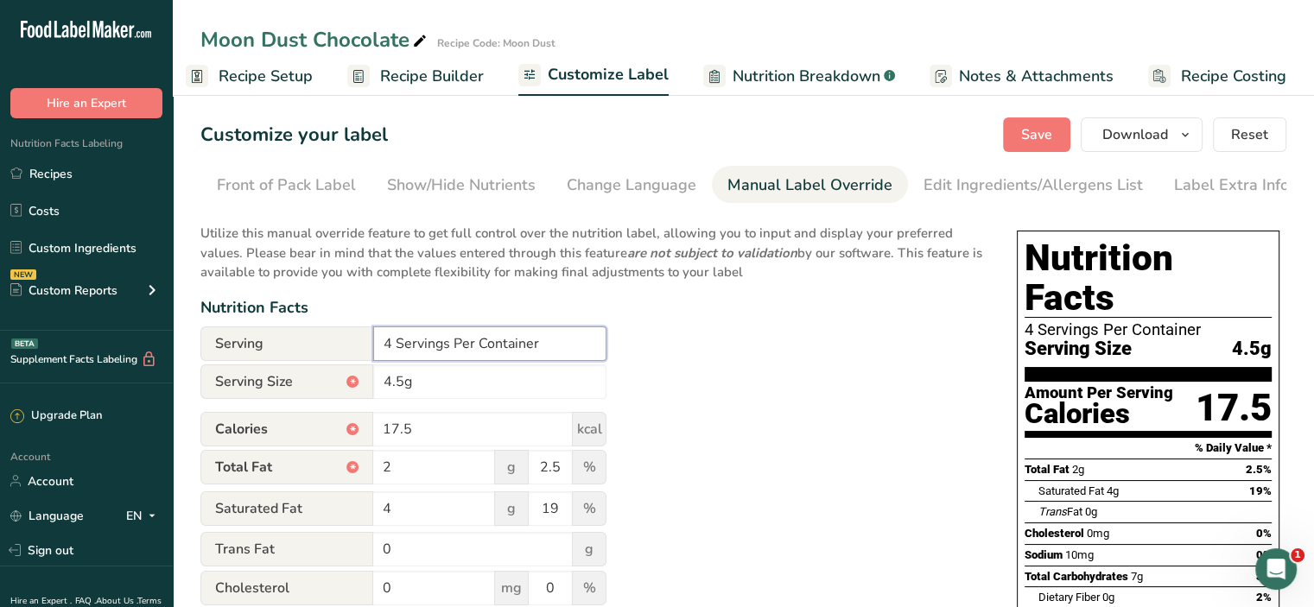
click at [320, 355] on div "Serving 4 Servings Per Container" at bounding box center [403, 344] width 406 height 35
type input "18gram Total Per Container"
click at [420, 383] on input "4.5g" at bounding box center [489, 382] width 233 height 35
click at [424, 382] on input "4.5g x4" at bounding box center [489, 382] width 233 height 35
click at [435, 386] on input "4.5g x 4" at bounding box center [489, 382] width 233 height 35
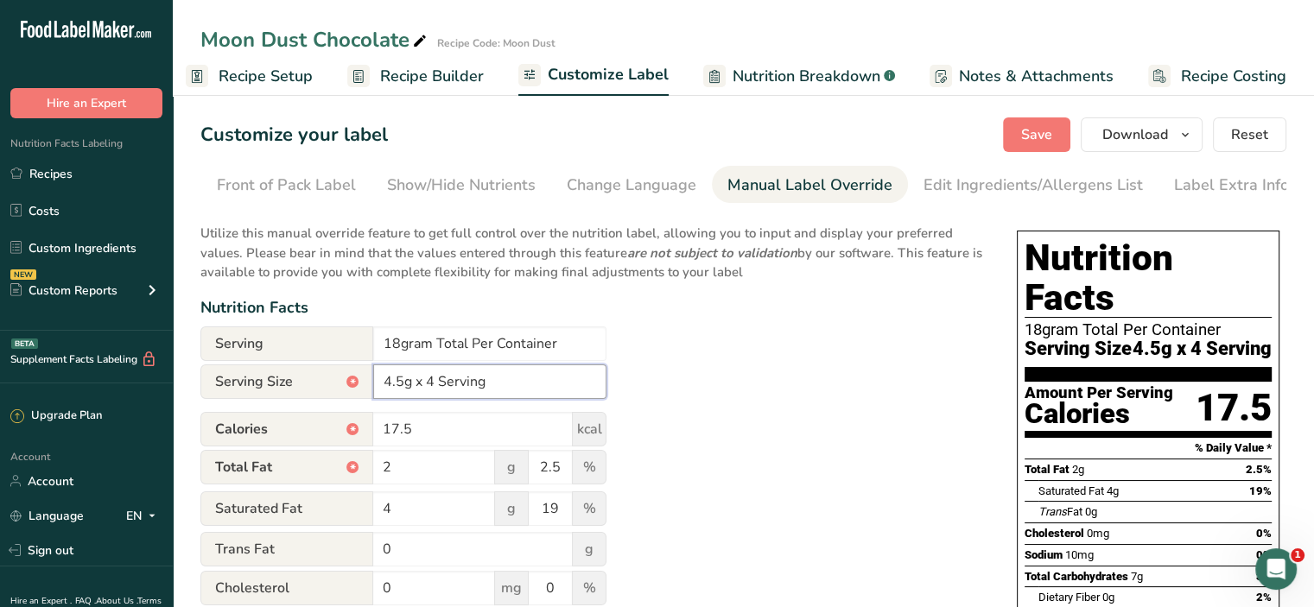
drag, startPoint x: 491, startPoint y: 381, endPoint x: 413, endPoint y: 386, distance: 77.9
click at [413, 386] on input "4.5g x 4 Serving" at bounding box center [489, 382] width 233 height 35
type input "4.5g"
drag, startPoint x: 466, startPoint y: 345, endPoint x: 356, endPoint y: 348, distance: 109.8
click at [356, 348] on div "Serving 18gram Total Per Container" at bounding box center [403, 344] width 406 height 35
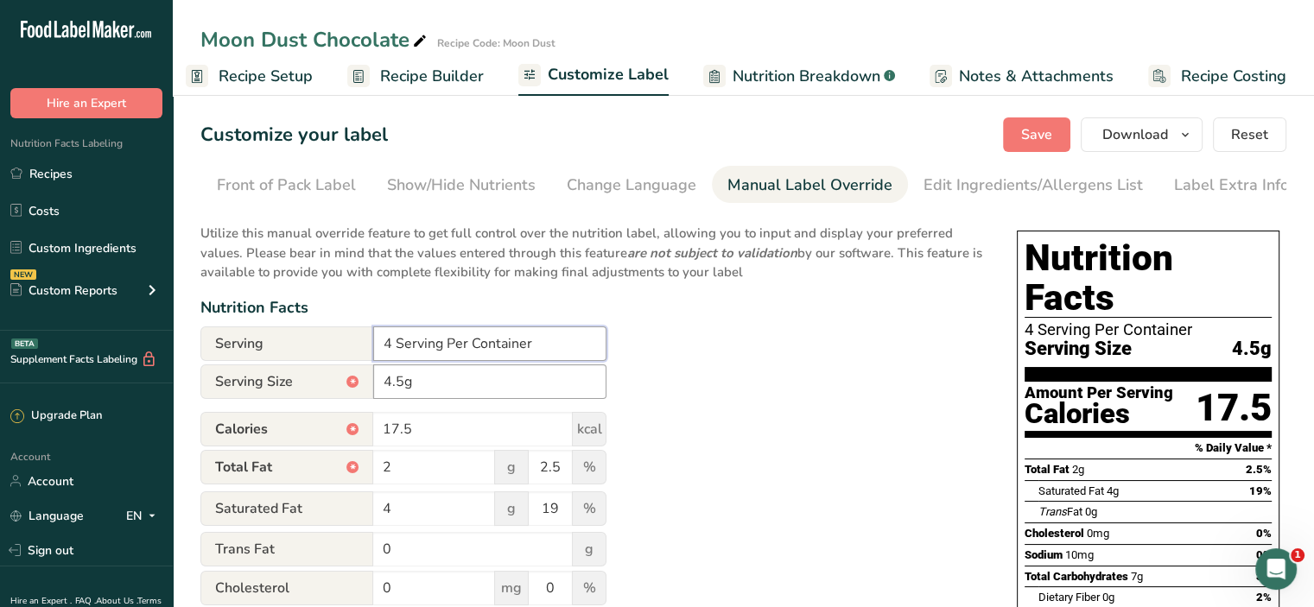
type input "4 Serving Per Container"
click at [378, 386] on input "4.5g" at bounding box center [489, 382] width 233 height 35
click at [399, 386] on input "is 4.5g" at bounding box center [489, 382] width 233 height 35
type input "4.5g"
drag, startPoint x: 442, startPoint y: 349, endPoint x: 259, endPoint y: 362, distance: 182.8
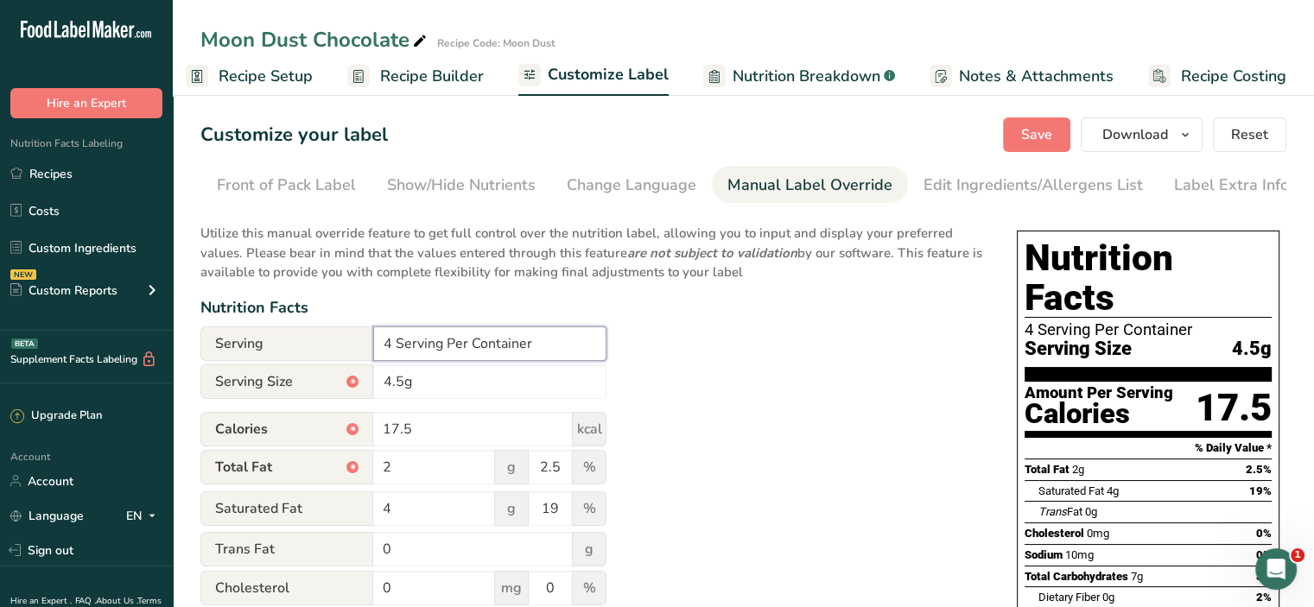
click at [263, 361] on div "Serving 4 Serving Per Container" at bounding box center [403, 344] width 406 height 35
click at [403, 348] on input "NT WT 18gr Per Container" at bounding box center [489, 344] width 233 height 35
click at [429, 349] on input "NT. WT 18gr Per Container" at bounding box center [489, 344] width 233 height 35
type input "NT. WT: 18gr Per Container"
click at [418, 388] on input "4.5g" at bounding box center [489, 382] width 233 height 35
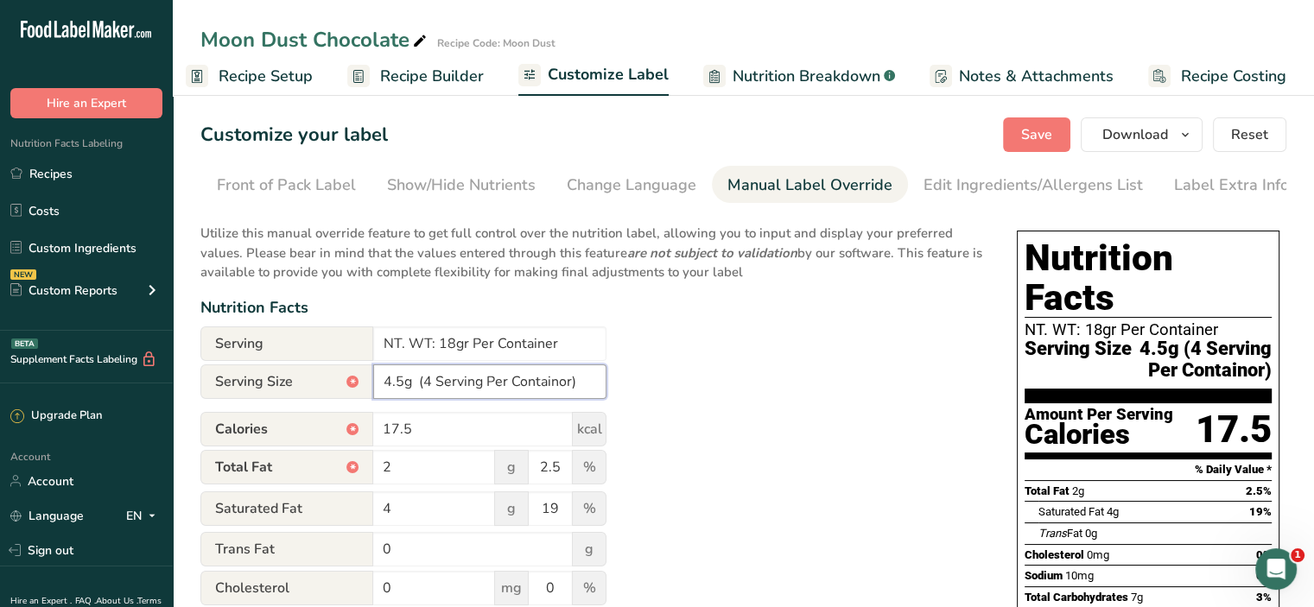
click at [558, 397] on input "4.5g (4 Serving Per Containor)" at bounding box center [489, 382] width 233 height 35
click at [419, 386] on input "4.5g (4 Serving Per Container)" at bounding box center [489, 382] width 233 height 35
click at [487, 394] on input "4.5g (4 Serving Per Container)" at bounding box center [489, 382] width 233 height 35
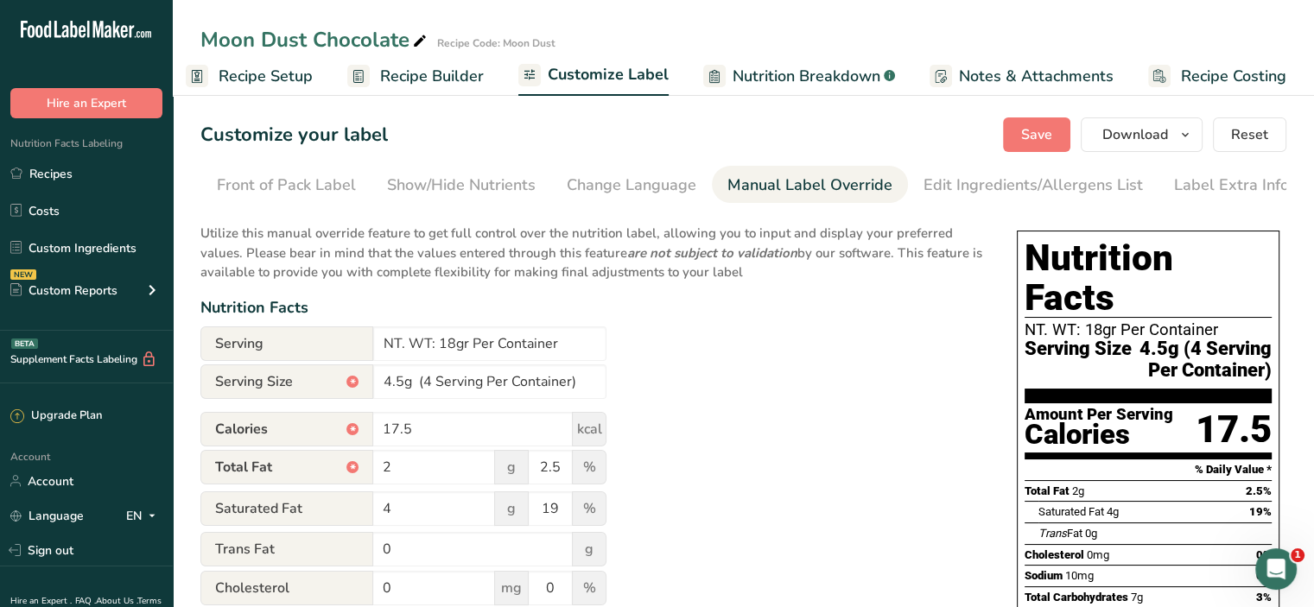
click at [419, 391] on input "4.5g (4 Serving Per Container)" at bounding box center [489, 382] width 233 height 35
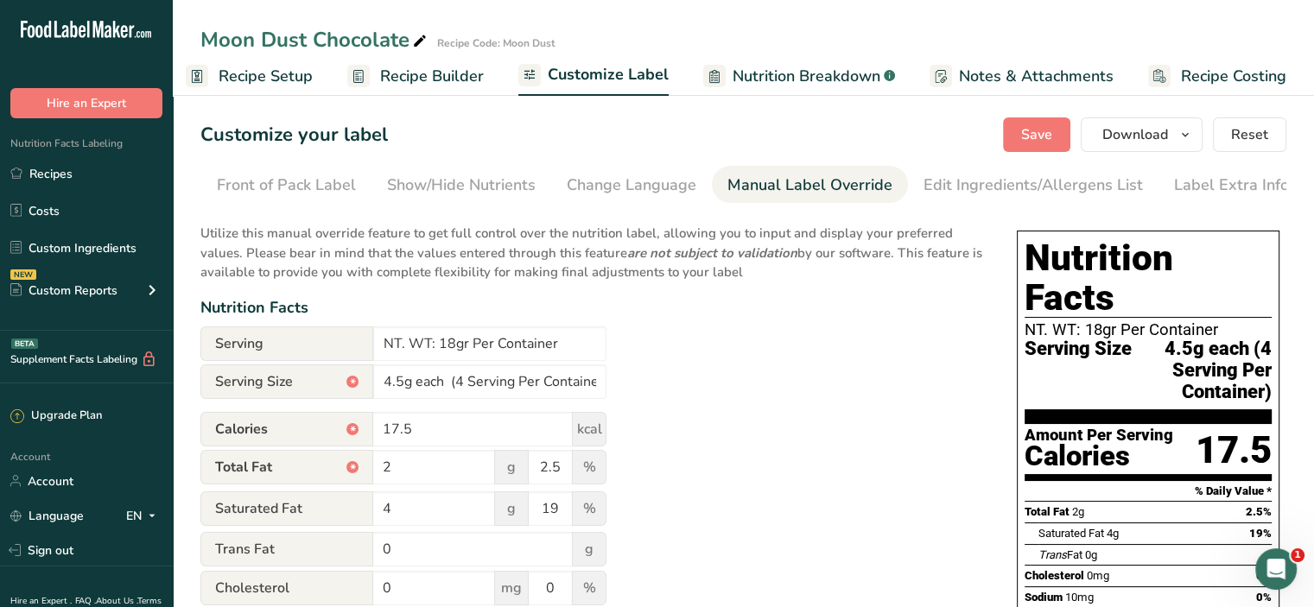
click at [446, 386] on input "4.5g each (4 Serving Per Container)" at bounding box center [489, 382] width 233 height 35
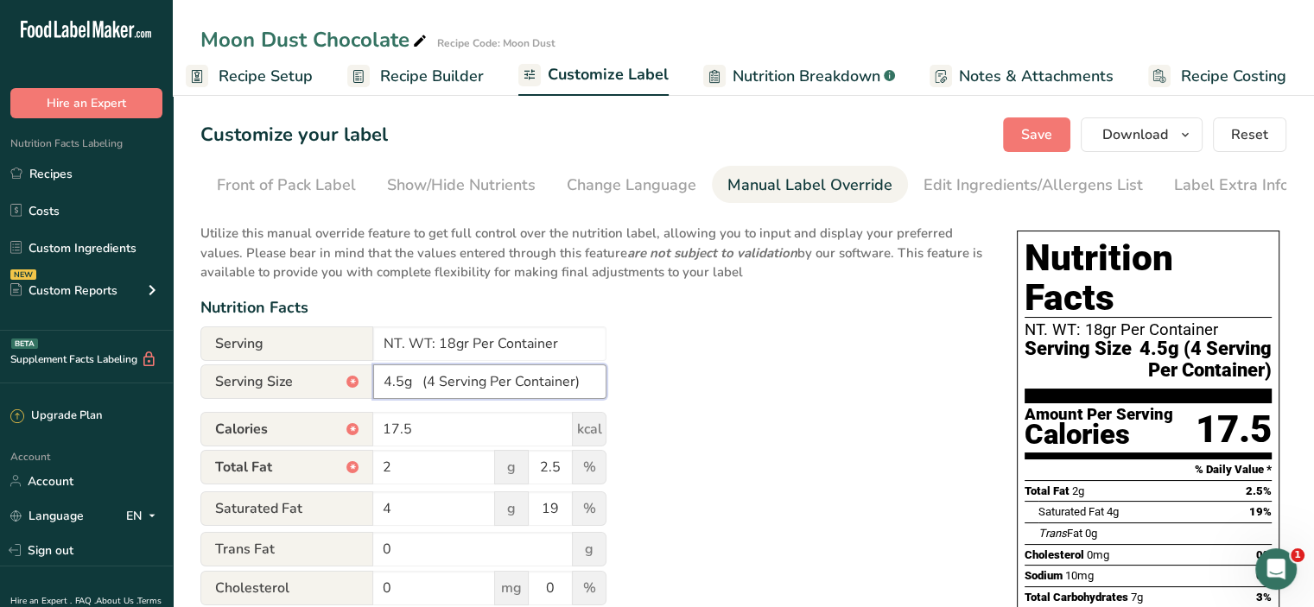
drag, startPoint x: 584, startPoint y: 384, endPoint x: 427, endPoint y: 402, distance: 158.2
click at [427, 399] on input "4.5g (4 Serving Per Container)" at bounding box center [489, 382] width 233 height 35
type input "4.5g (4 Serving Per Container)"
click at [570, 346] on input "NT. WT: 18gr Per Container" at bounding box center [489, 344] width 233 height 35
paste input "(4 Serving Per Container)"
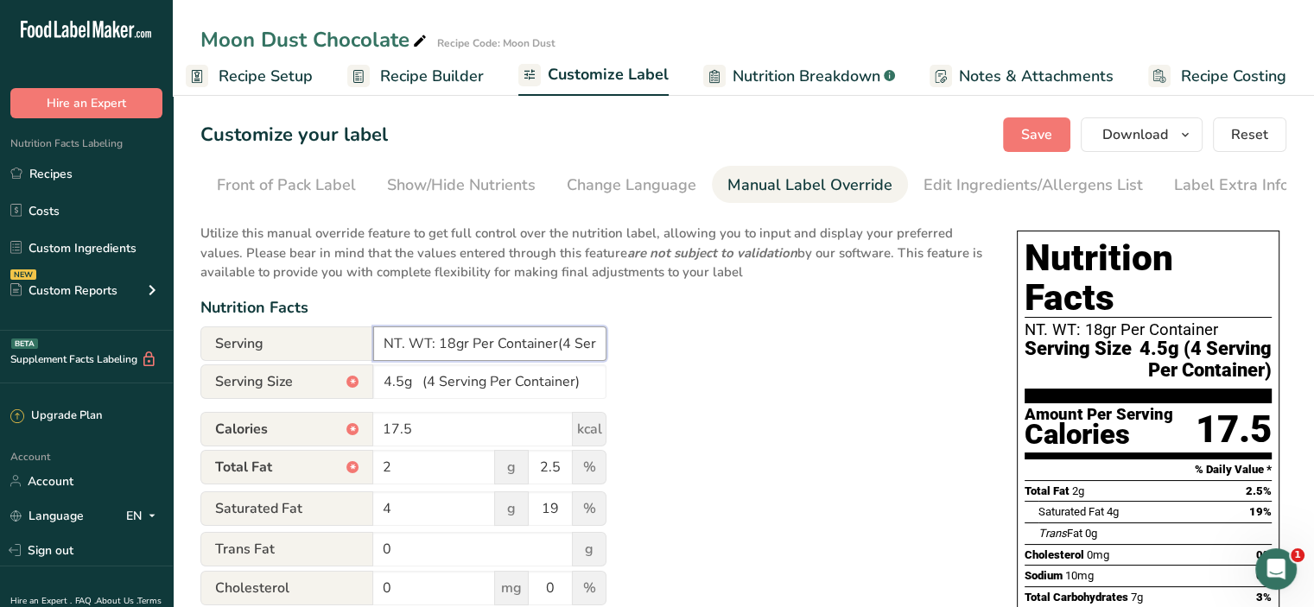
scroll to position [0, 114]
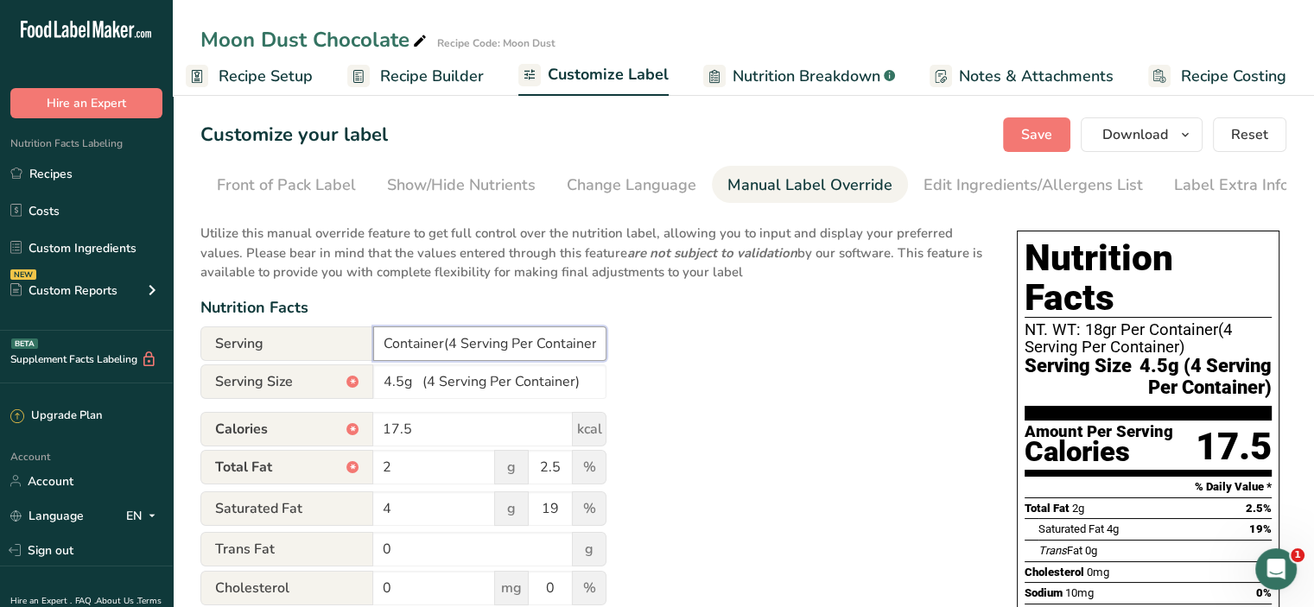
click at [440, 353] on input "NT. WT: 18gr Per Container(4 Serving Per Container)" at bounding box center [489, 344] width 233 height 35
click at [556, 346] on input "NT. WT: 18gr Per Container (4 Serving Per Container)" at bounding box center [489, 344] width 233 height 35
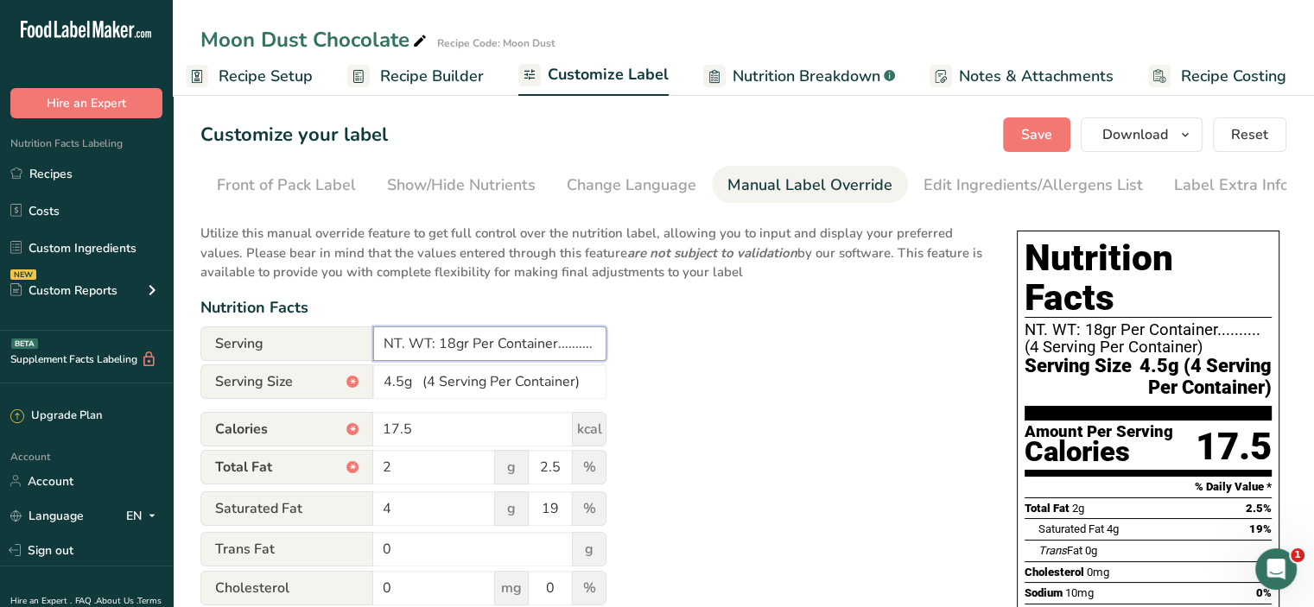
type input "NT. WT: 18gr Per Container.......... (4 Serving Per Container)"
drag, startPoint x: 422, startPoint y: 382, endPoint x: 722, endPoint y: 399, distance: 301.2
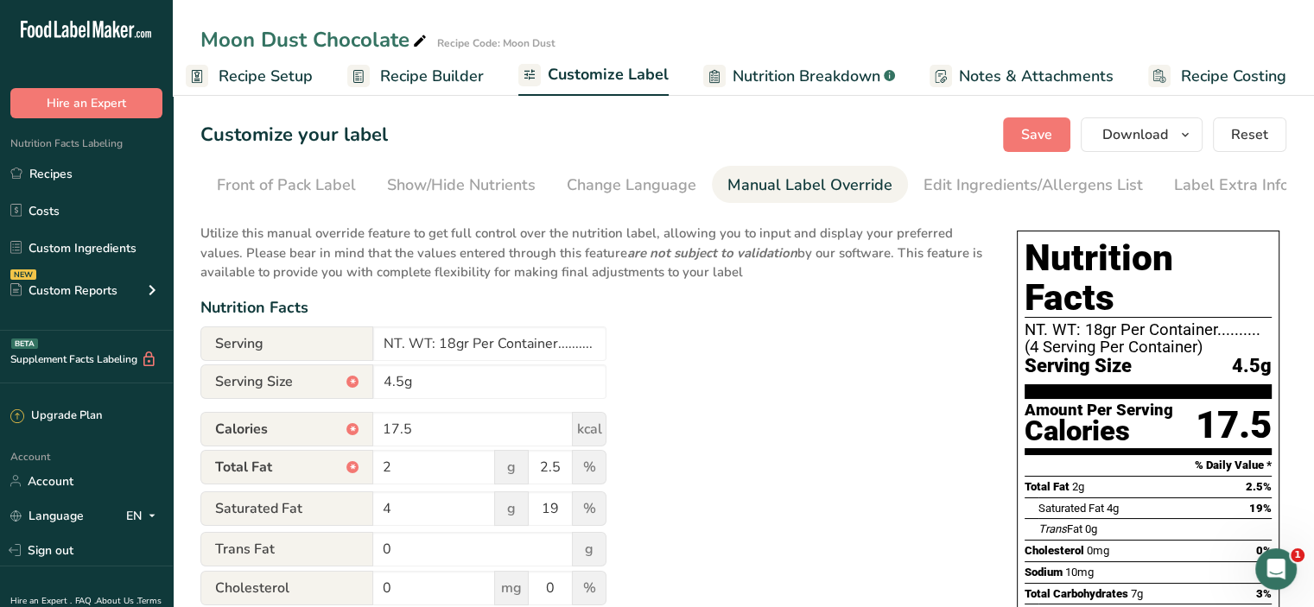
click at [1047, 148] on button "Save" at bounding box center [1036, 135] width 67 height 35
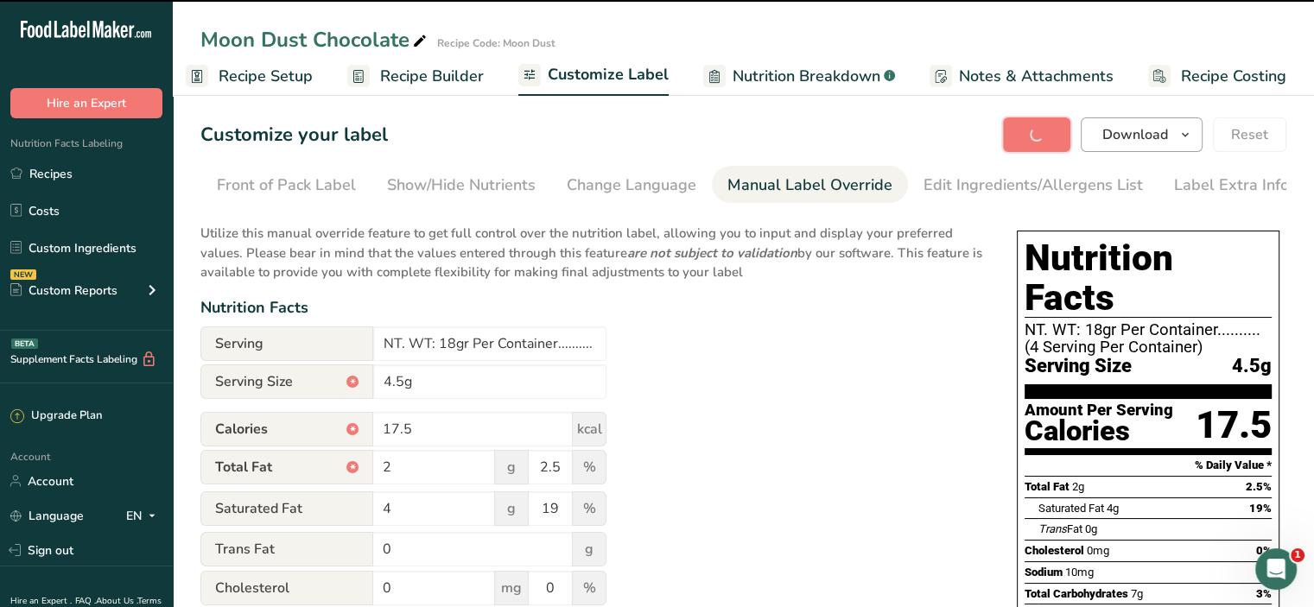
type input "4.5g"
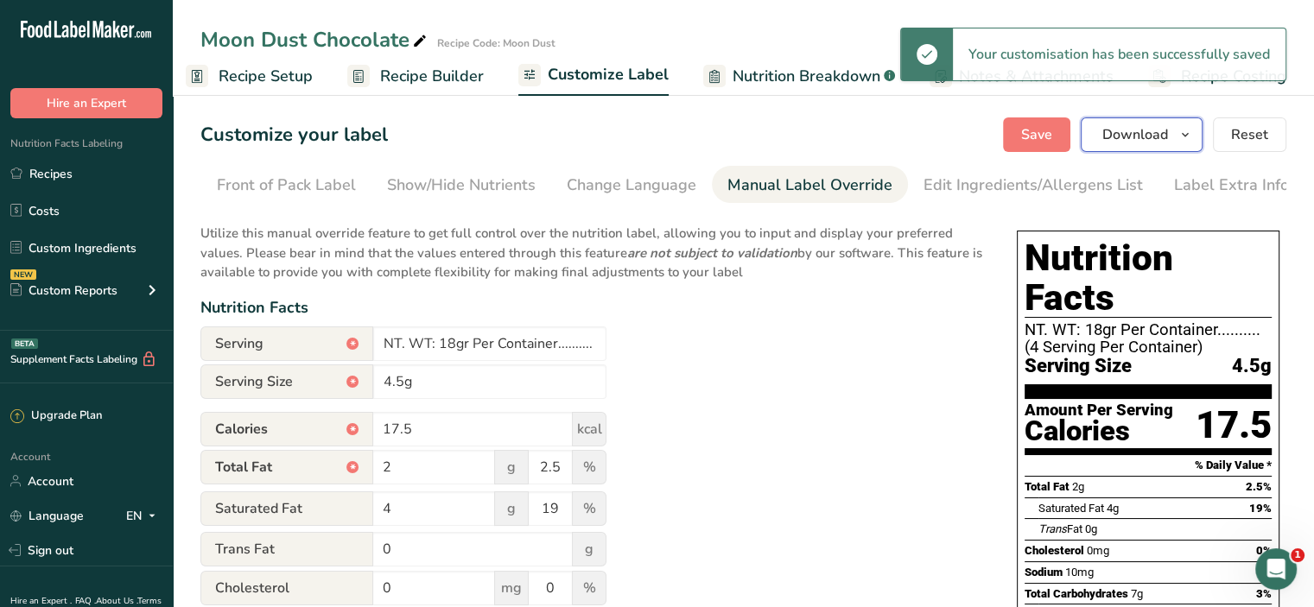
click at [1115, 148] on button "Download" at bounding box center [1142, 135] width 122 height 35
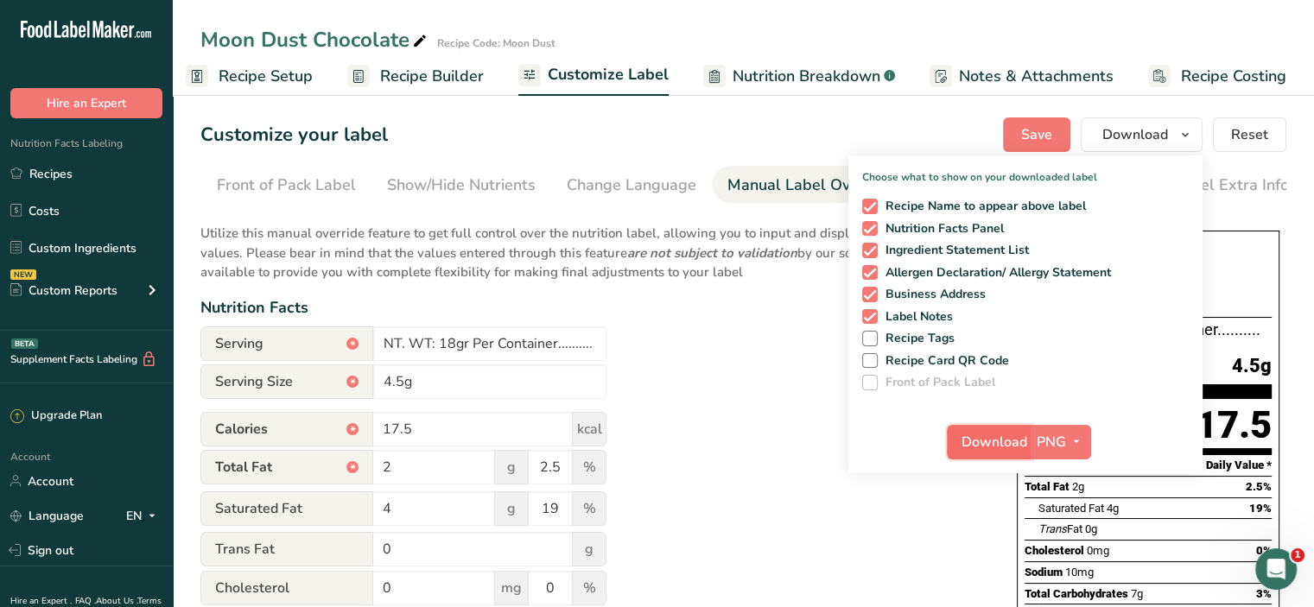
click at [1007, 435] on span "Download" at bounding box center [995, 442] width 66 height 21
click at [490, 352] on input "NT. WT: 18gr Per Container.......... (4 Serving Per Container)" at bounding box center [489, 344] width 233 height 35
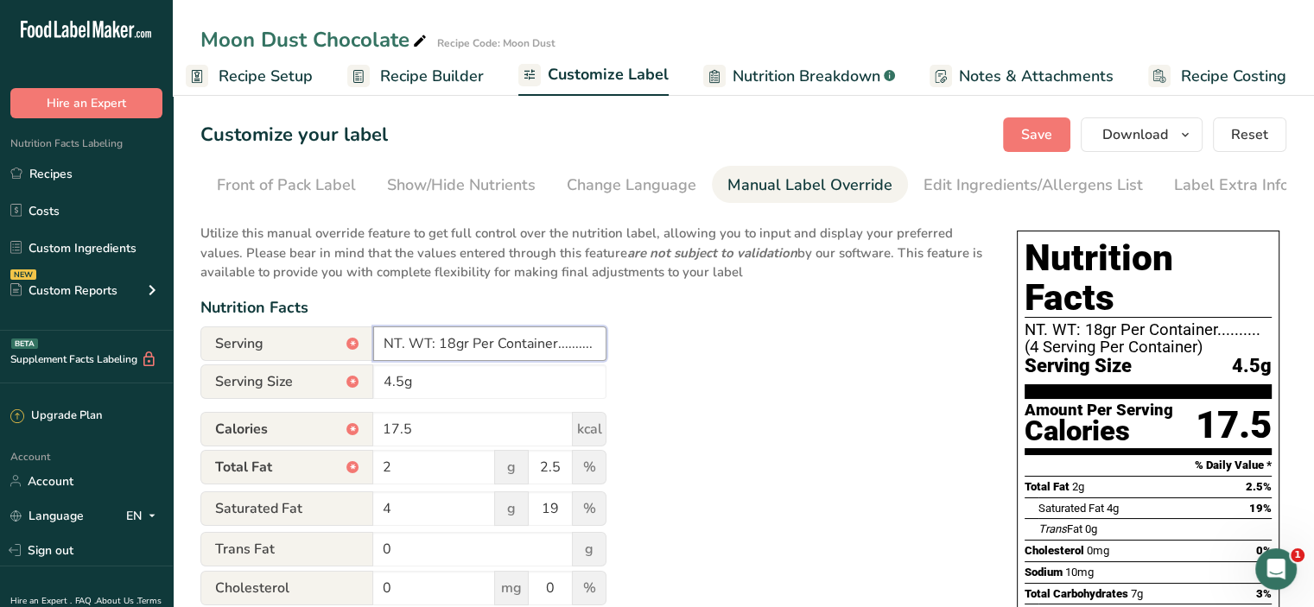
click at [490, 352] on input "NT. WT: 18gr Per Container.......... (4 Serving Per Container)" at bounding box center [489, 344] width 233 height 35
click at [490, 351] on input "NT. WT: 18gr Per Container.......... (4 Serving Per Container)" at bounding box center [489, 344] width 233 height 35
click at [66, 181] on link "Recipes" at bounding box center [86, 173] width 173 height 33
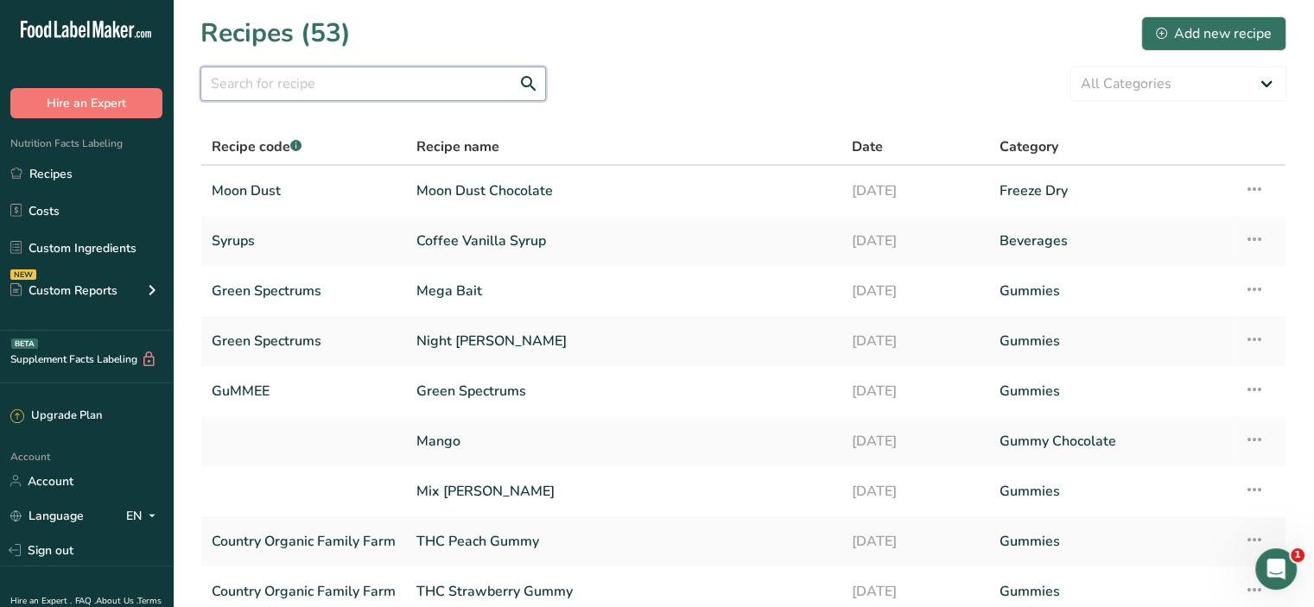
click at [334, 87] on input "text" at bounding box center [373, 84] width 346 height 35
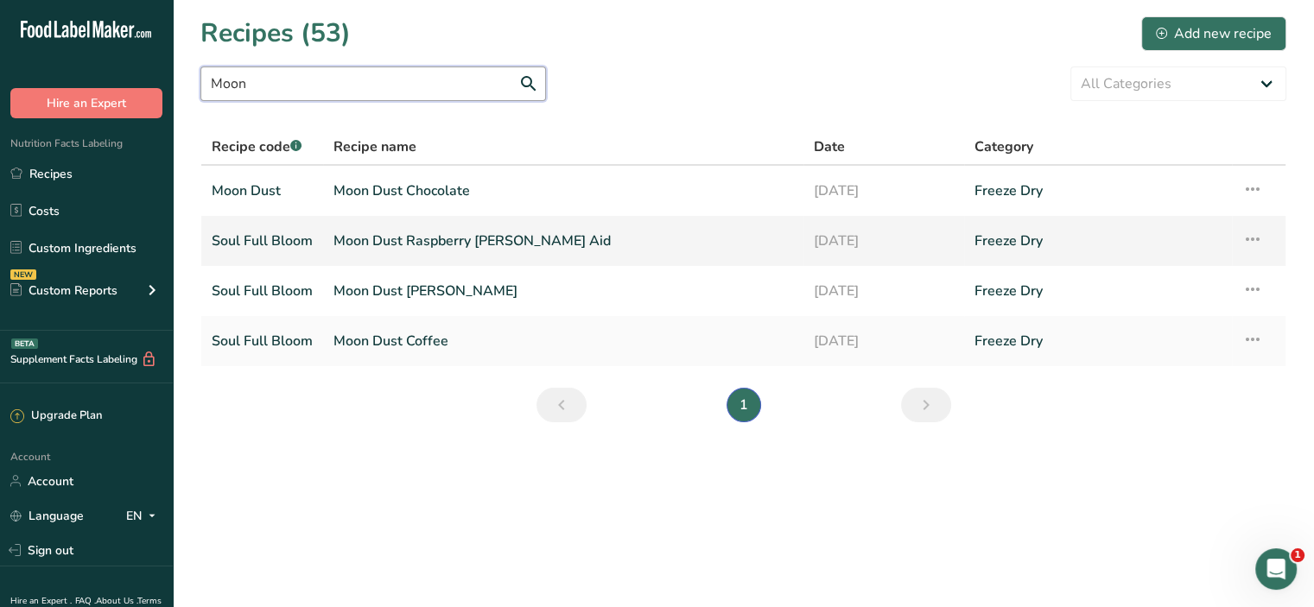
type input "Moon"
click at [464, 231] on link "Moon Dust Raspberry [PERSON_NAME] Aid" at bounding box center [564, 241] width 460 height 36
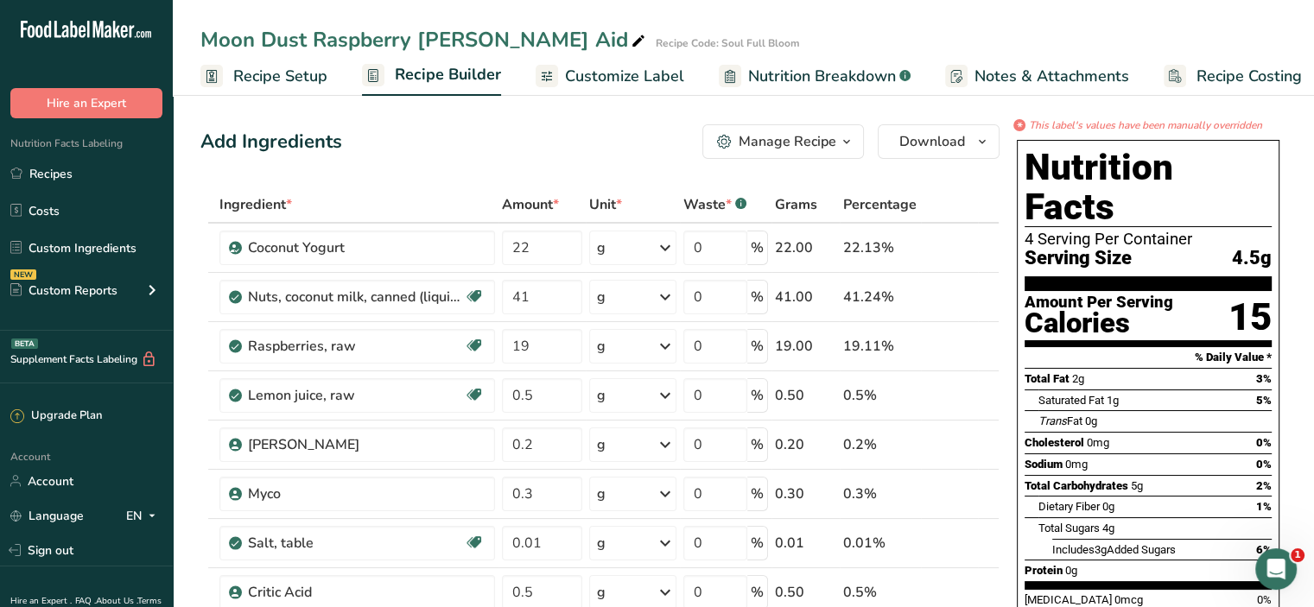
click at [848, 75] on span "Nutrition Breakdown" at bounding box center [822, 76] width 148 height 23
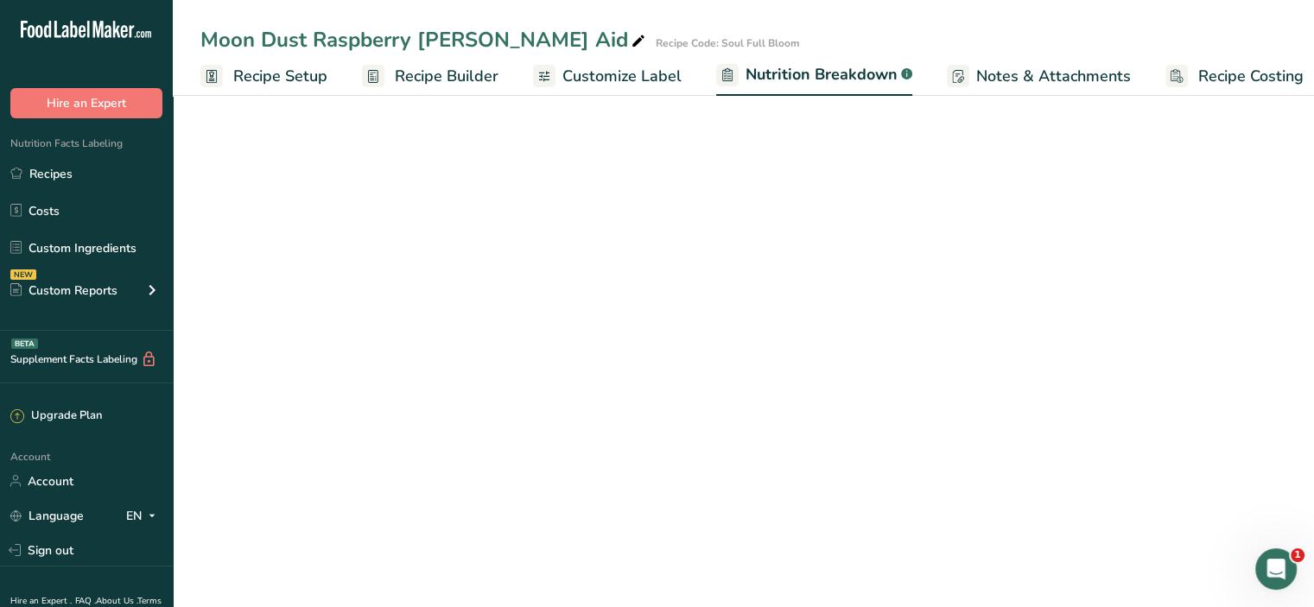
scroll to position [0, 16]
select select "Calories"
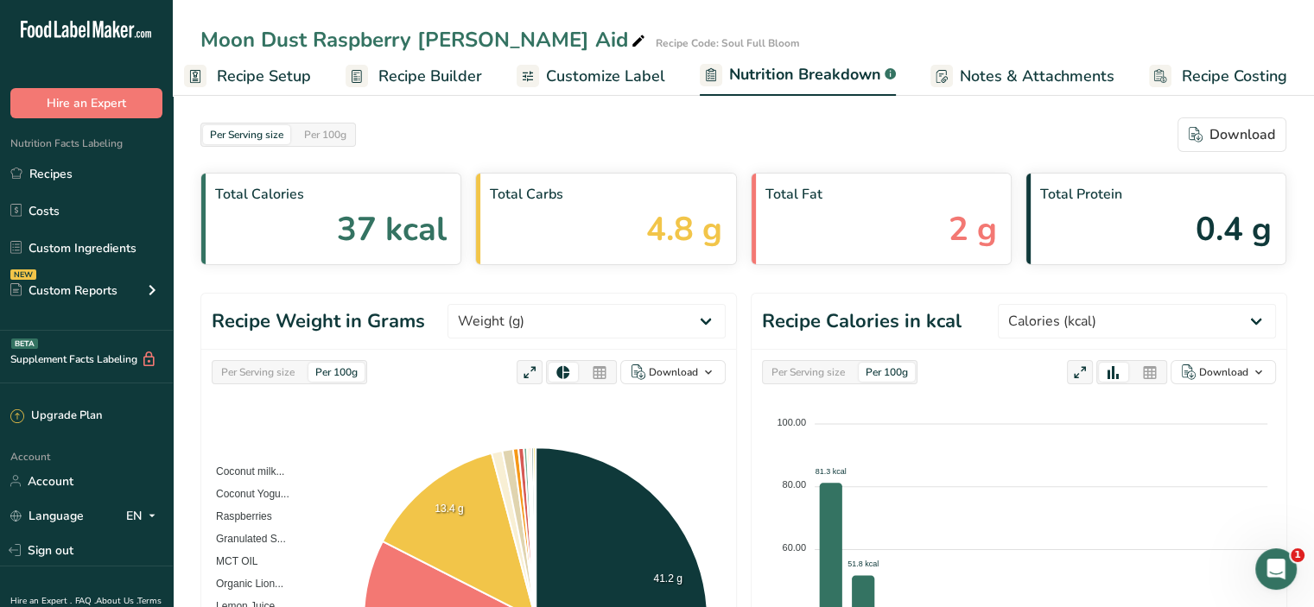
click at [589, 75] on span "Customize Label" at bounding box center [605, 76] width 119 height 23
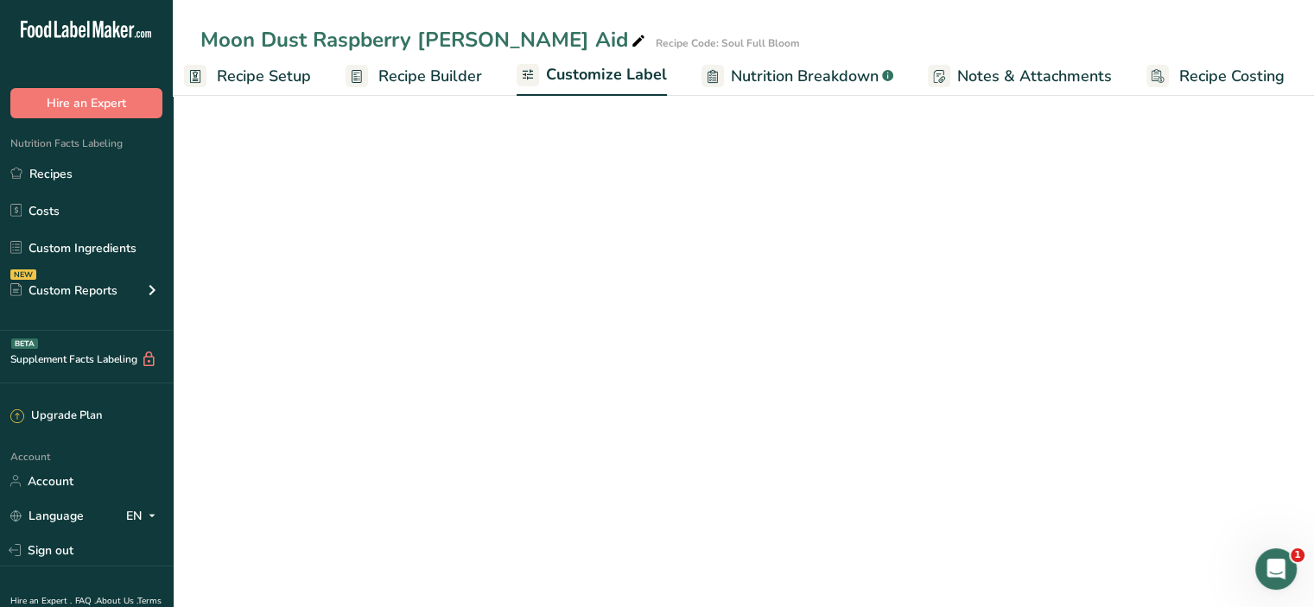
scroll to position [0, 15]
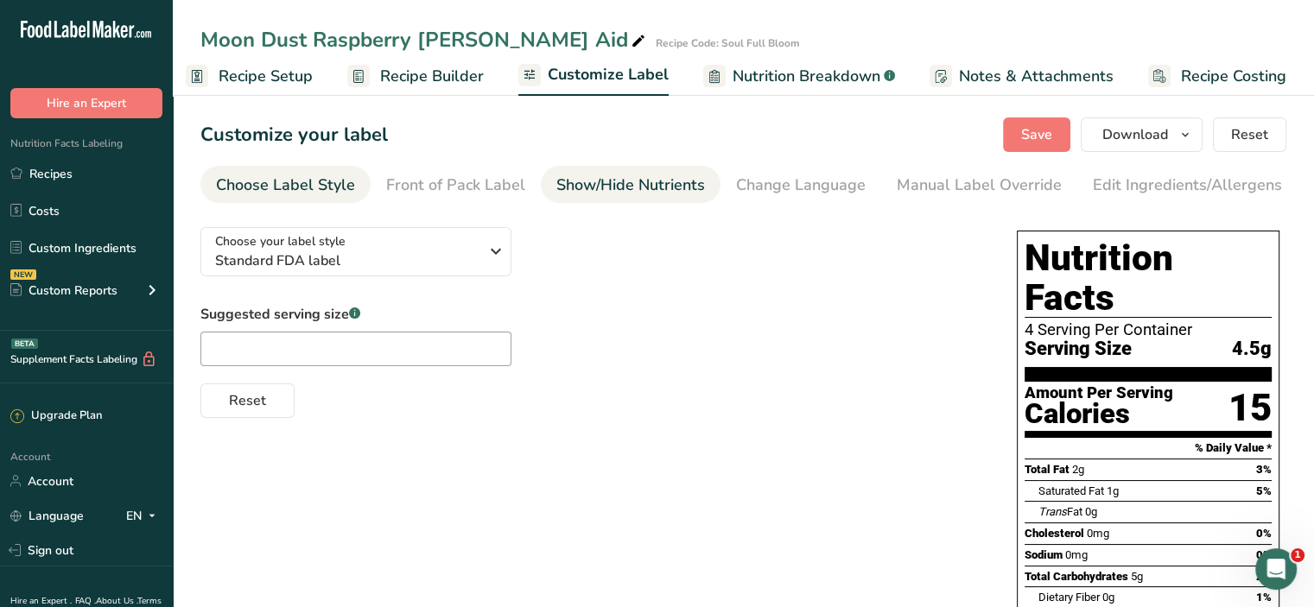
click at [690, 184] on div "Show/Hide Nutrients" at bounding box center [630, 185] width 149 height 23
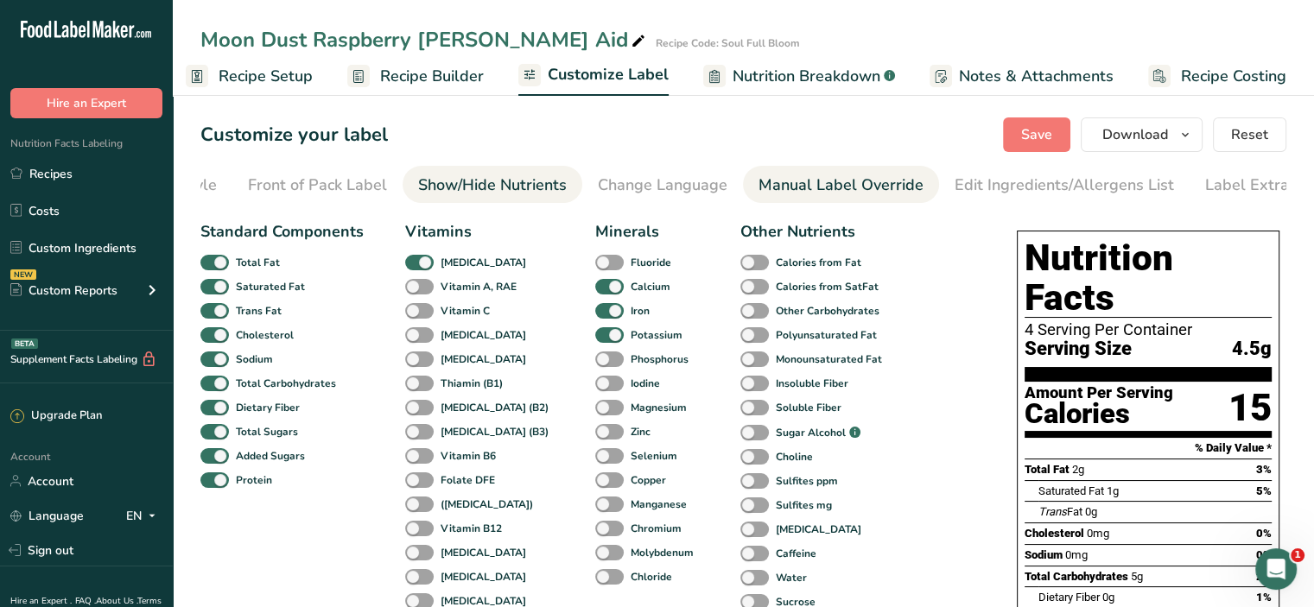
scroll to position [0, 169]
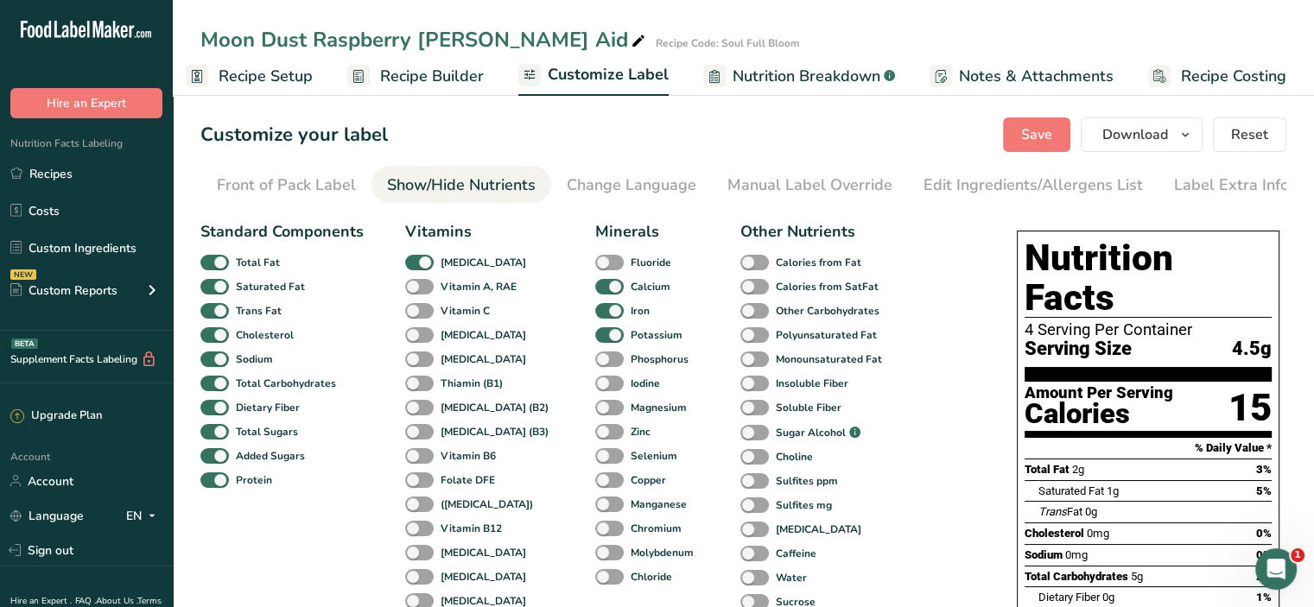
click at [706, 192] on ul "Choose Label Style Front of Pack Label Show/Hide Nutrients Change Language Manu…" at bounding box center [574, 184] width 1086 height 37
click at [728, 189] on div "Manual Label Override" at bounding box center [810, 185] width 165 height 23
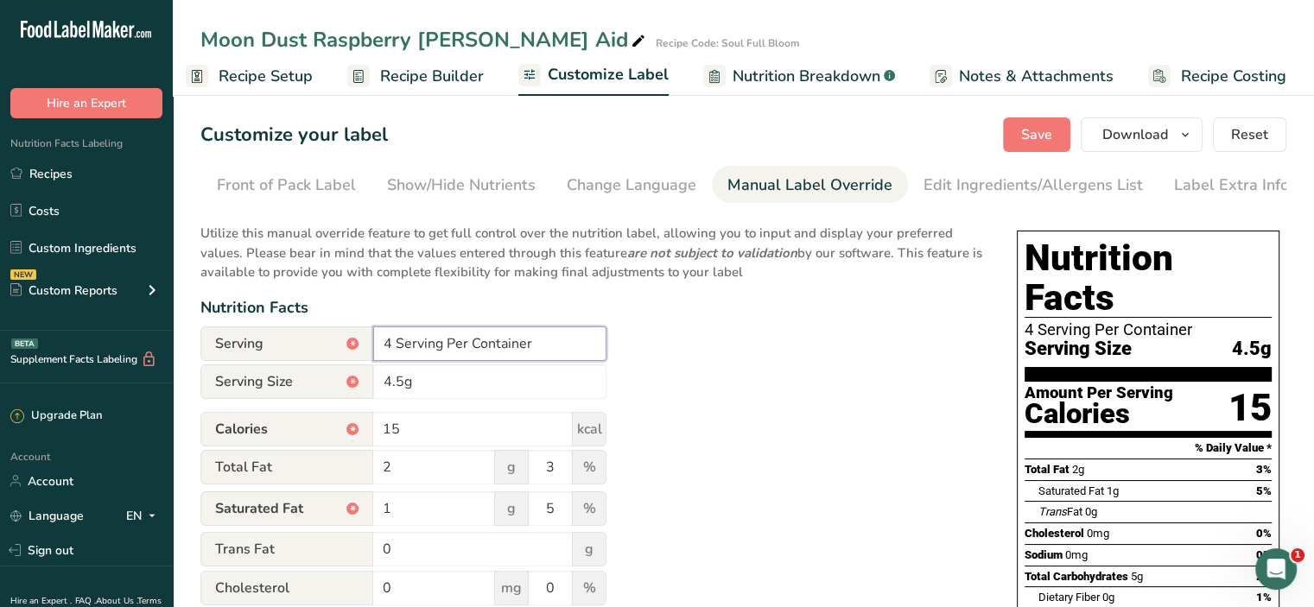
drag, startPoint x: 547, startPoint y: 341, endPoint x: 273, endPoint y: 325, distance: 274.4
paste input "NT. WT: 18gr Per Container.......... (4 Serving Per Container)"
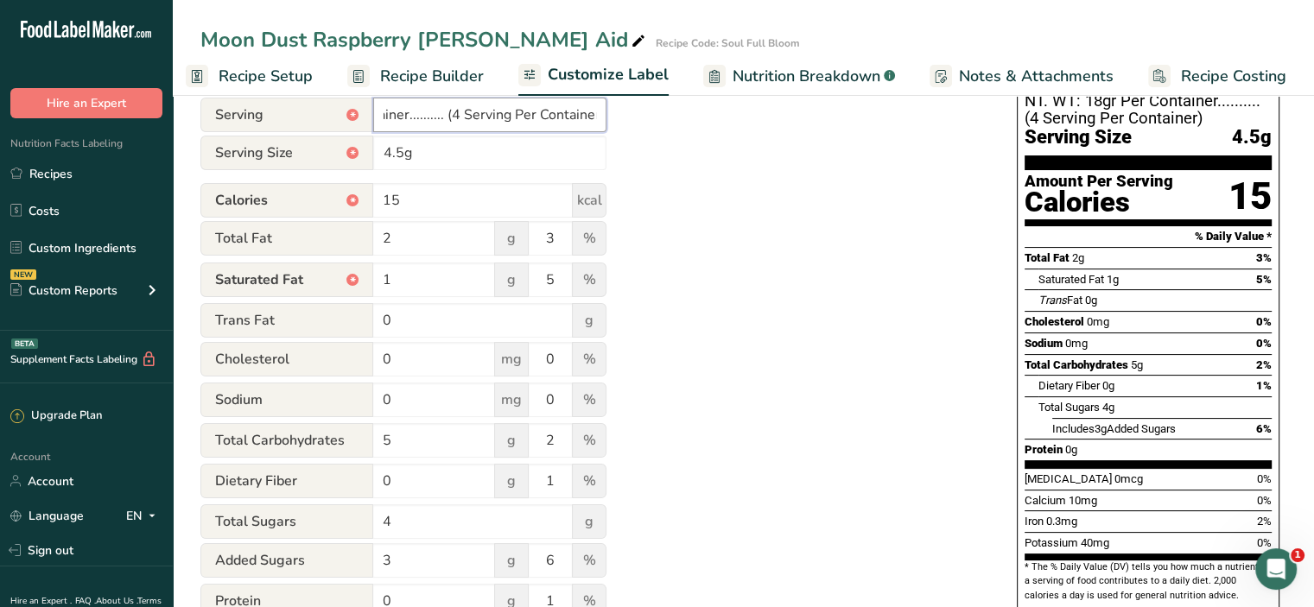
scroll to position [0, 0]
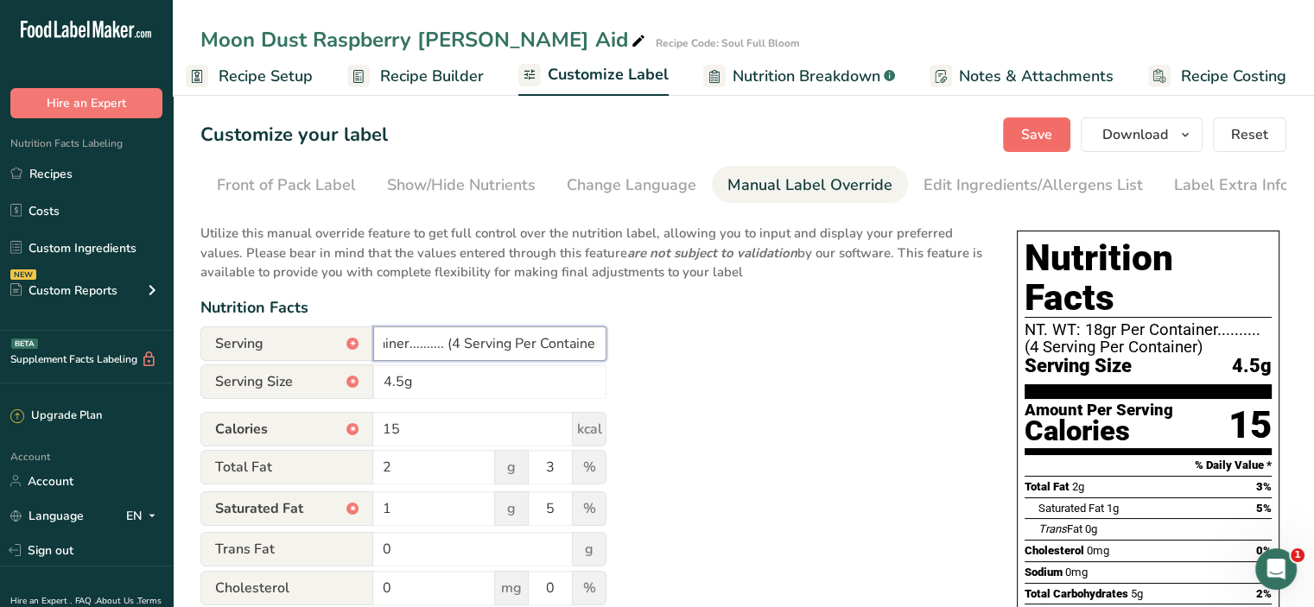
type input "NT. WT: 18gr Per Container.......... (4 Serving Per Container)"
click at [1016, 137] on button "Save" at bounding box center [1036, 135] width 67 height 35
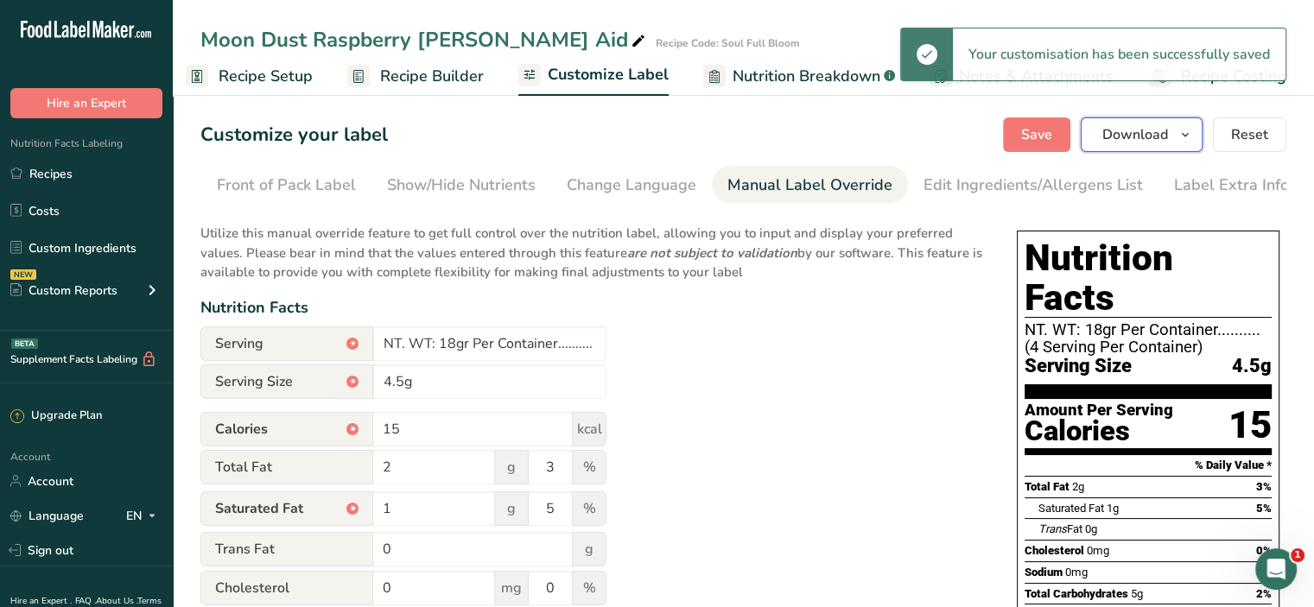
click at [1154, 137] on span "Download" at bounding box center [1136, 134] width 66 height 21
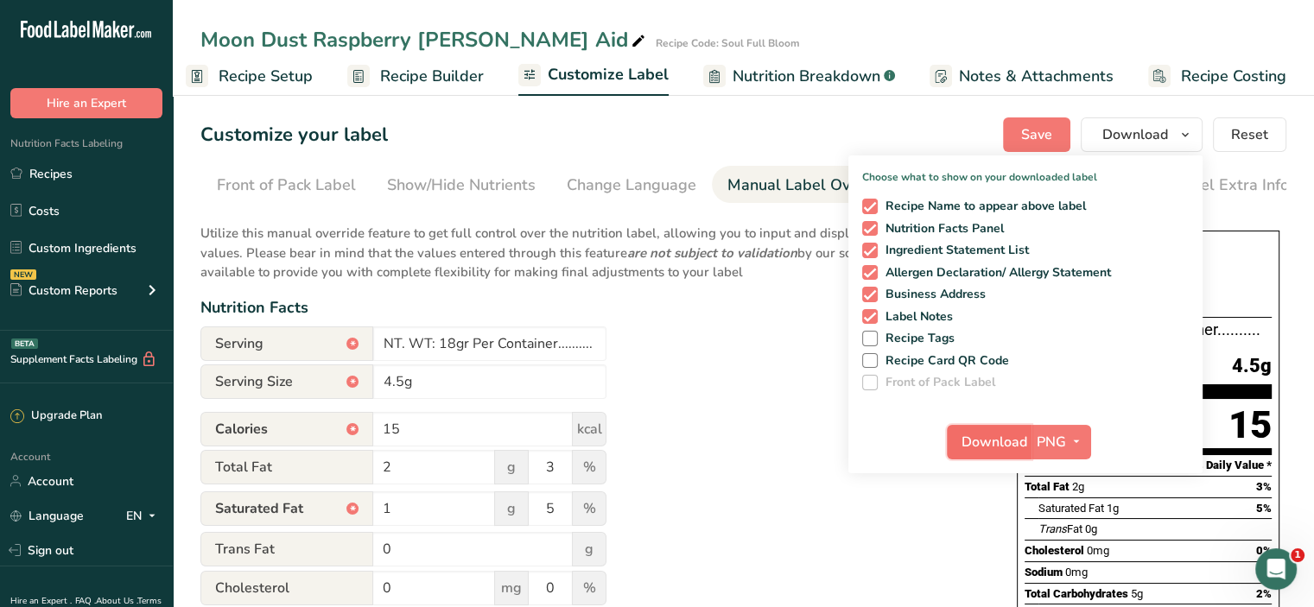
click at [1002, 438] on span "Download" at bounding box center [995, 442] width 66 height 21
click at [34, 175] on link "Recipes" at bounding box center [86, 173] width 173 height 33
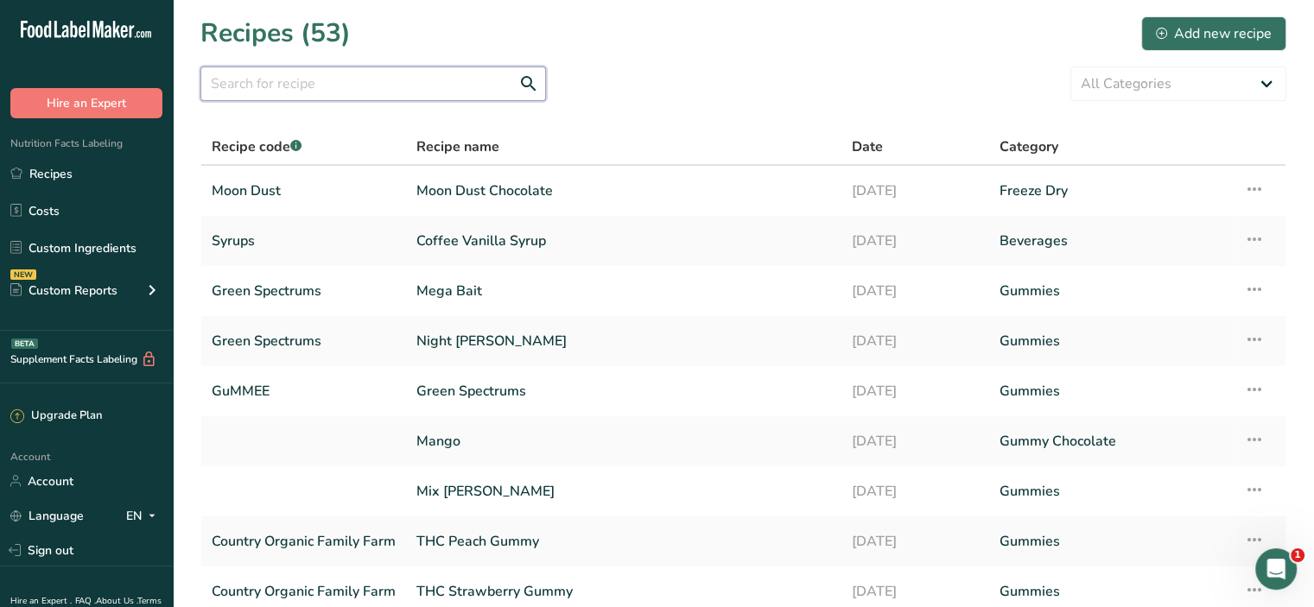
click at [287, 86] on input "text" at bounding box center [373, 84] width 346 height 35
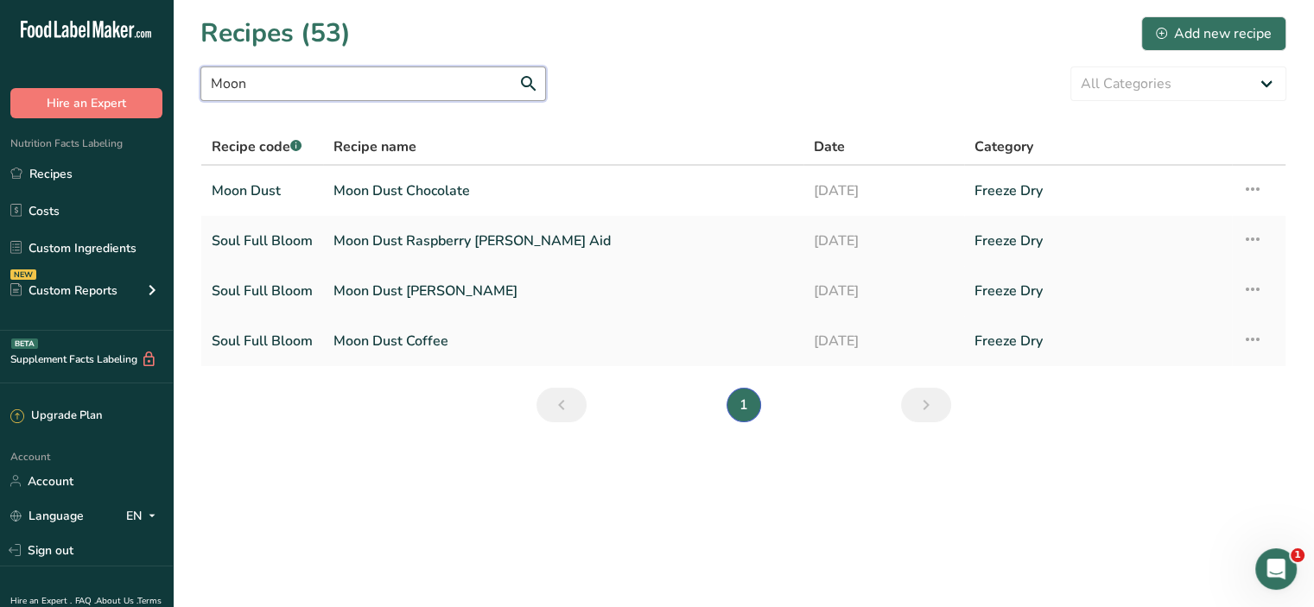
type input "Moon"
click at [434, 284] on link "Moon Dust [PERSON_NAME]" at bounding box center [564, 291] width 460 height 36
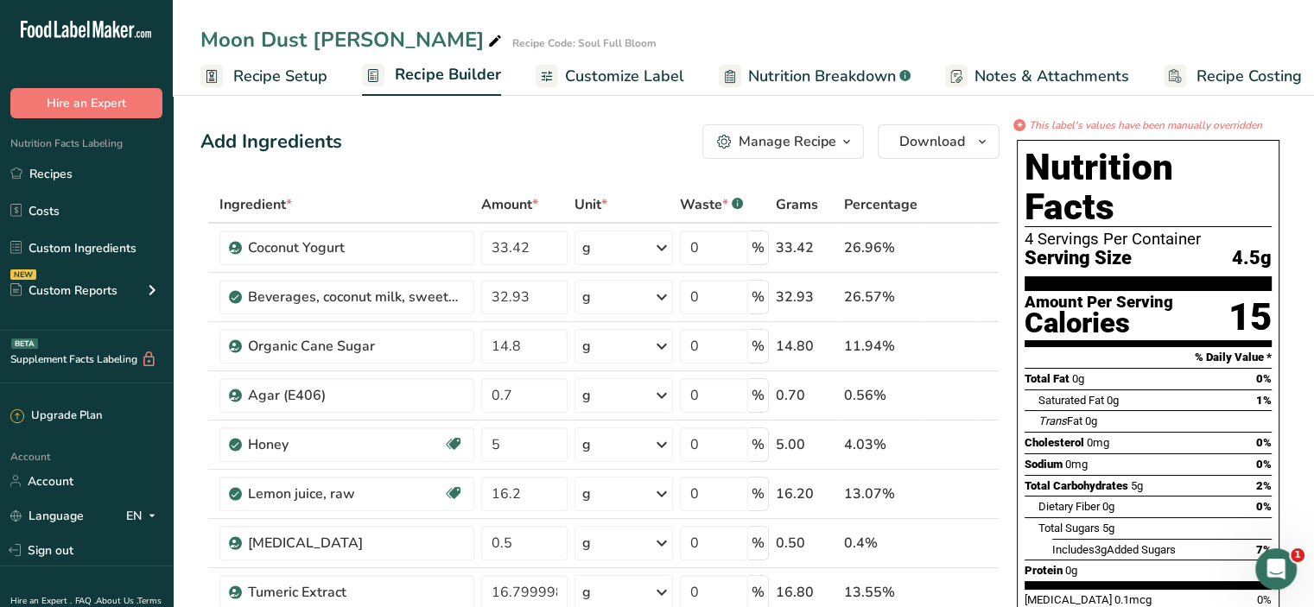
click at [660, 73] on span "Customize Label" at bounding box center [624, 76] width 119 height 23
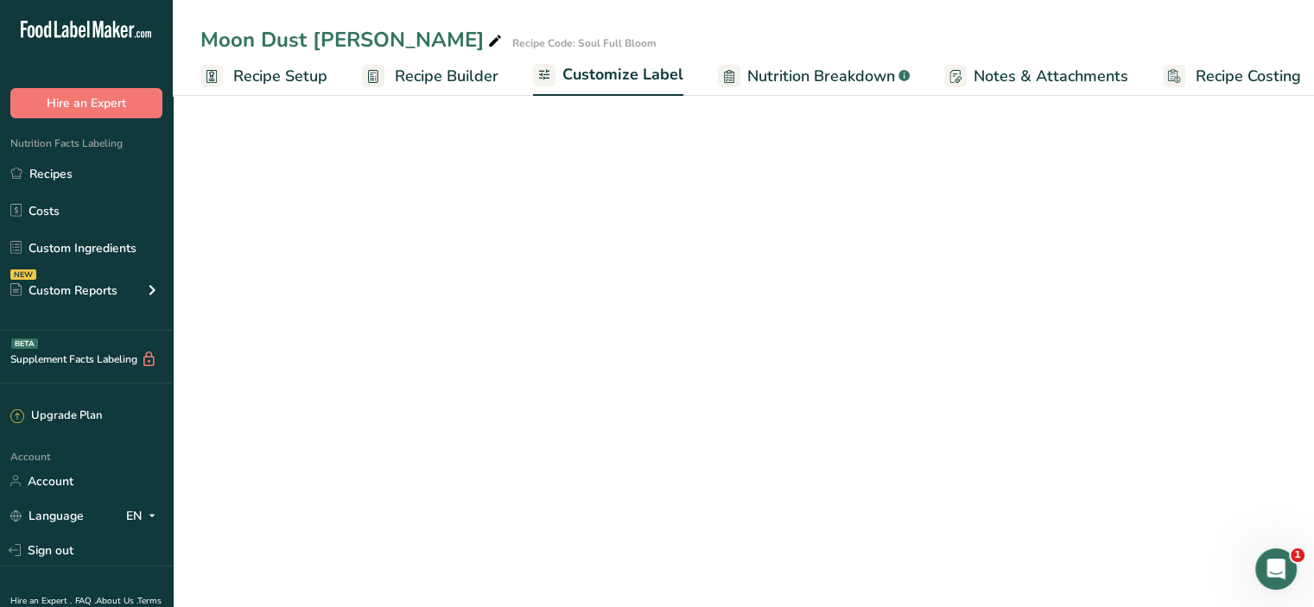
scroll to position [0, 15]
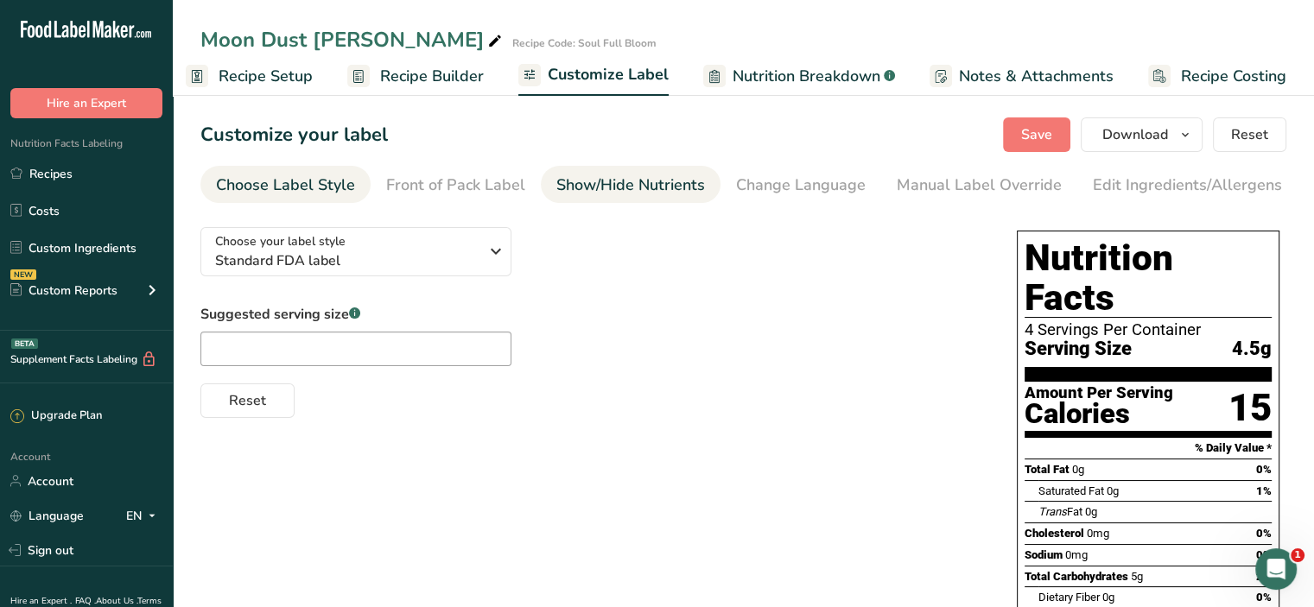
click at [664, 181] on div "Show/Hide Nutrients" at bounding box center [630, 185] width 149 height 23
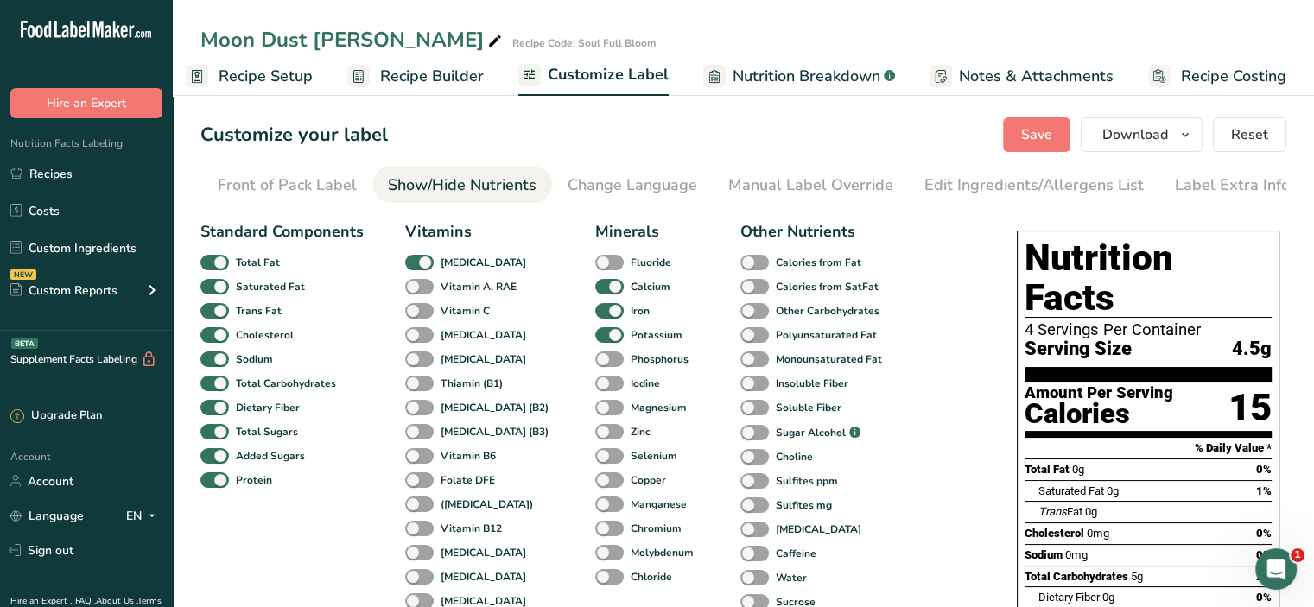
scroll to position [0, 169]
click at [598, 176] on div "Change Language" at bounding box center [632, 185] width 130 height 23
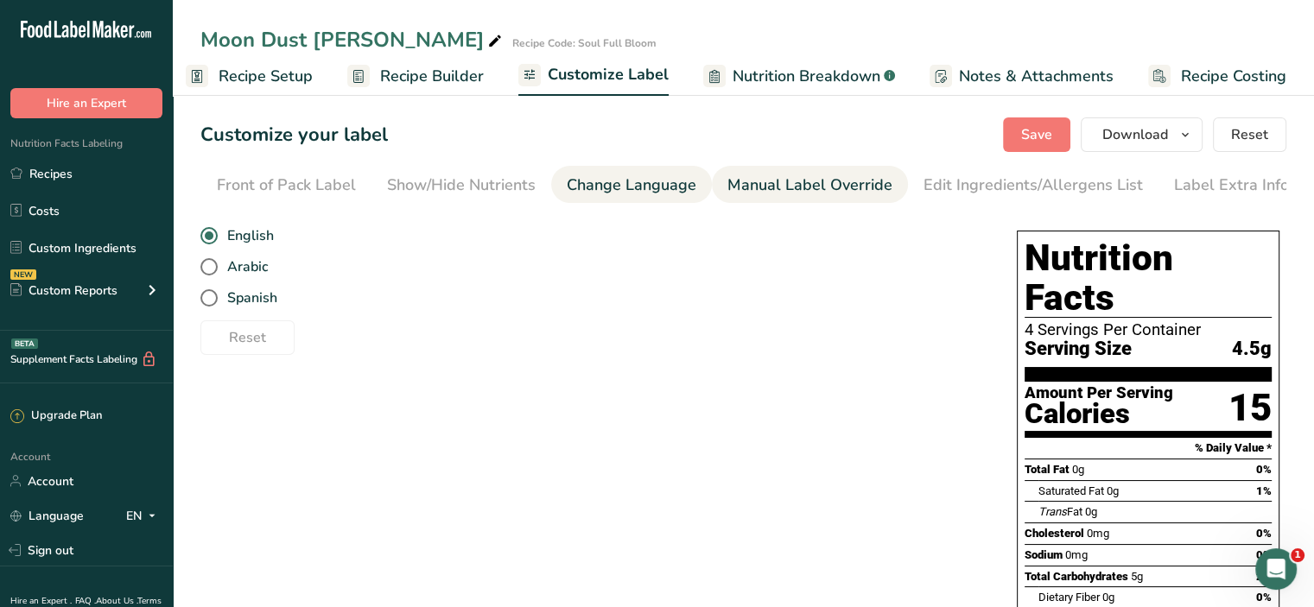
click at [716, 189] on li "Manual Label Override" at bounding box center [810, 184] width 196 height 37
click at [742, 189] on div "Manual Label Override" at bounding box center [810, 185] width 165 height 23
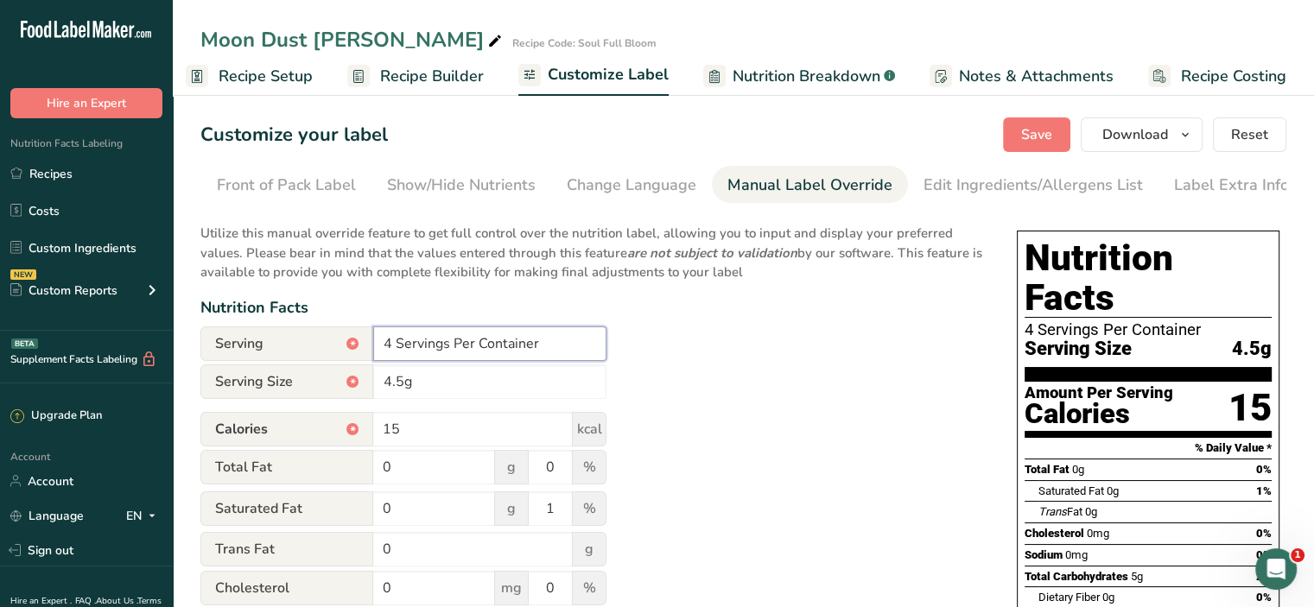
drag, startPoint x: 552, startPoint y: 351, endPoint x: 213, endPoint y: 346, distance: 338.7
click at [253, 354] on div "Serving * 4 Servings Per Container" at bounding box center [403, 344] width 406 height 35
paste input "NT. WT: 18gr Per Container.......... (4 Serving Per Container)"
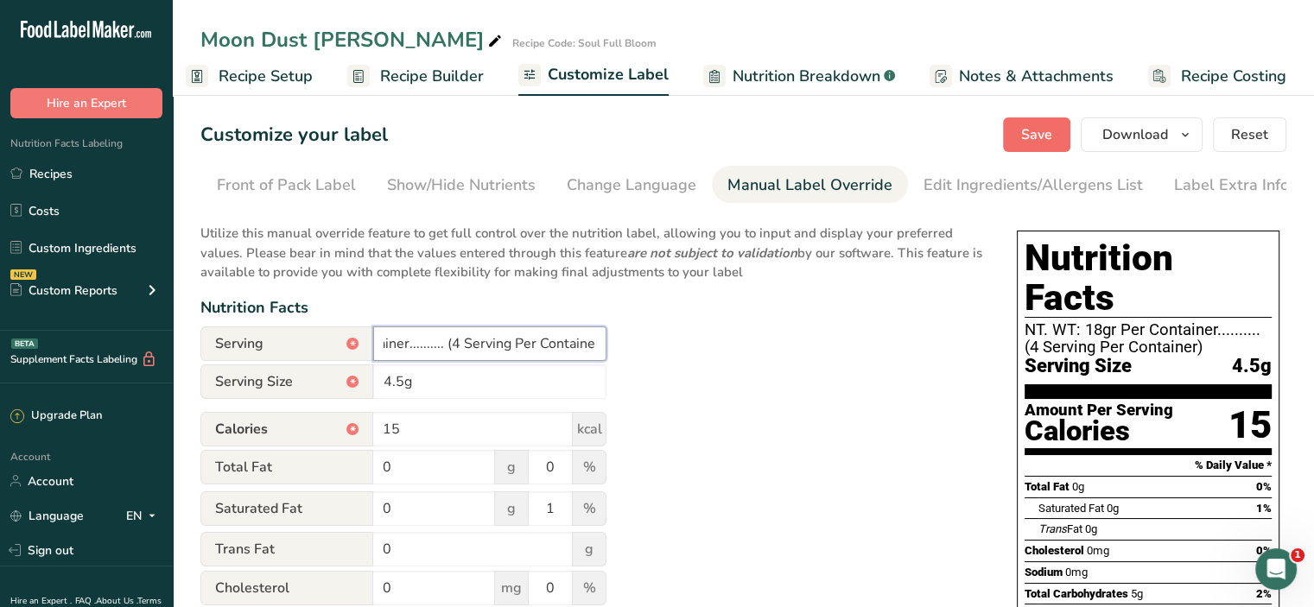
type input "NT. WT: 18gr Per Container.......... (4 Serving Per Container)"
click at [1060, 129] on button "Save" at bounding box center [1036, 135] width 67 height 35
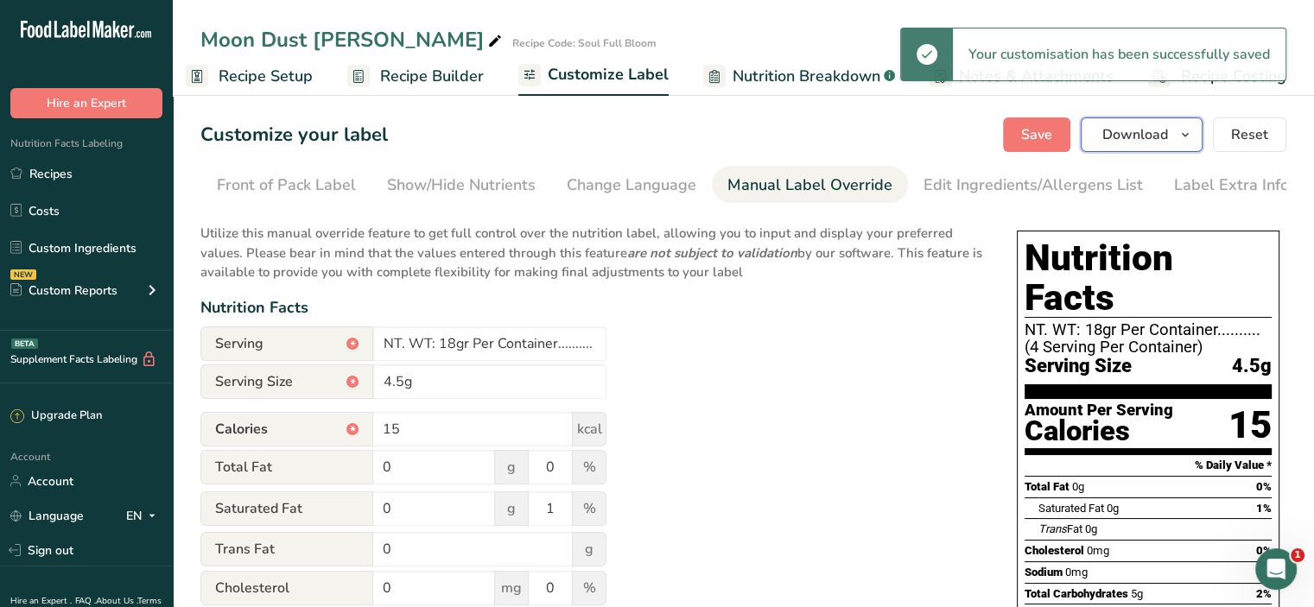
click at [1145, 138] on span "Download" at bounding box center [1136, 134] width 66 height 21
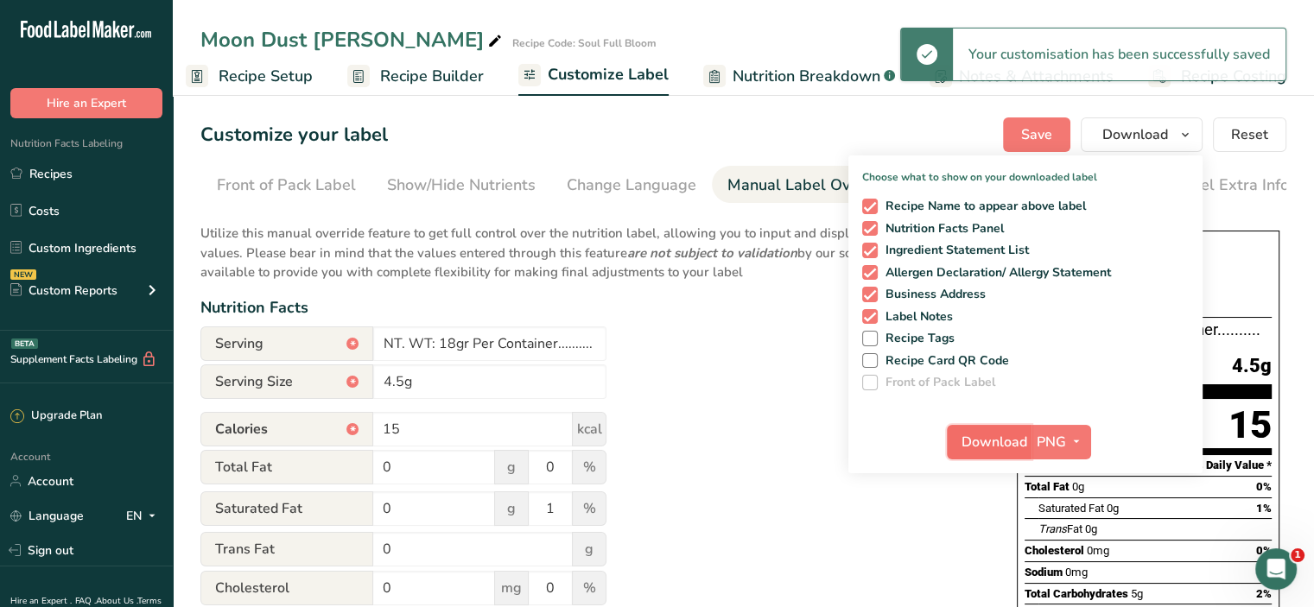
click at [998, 442] on span "Download" at bounding box center [995, 442] width 66 height 21
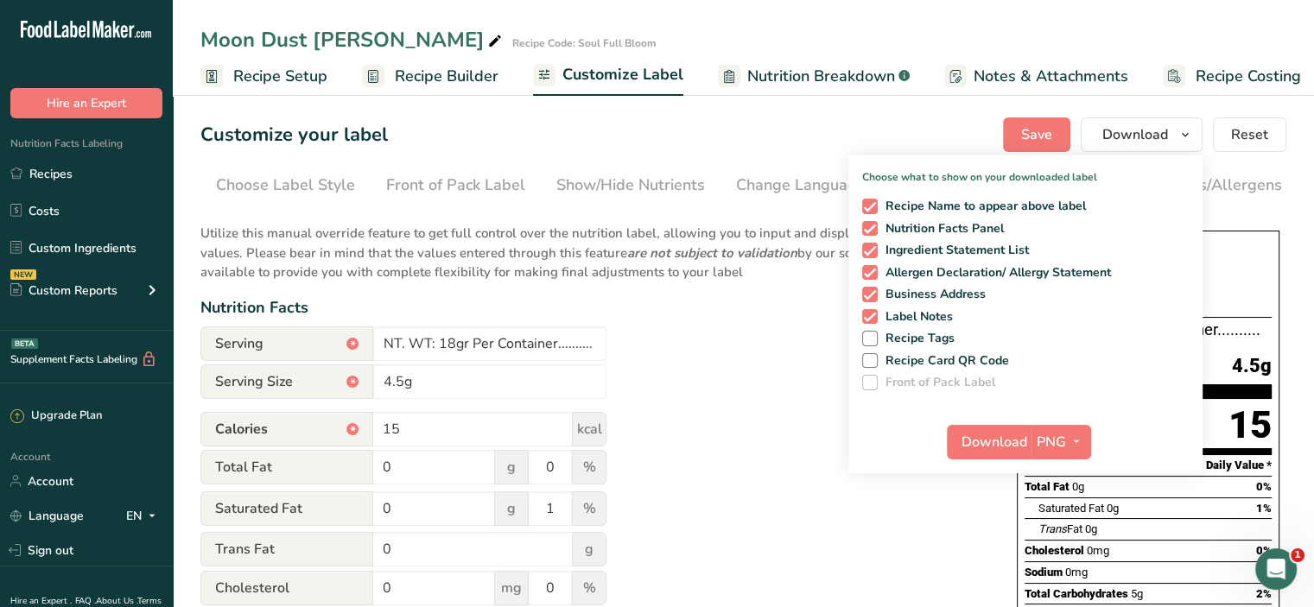
scroll to position [0, 169]
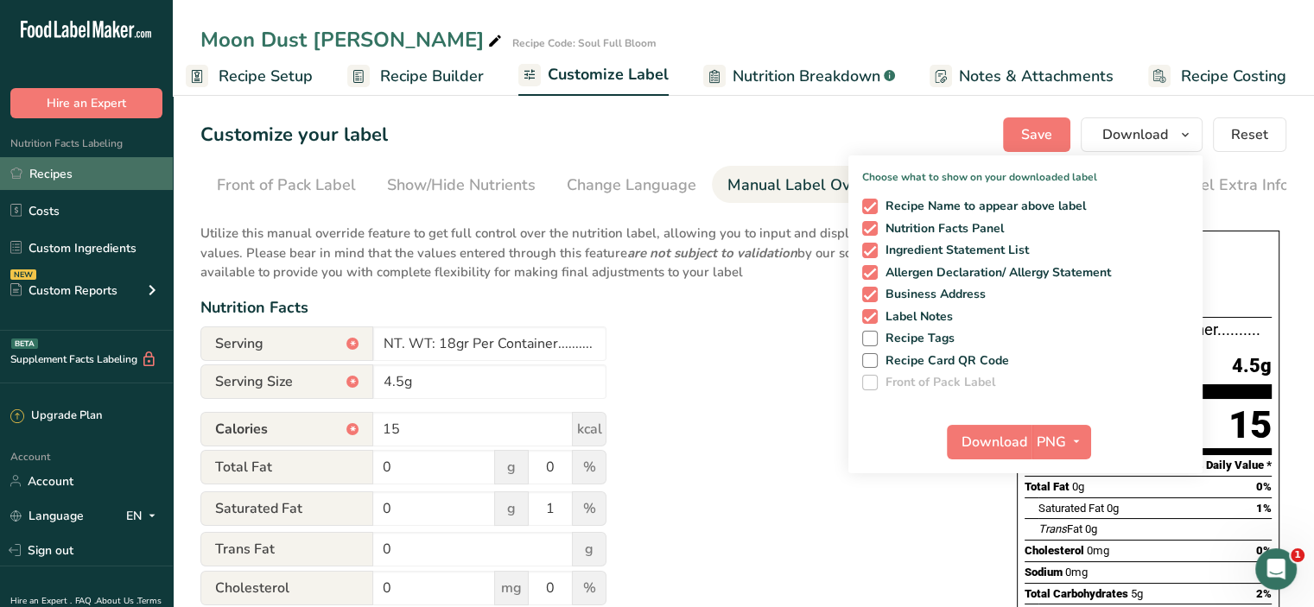
click at [69, 168] on link "Recipes" at bounding box center [86, 173] width 173 height 33
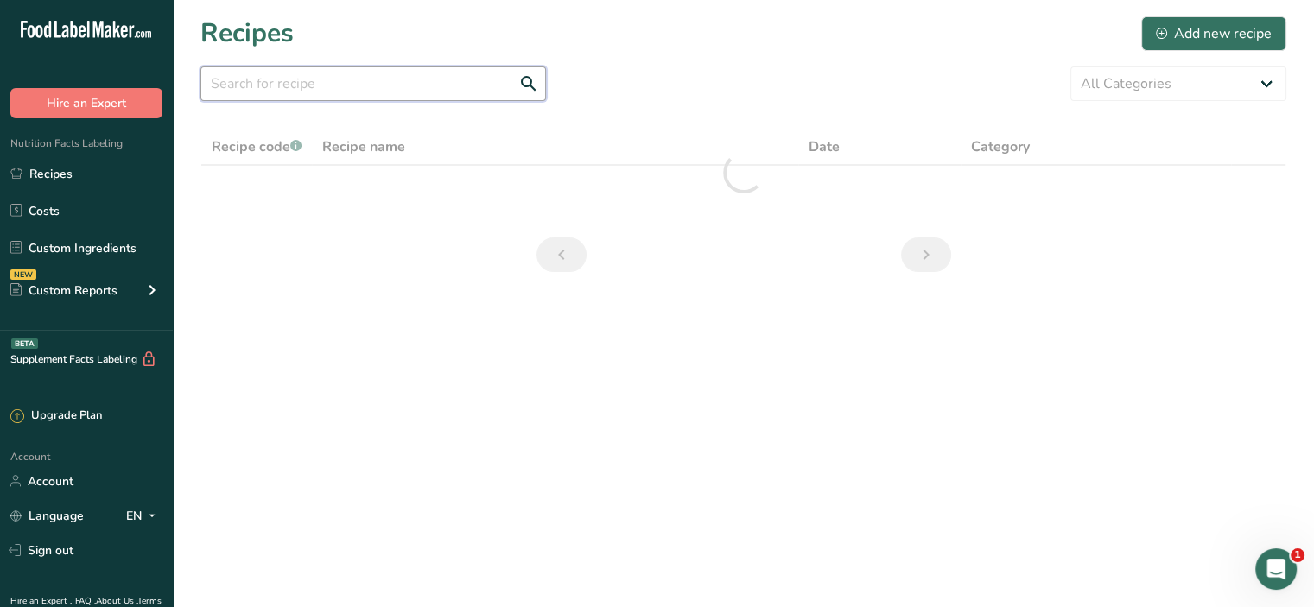
click at [374, 92] on input "text" at bounding box center [373, 84] width 346 height 35
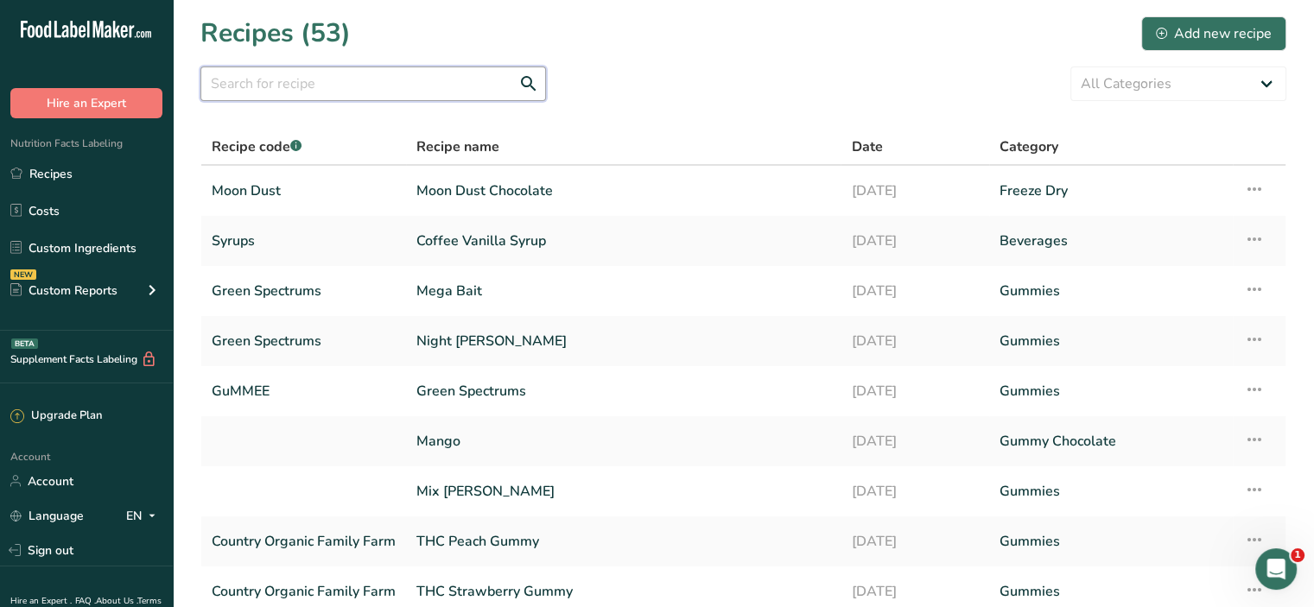
type input "N"
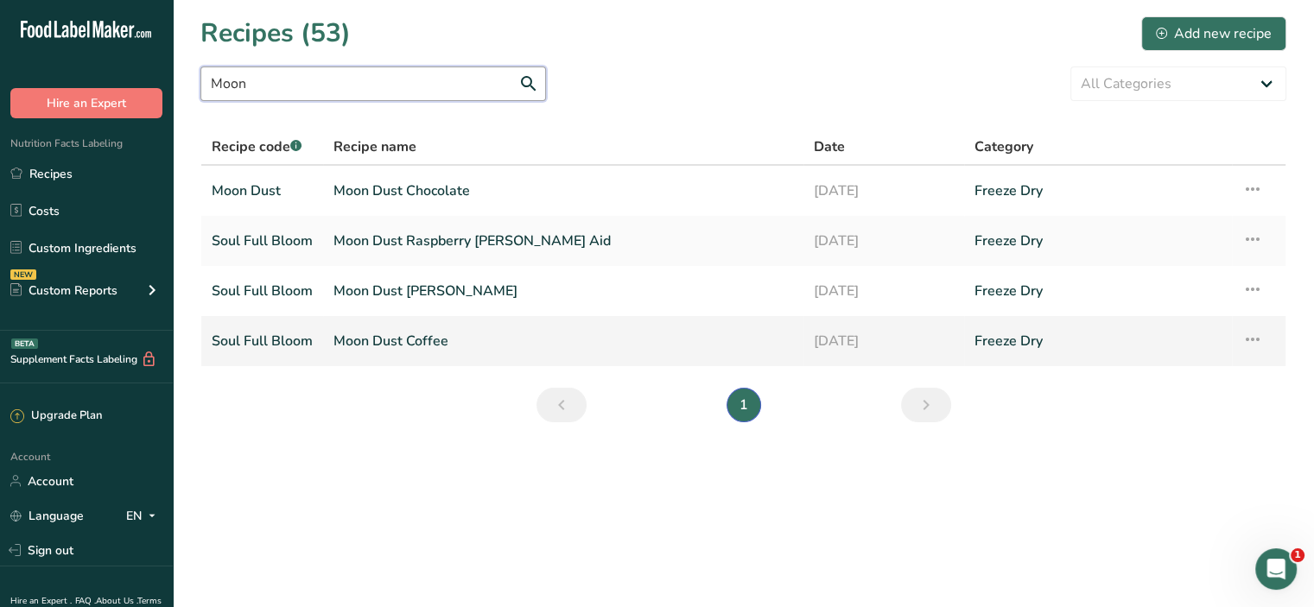
type input "Moon"
click at [386, 331] on link "Moon Dust Coffee" at bounding box center [564, 341] width 460 height 36
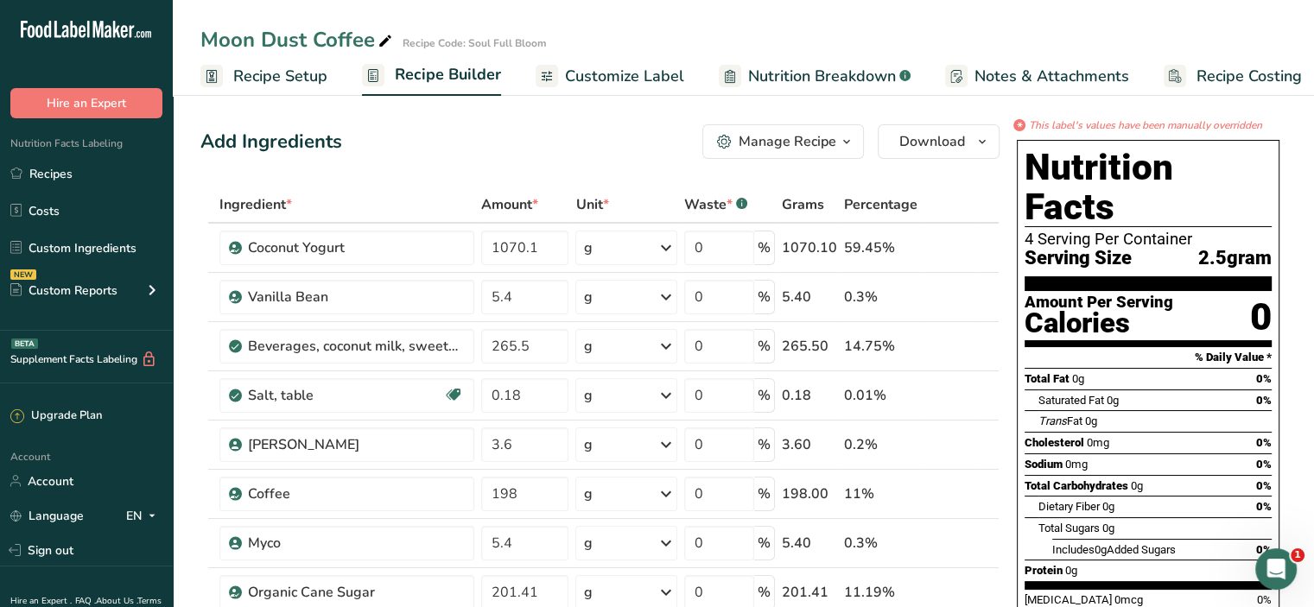
click at [638, 78] on span "Customize Label" at bounding box center [624, 76] width 119 height 23
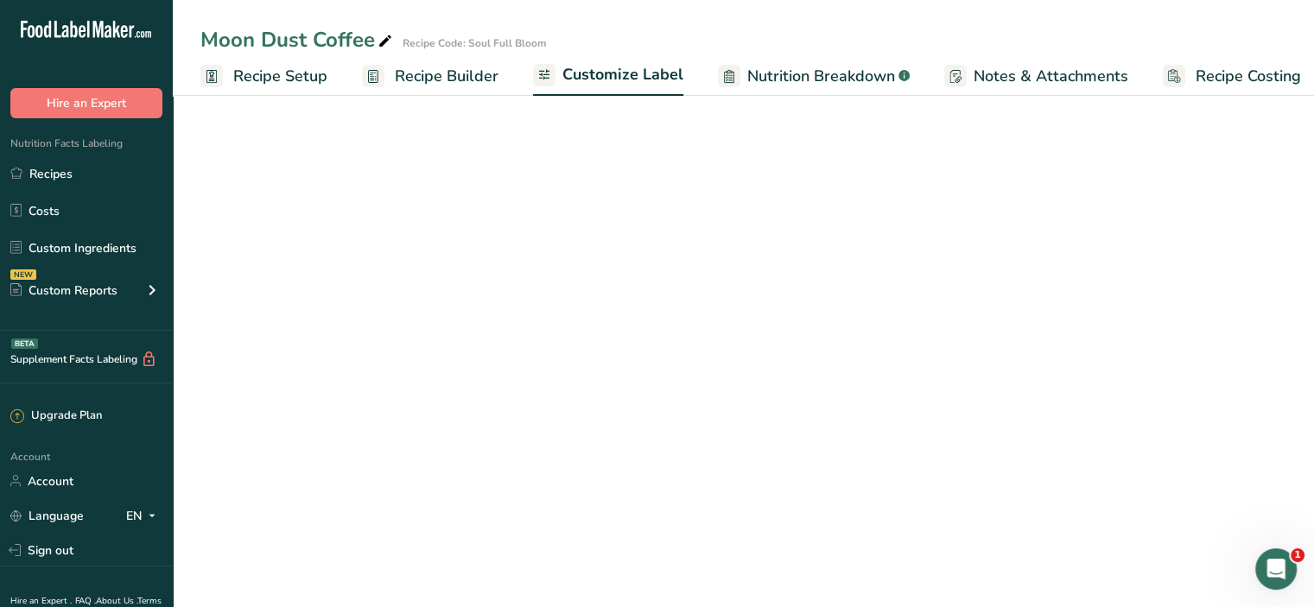
scroll to position [0, 15]
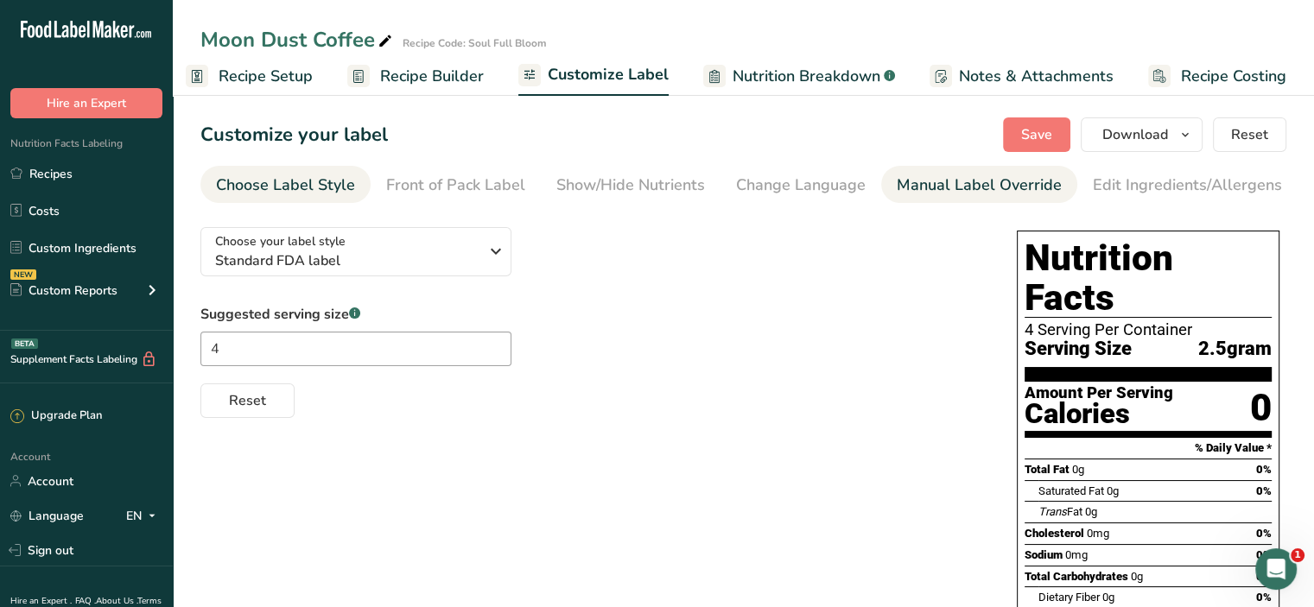
click at [902, 182] on div "Manual Label Override" at bounding box center [979, 185] width 165 height 23
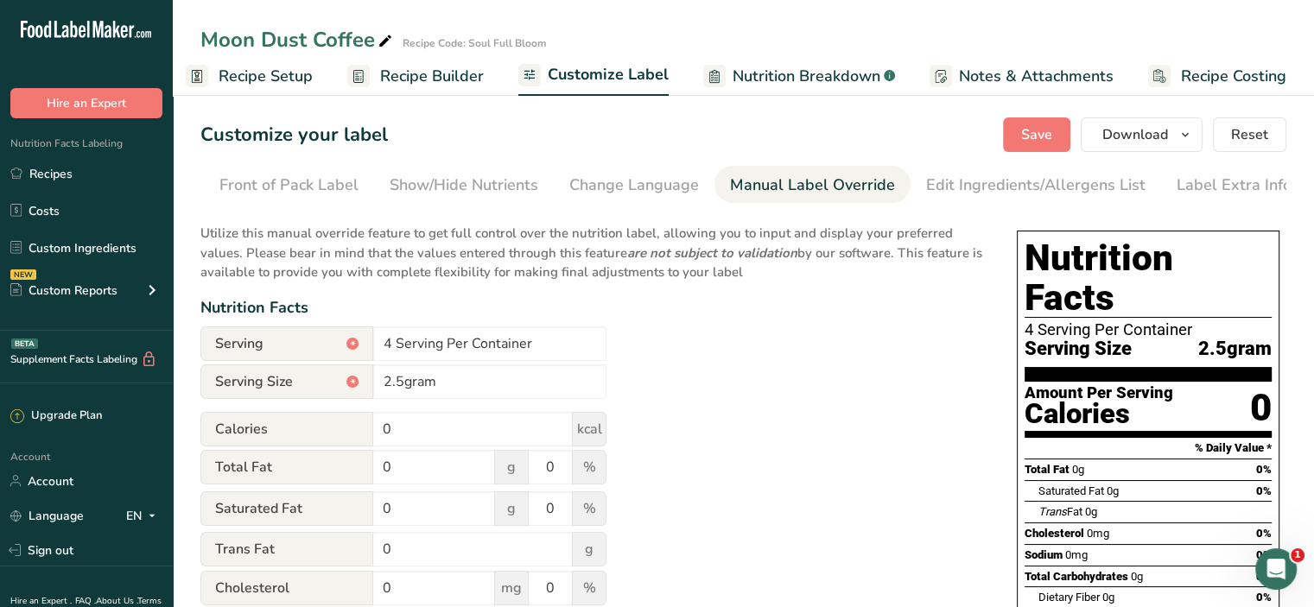
scroll to position [0, 169]
drag, startPoint x: 553, startPoint y: 341, endPoint x: 242, endPoint y: 352, distance: 311.2
click at [242, 352] on div "Serving * 4 Serving Per Container" at bounding box center [403, 344] width 406 height 35
paste input "NT. WT: 18gr Per Container.......... (4 Serving Per Container)"
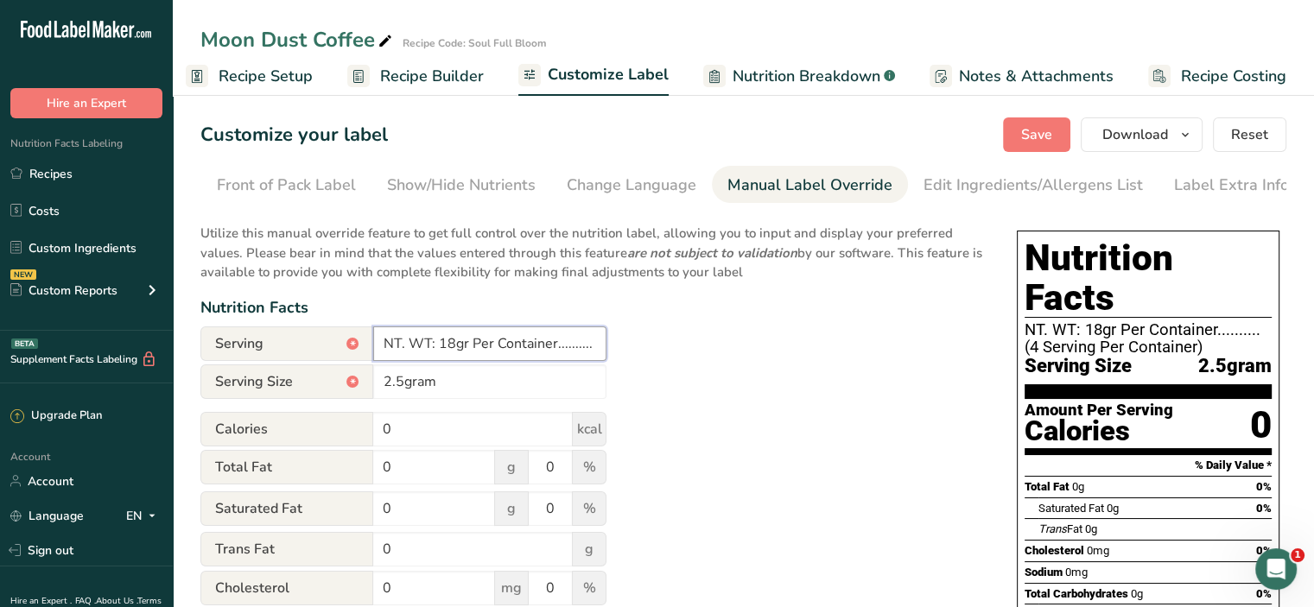
scroll to position [0, 149]
type input "NT. WT: 18gr Per Container.......... (4 Serving Per Container)"
click at [391, 384] on input "2.5gram" at bounding box center [489, 382] width 233 height 35
type input "4.5gram"
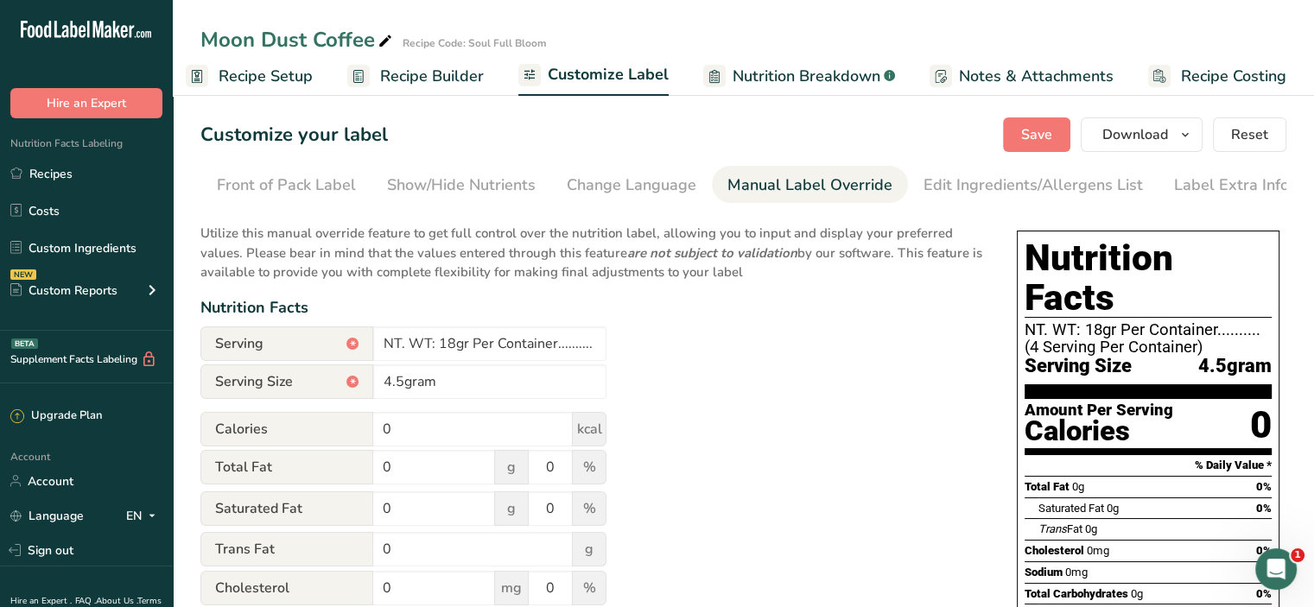
click at [1030, 151] on button "Save" at bounding box center [1036, 135] width 67 height 35
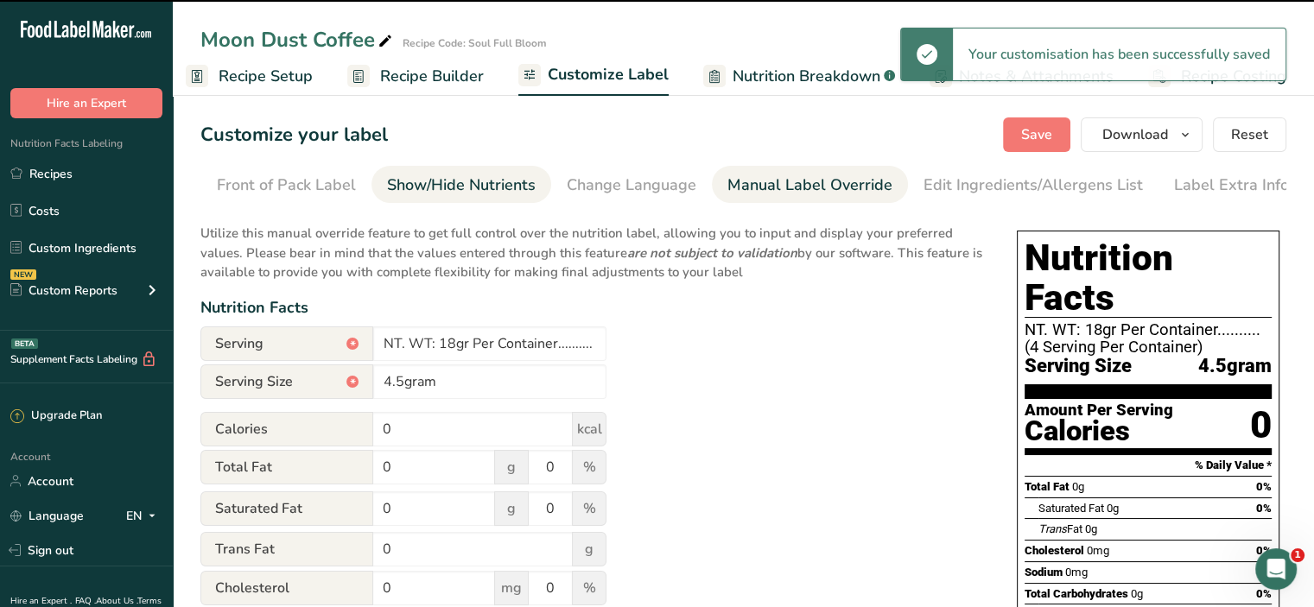
click at [489, 186] on div "Show/Hide Nutrients" at bounding box center [461, 185] width 149 height 23
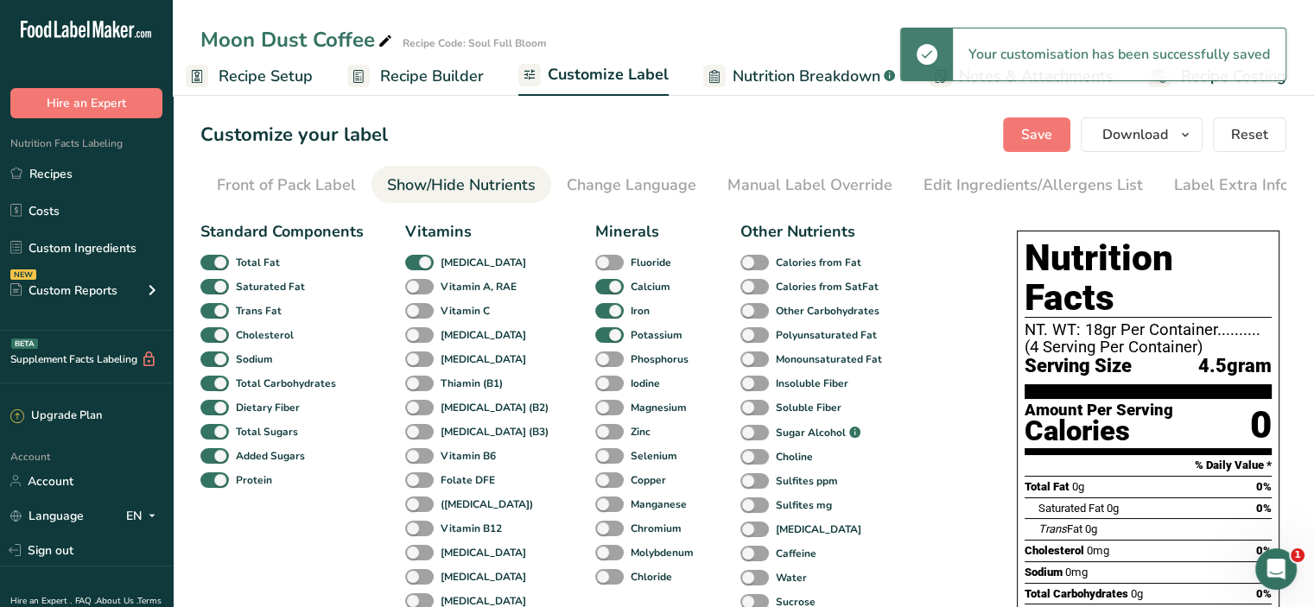
click at [380, 79] on span "Recipe Builder" at bounding box center [432, 76] width 104 height 23
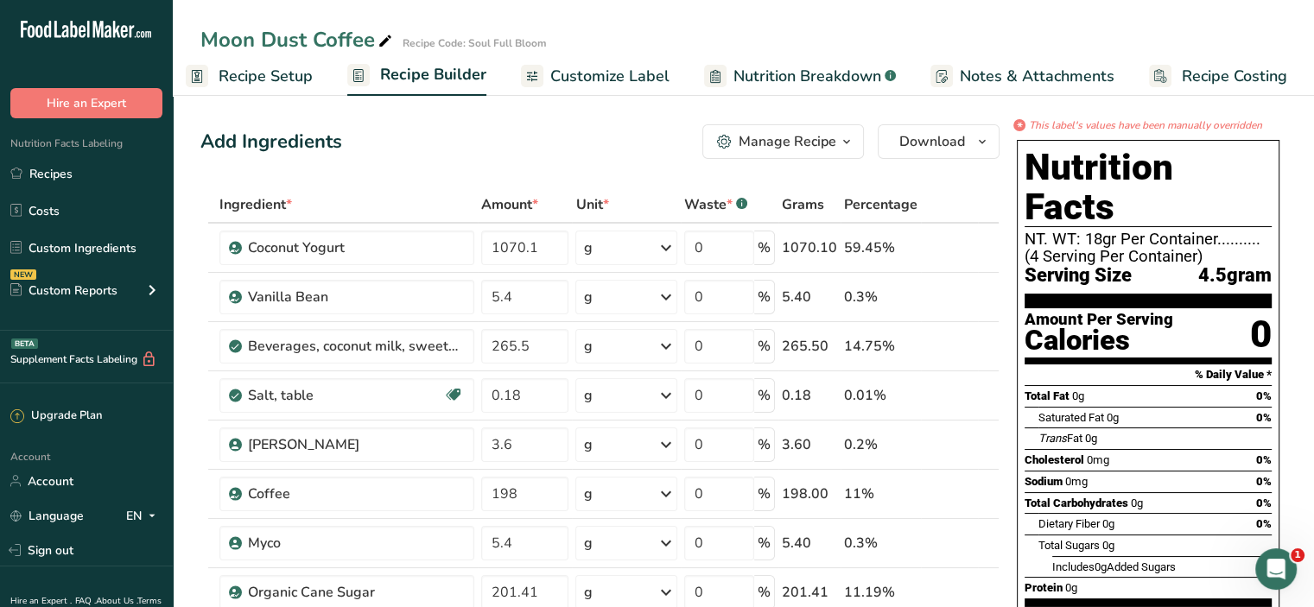
click at [259, 83] on span "Recipe Setup" at bounding box center [266, 76] width 94 height 23
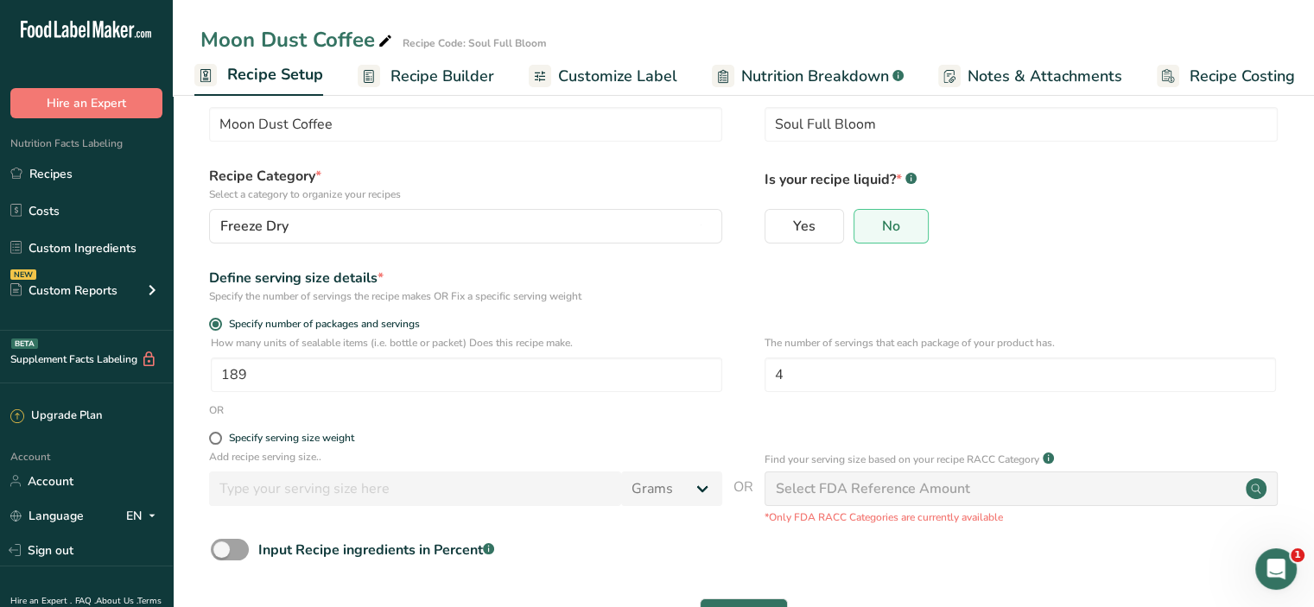
scroll to position [109, 0]
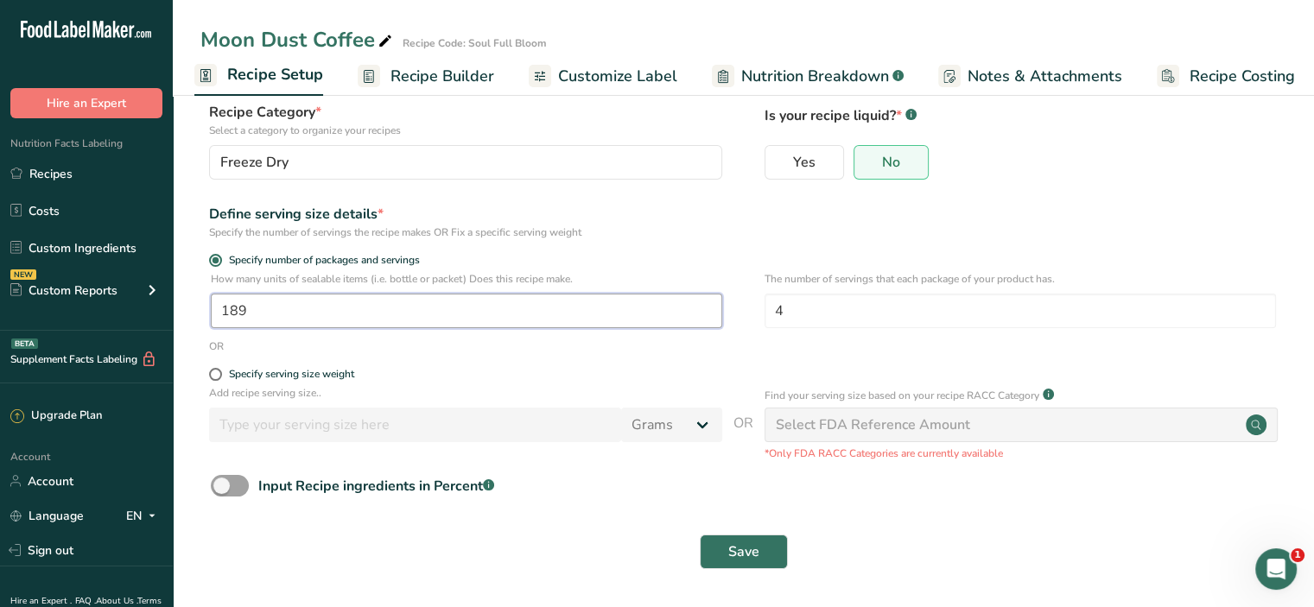
drag, startPoint x: 253, startPoint y: 313, endPoint x: 194, endPoint y: 310, distance: 59.7
click at [194, 310] on section "Recipe name * Moon Dust Coffee Recipe code .a-a{fill:#347362;}.b-a{fill:#fff;} …" at bounding box center [743, 294] width 1141 height 626
type input "22.5"
click at [740, 538] on button "Save" at bounding box center [744, 552] width 88 height 35
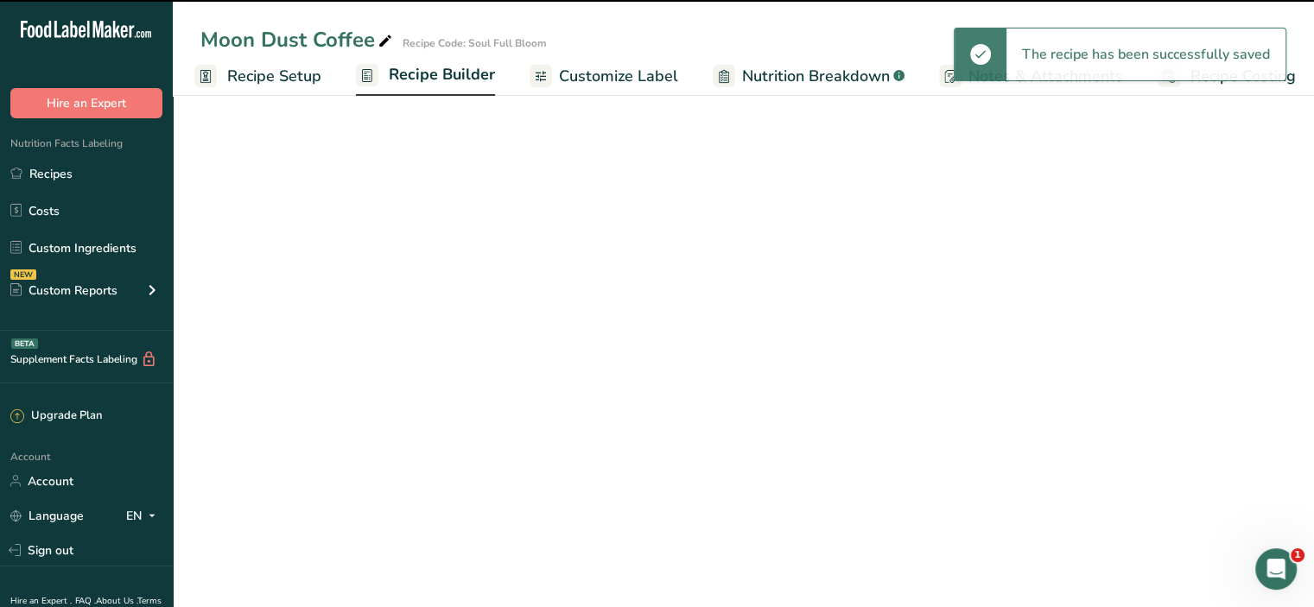
click at [470, 71] on span "Recipe Builder" at bounding box center [442, 74] width 106 height 23
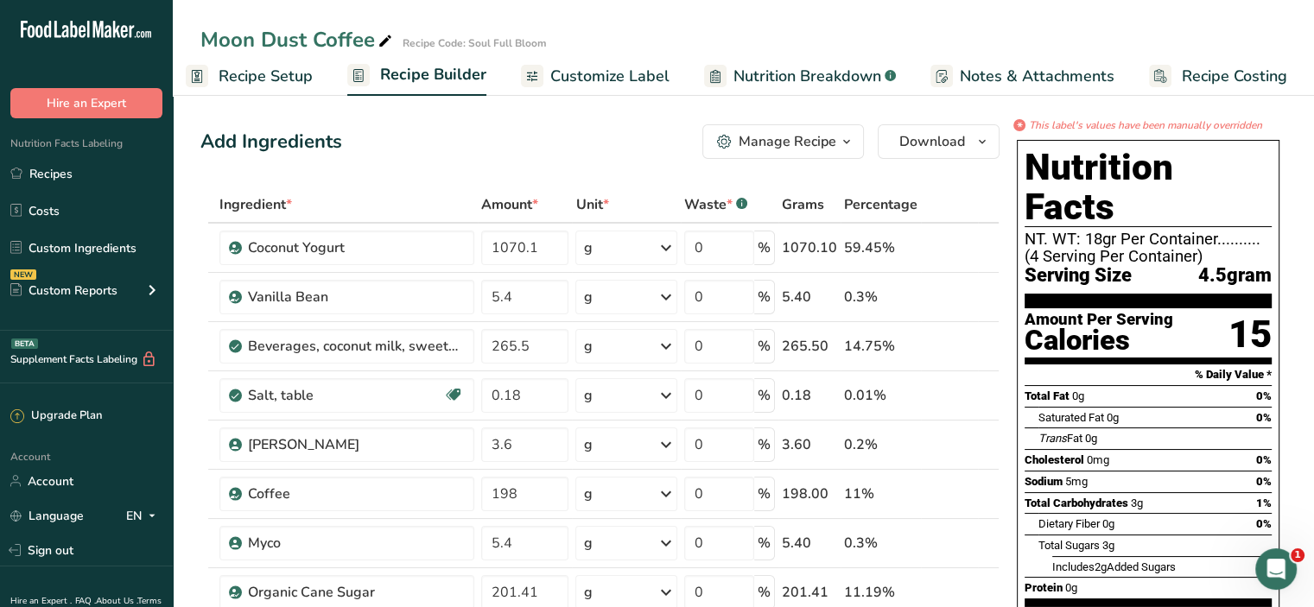
click at [835, 72] on span "Nutrition Breakdown" at bounding box center [808, 76] width 148 height 23
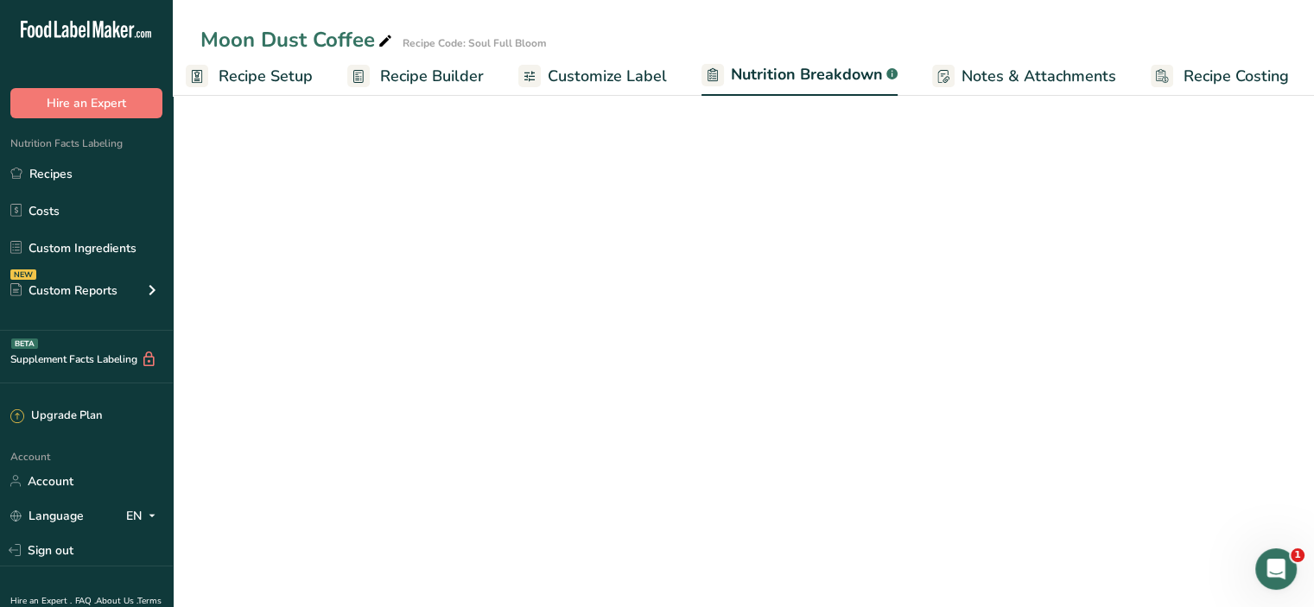
select select "Calories"
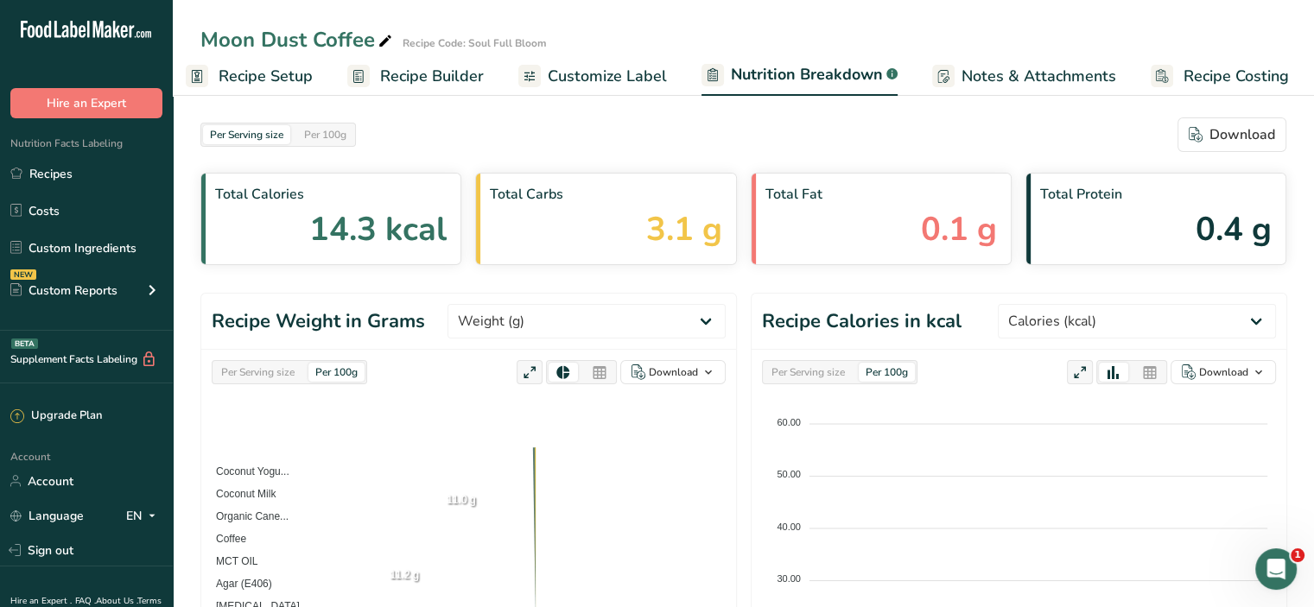
click at [612, 86] on span "Customize Label" at bounding box center [607, 76] width 119 height 23
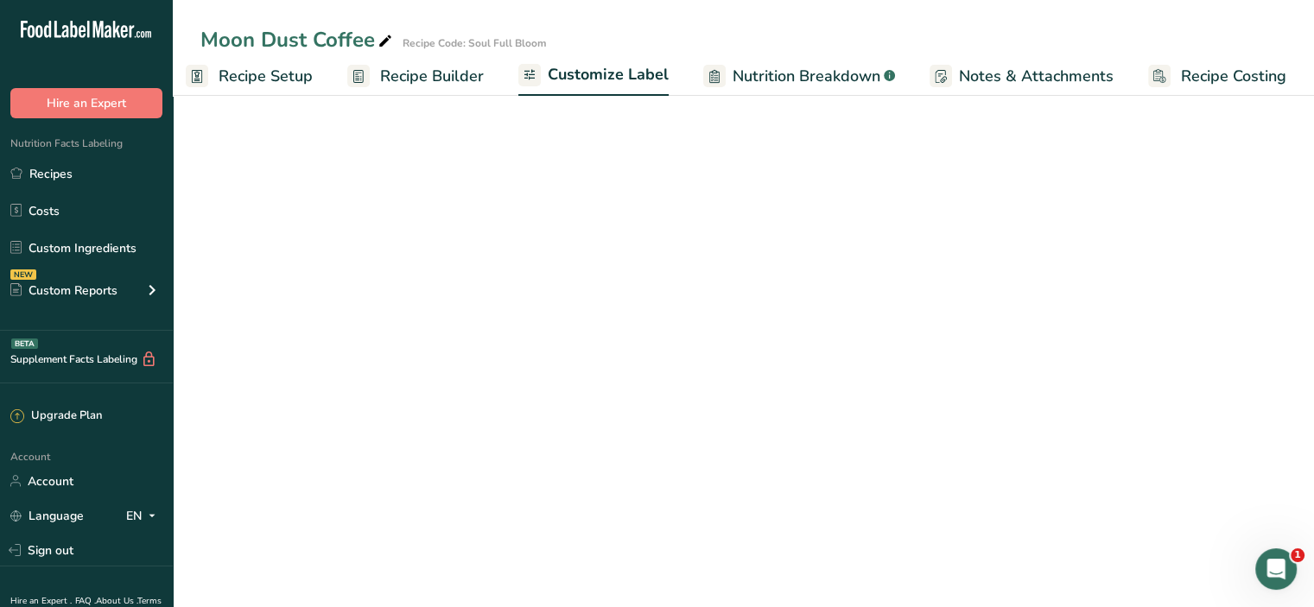
scroll to position [0, 15]
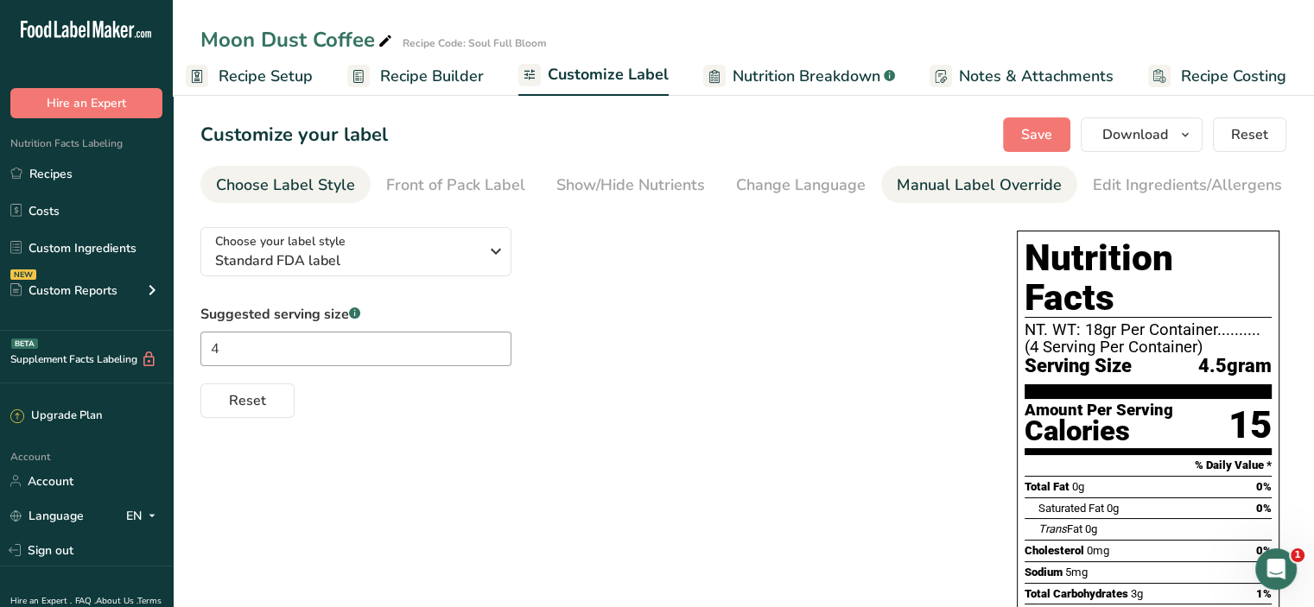
click at [905, 187] on div "Manual Label Override" at bounding box center [979, 185] width 165 height 23
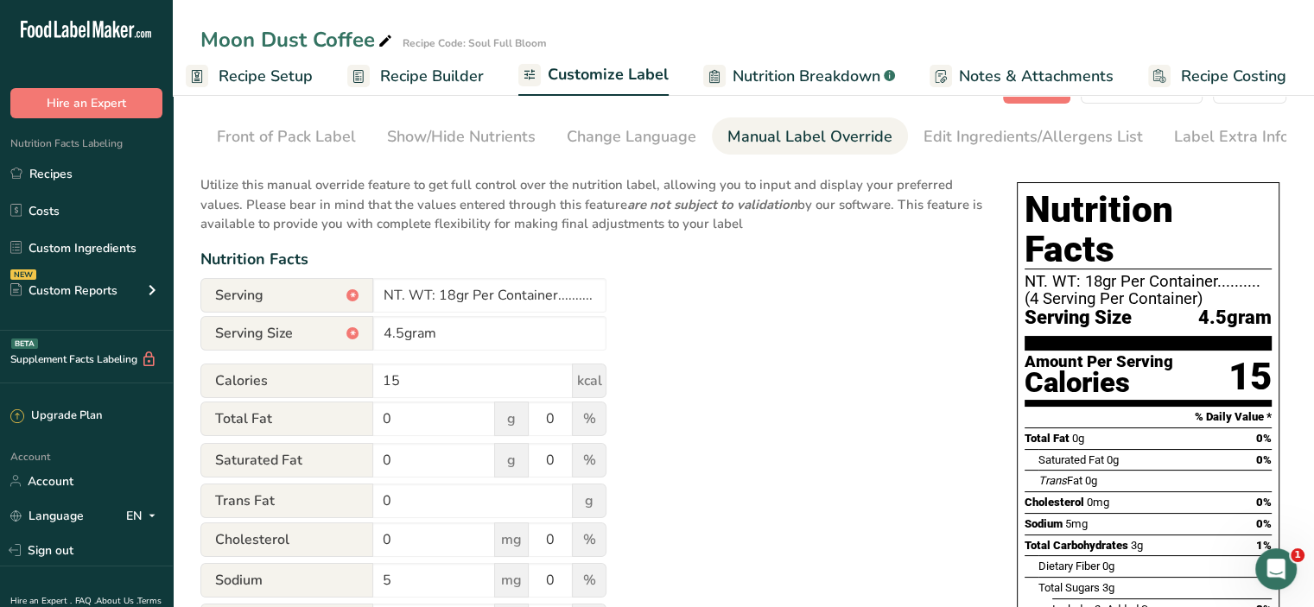
scroll to position [0, 0]
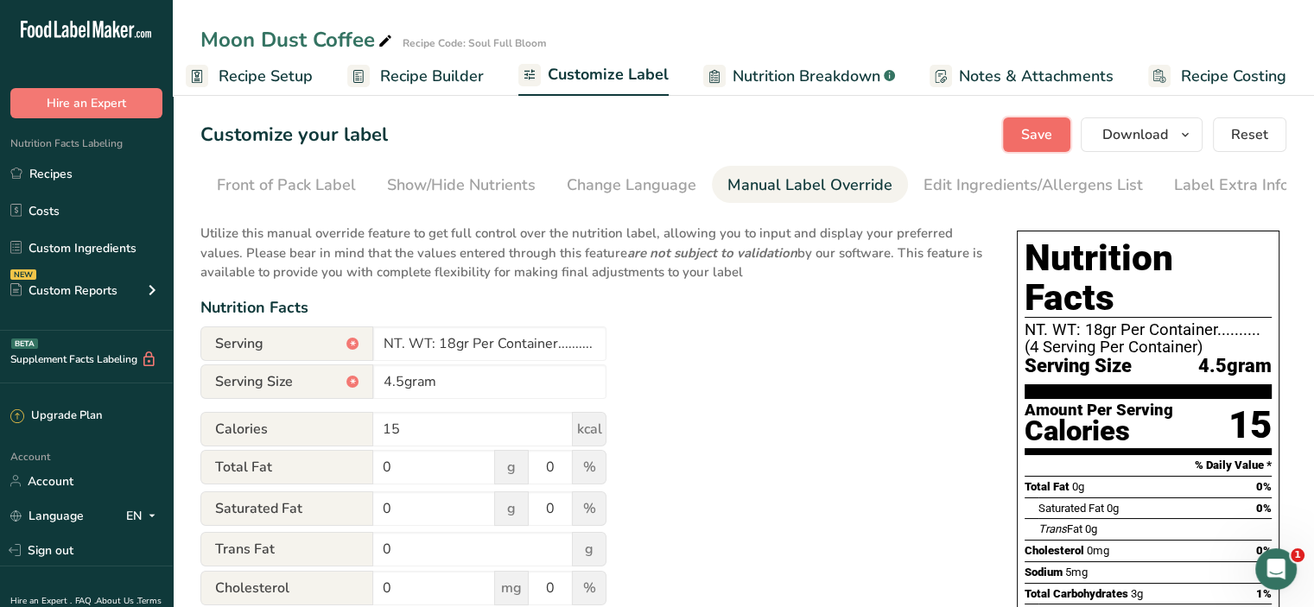
click at [1068, 131] on button "Save" at bounding box center [1036, 135] width 67 height 35
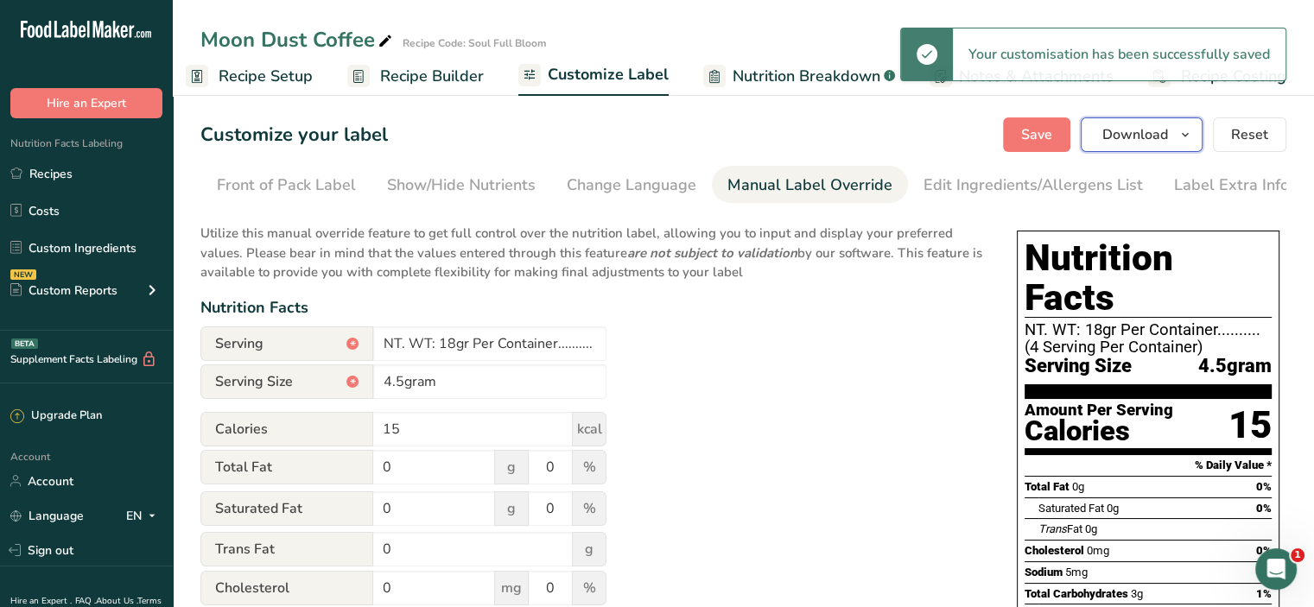
click at [1128, 136] on span "Download" at bounding box center [1136, 134] width 66 height 21
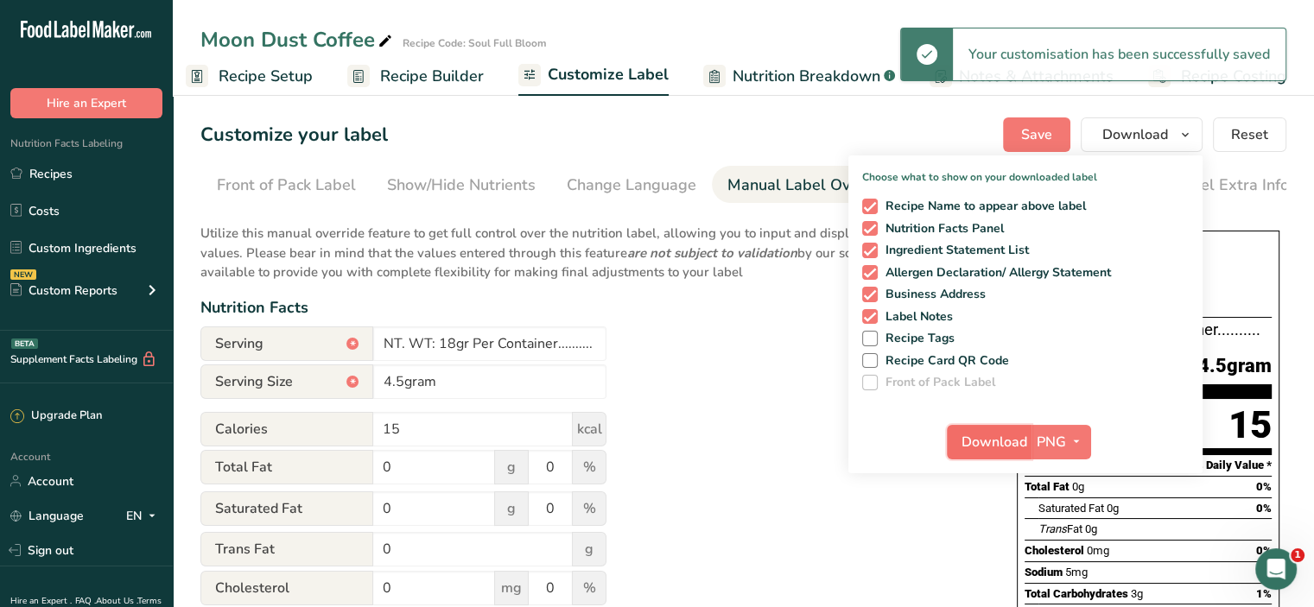
click at [1005, 438] on span "Download" at bounding box center [995, 442] width 66 height 21
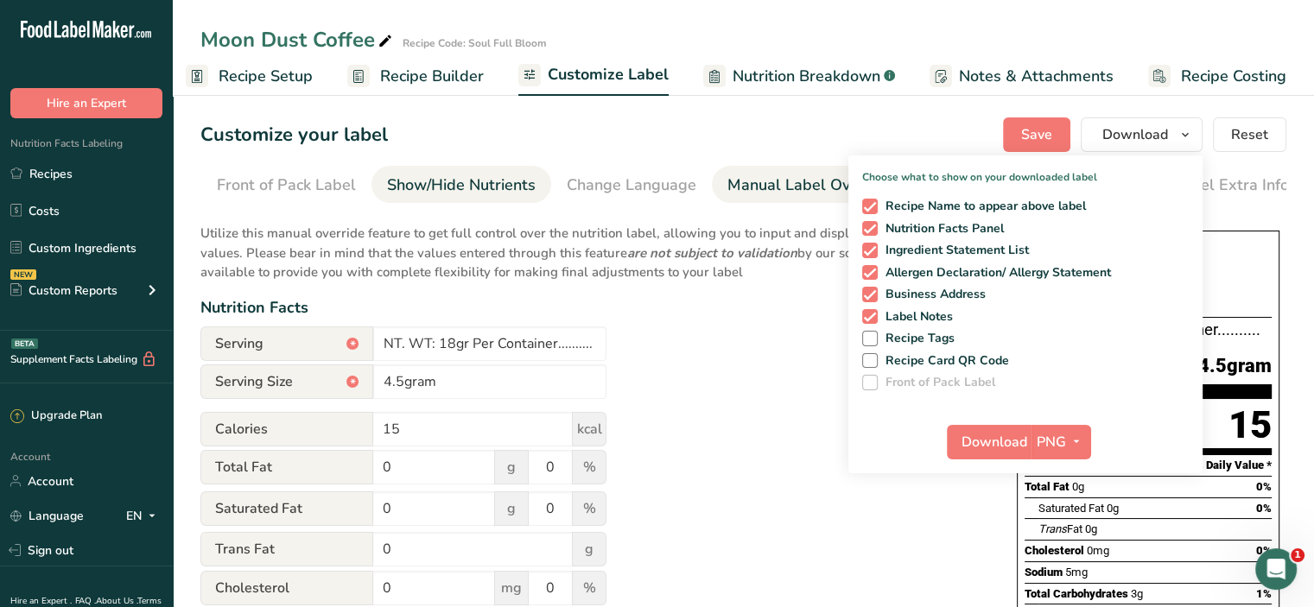
click at [482, 185] on div "Show/Hide Nutrients" at bounding box center [461, 185] width 149 height 23
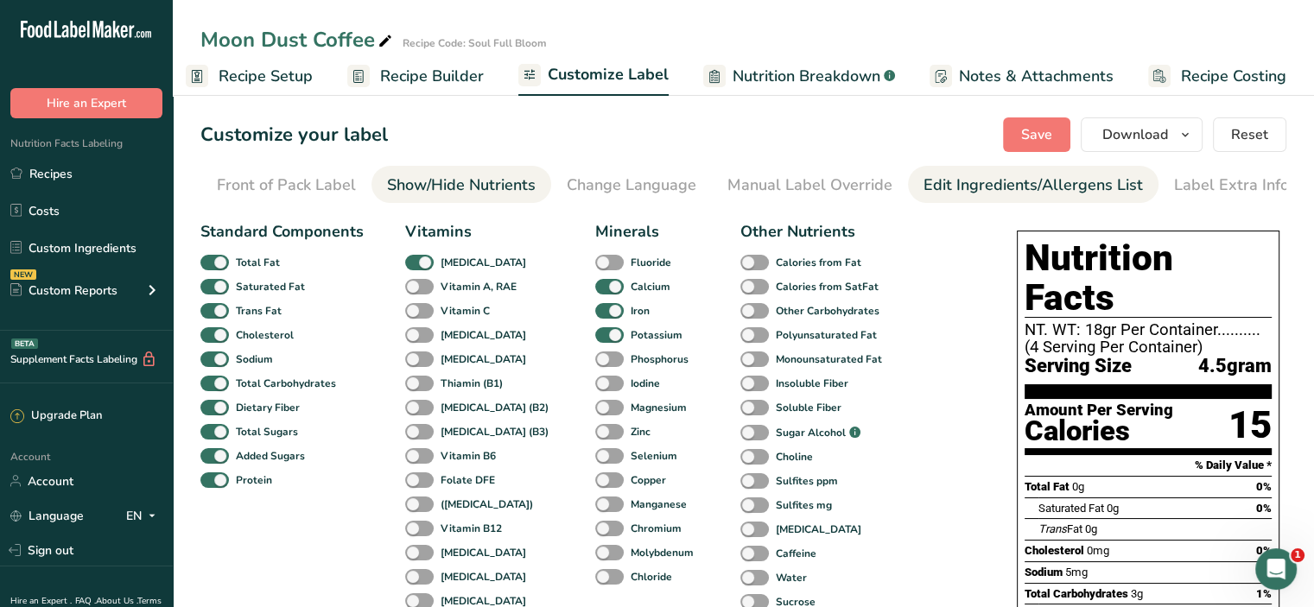
click at [949, 183] on div "Edit Ingredients/Allergens List" at bounding box center [1033, 185] width 219 height 23
